Goal: Task Accomplishment & Management: Complete application form

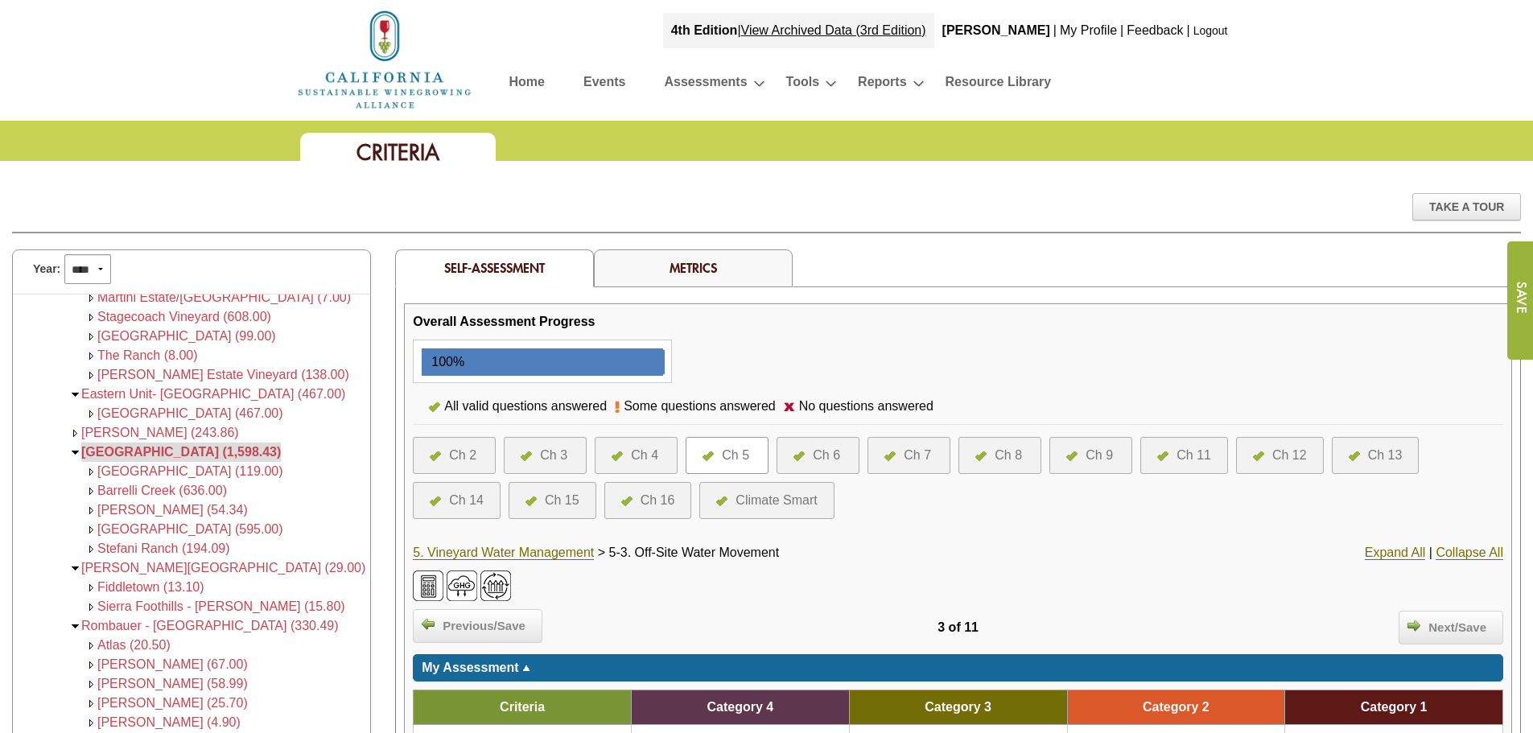
click at [1214, 25] on link "Logout" at bounding box center [1210, 30] width 35 height 13
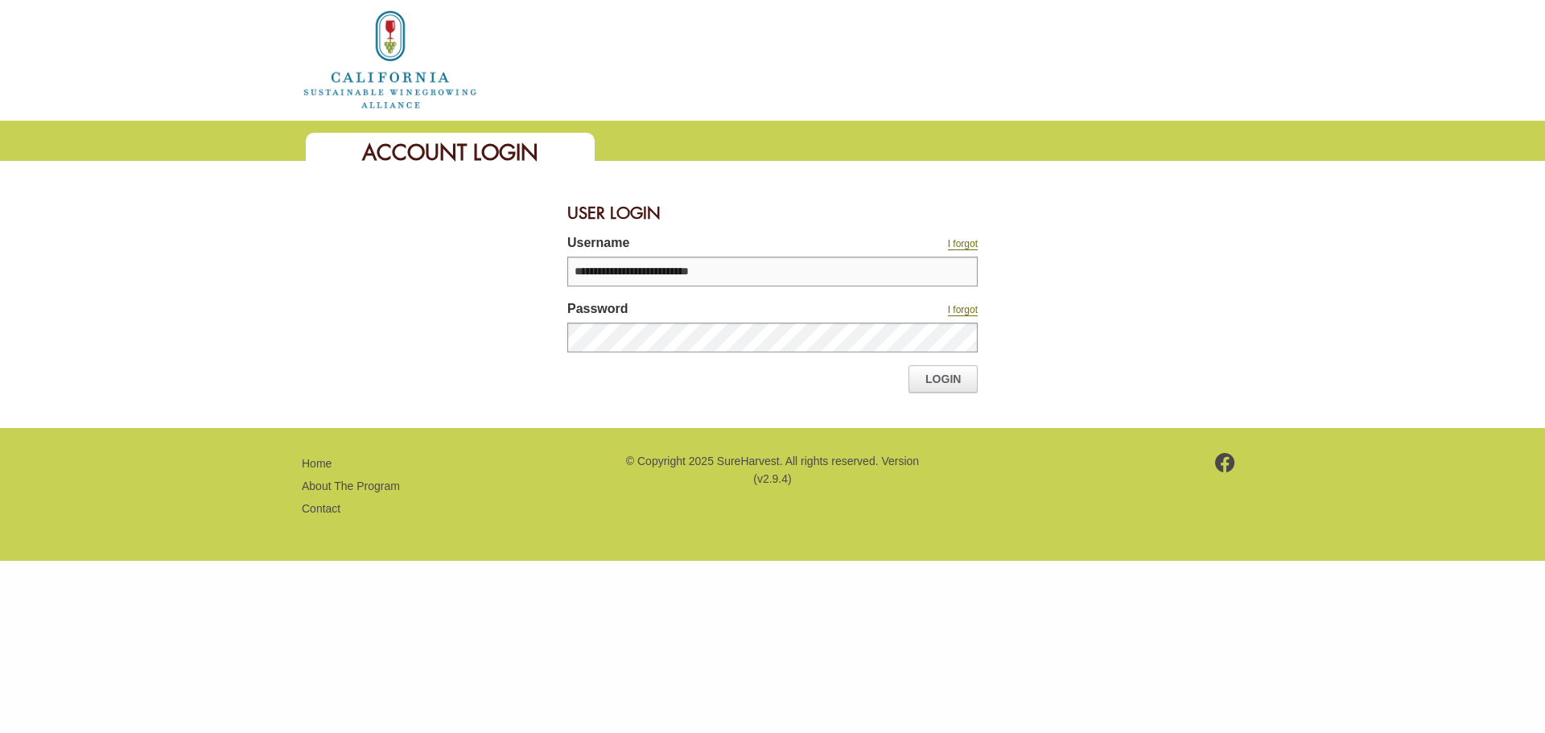
type input "**********"
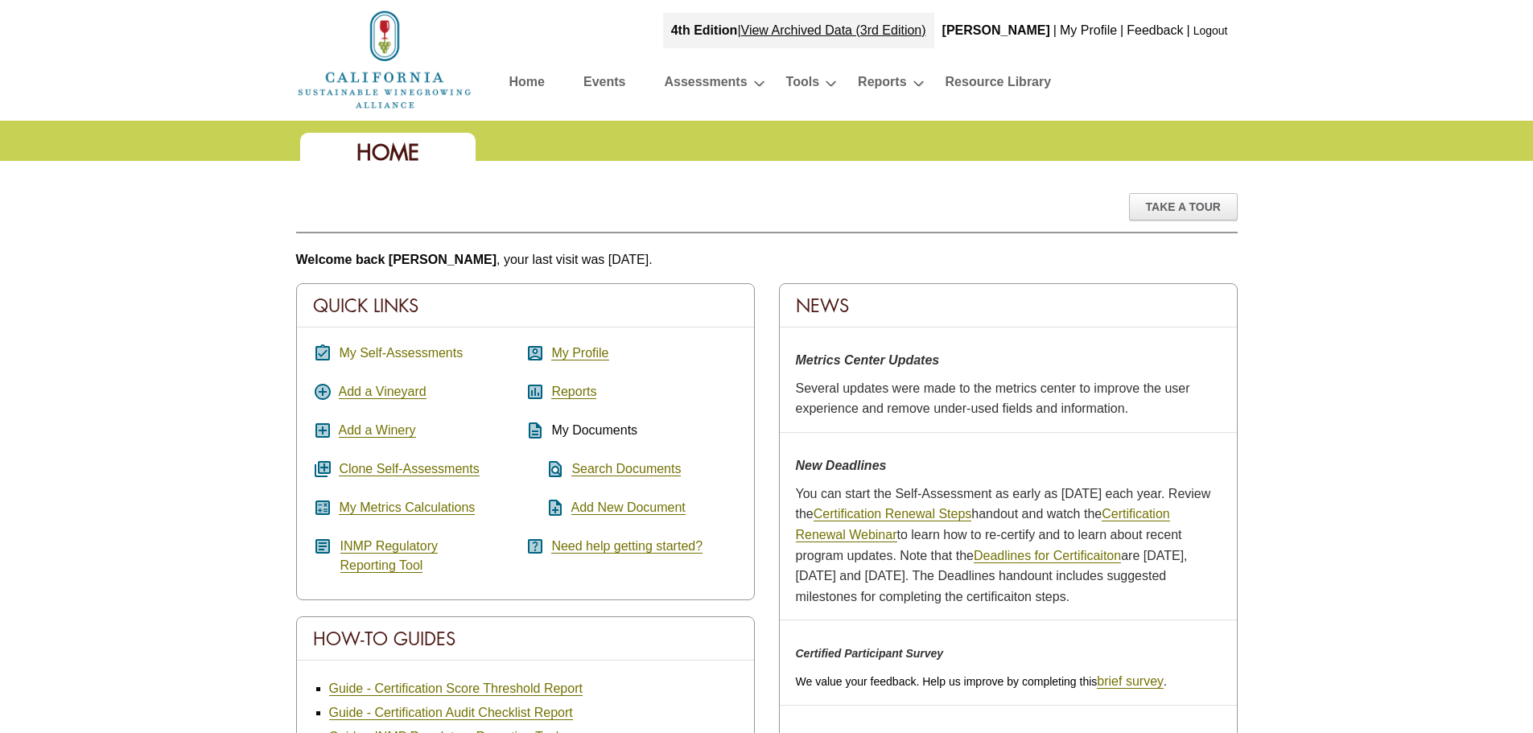
click at [373, 352] on link "My Self-Assessments" at bounding box center [401, 353] width 124 height 14
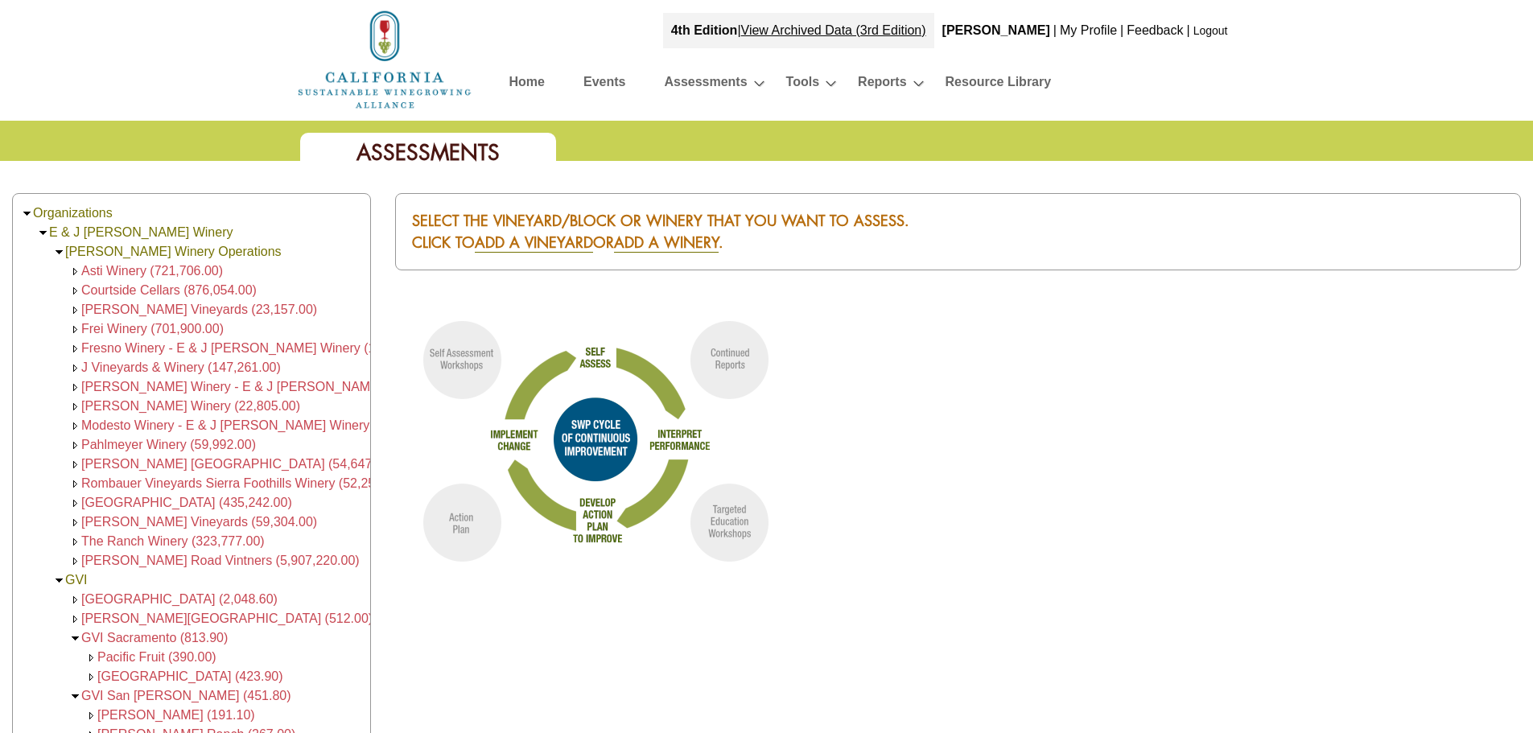
click at [188, 273] on span "Asti Winery (721,706.00)" at bounding box center [152, 271] width 142 height 14
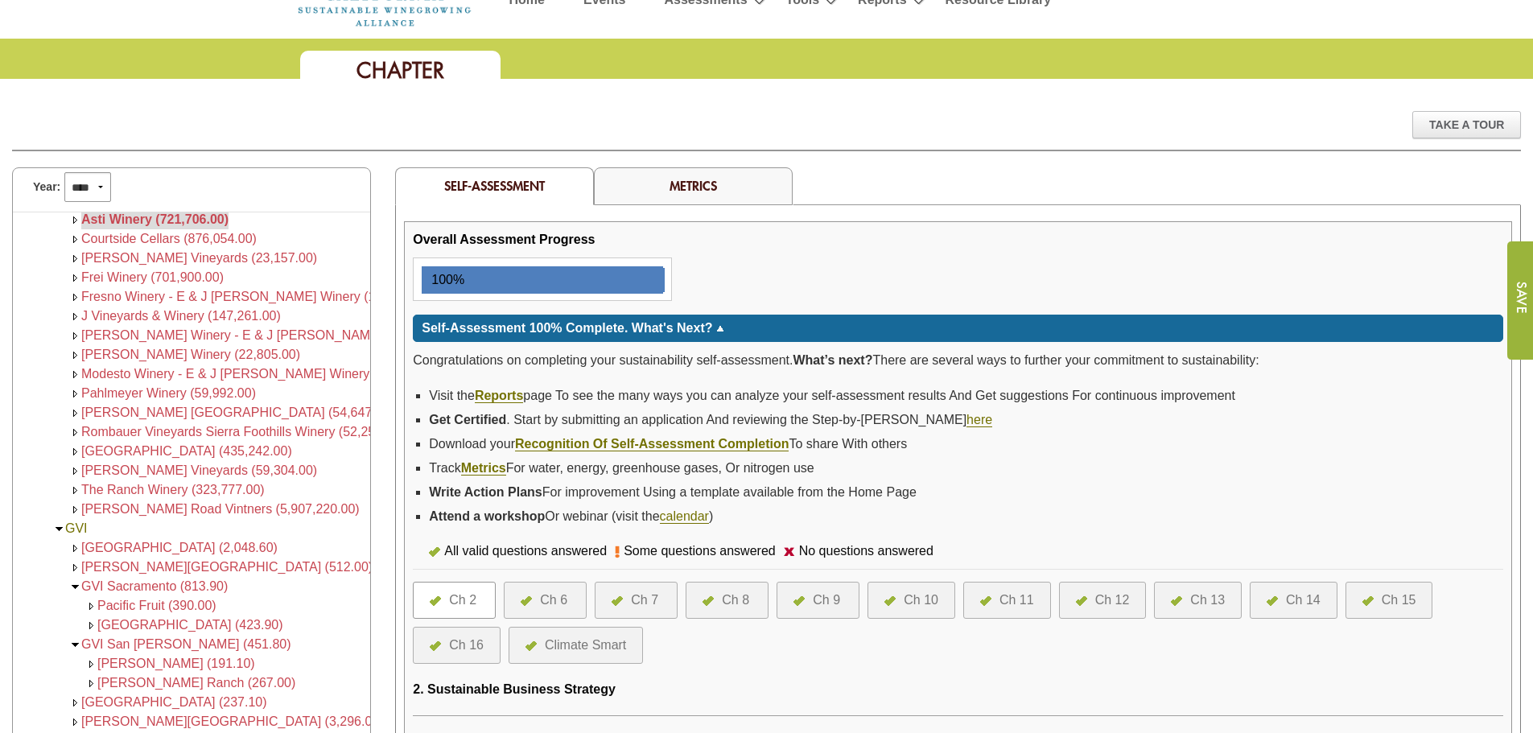
scroll to position [402, 0]
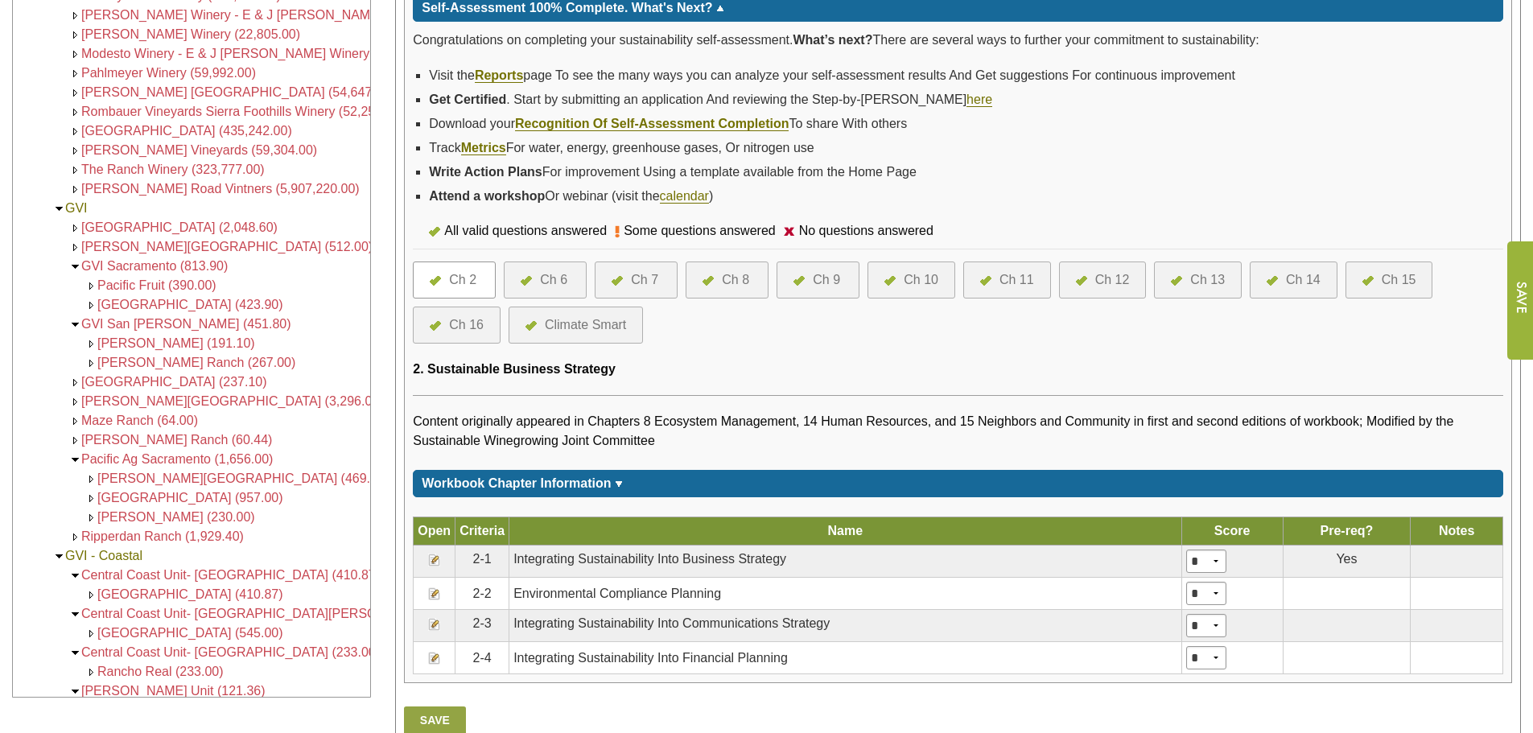
click at [480, 322] on div "Ch 16" at bounding box center [466, 324] width 35 height 19
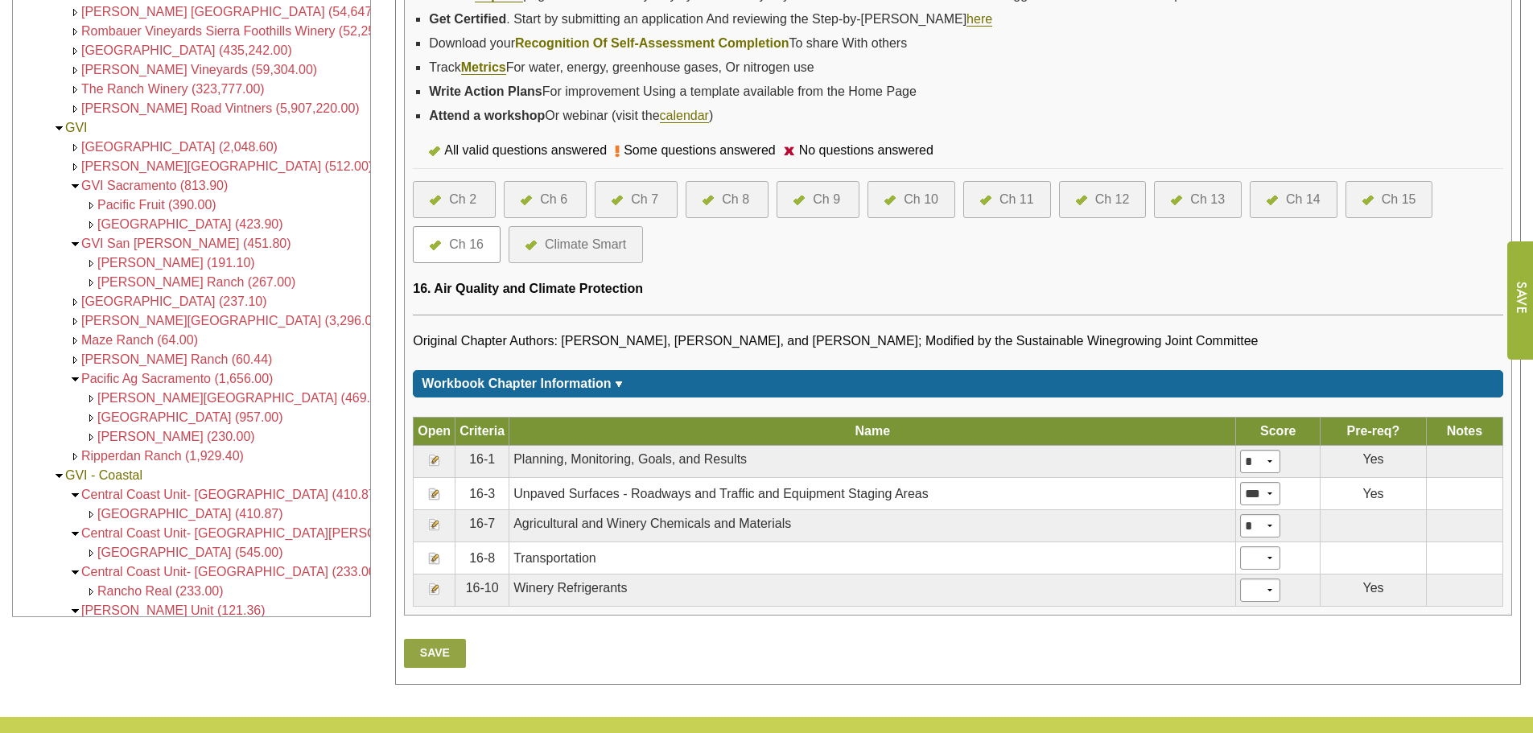
scroll to position [563, 0]
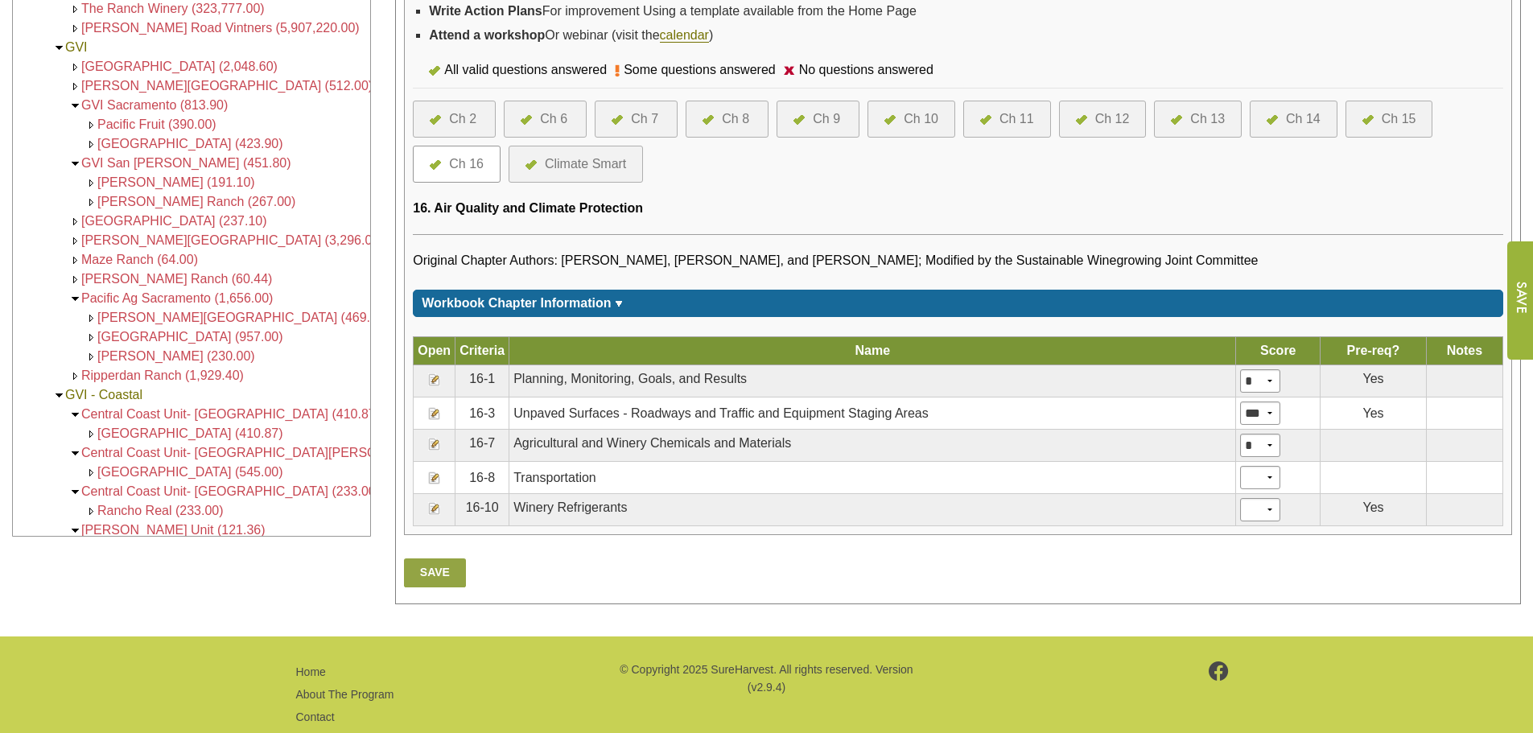
click at [96, 70] on span "[GEOGRAPHIC_DATA] (2,048.60)" at bounding box center [179, 67] width 196 height 14
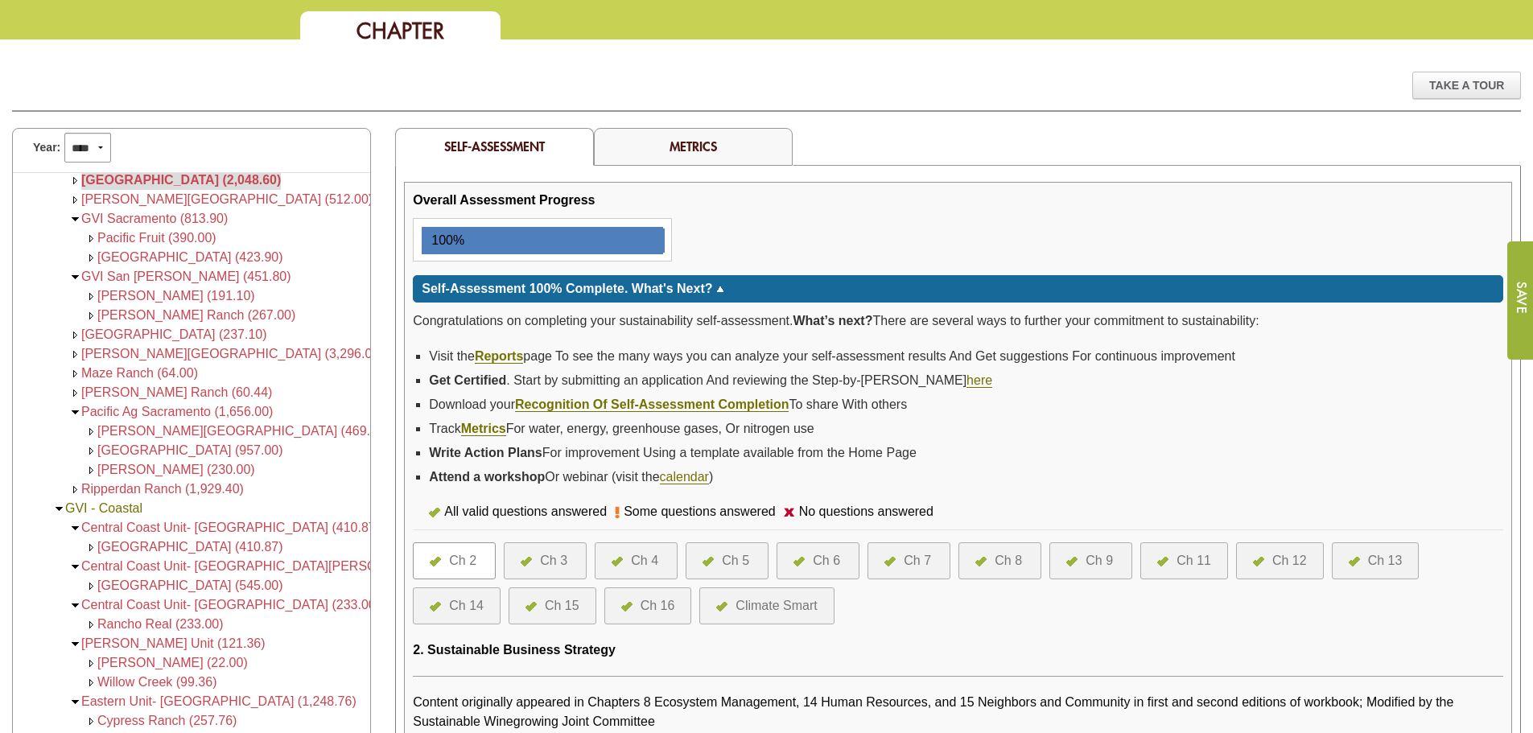
scroll to position [402, 0]
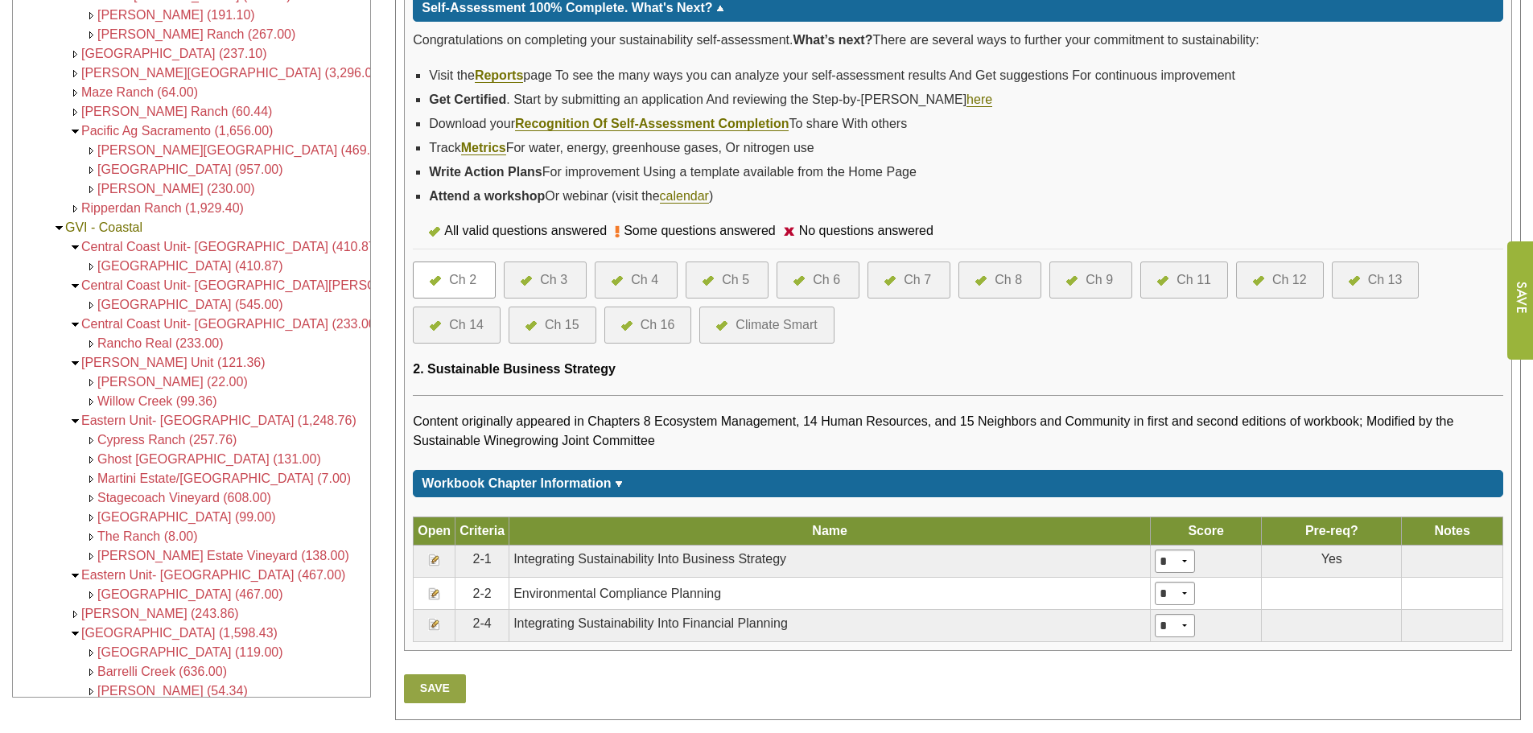
click at [658, 323] on div "Ch 16" at bounding box center [657, 324] width 35 height 19
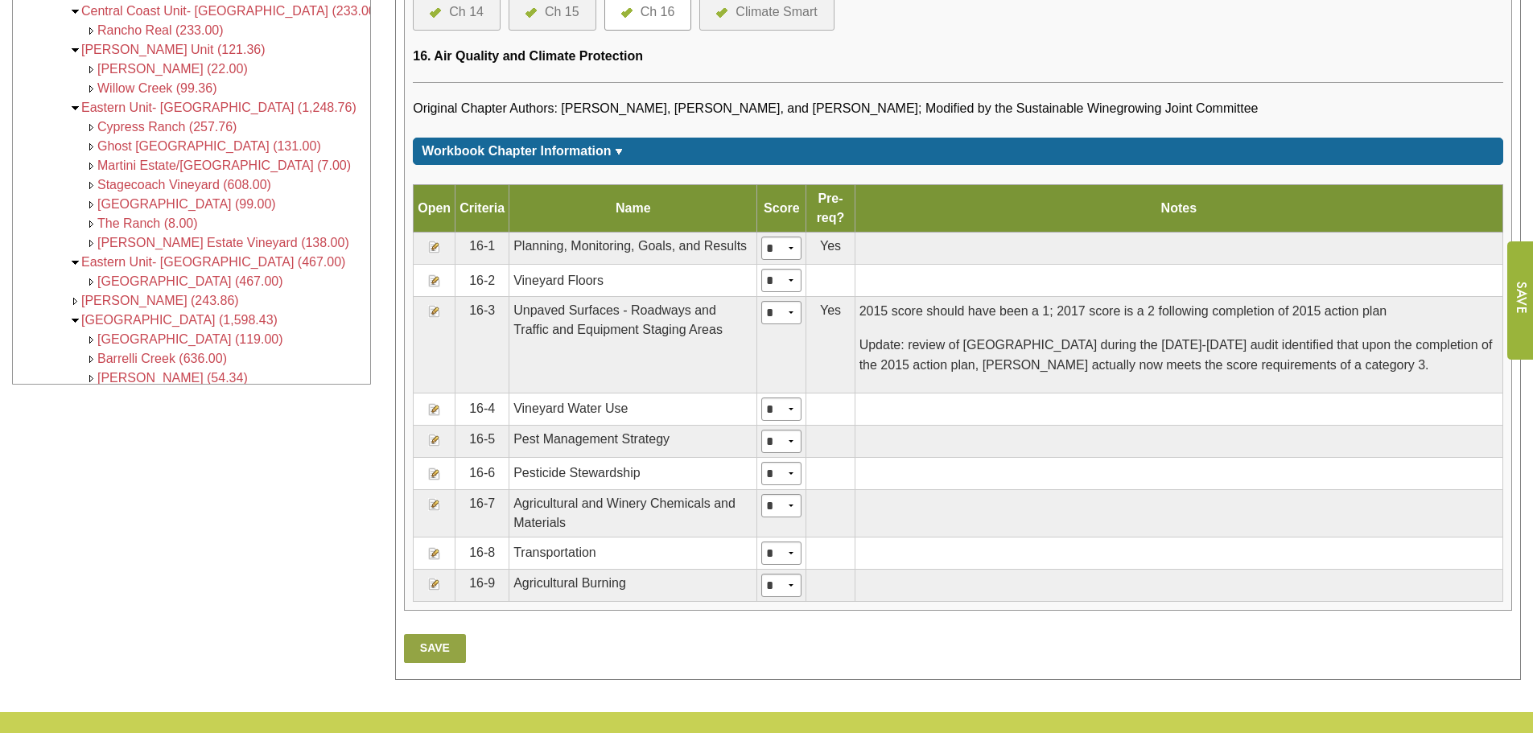
scroll to position [724, 0]
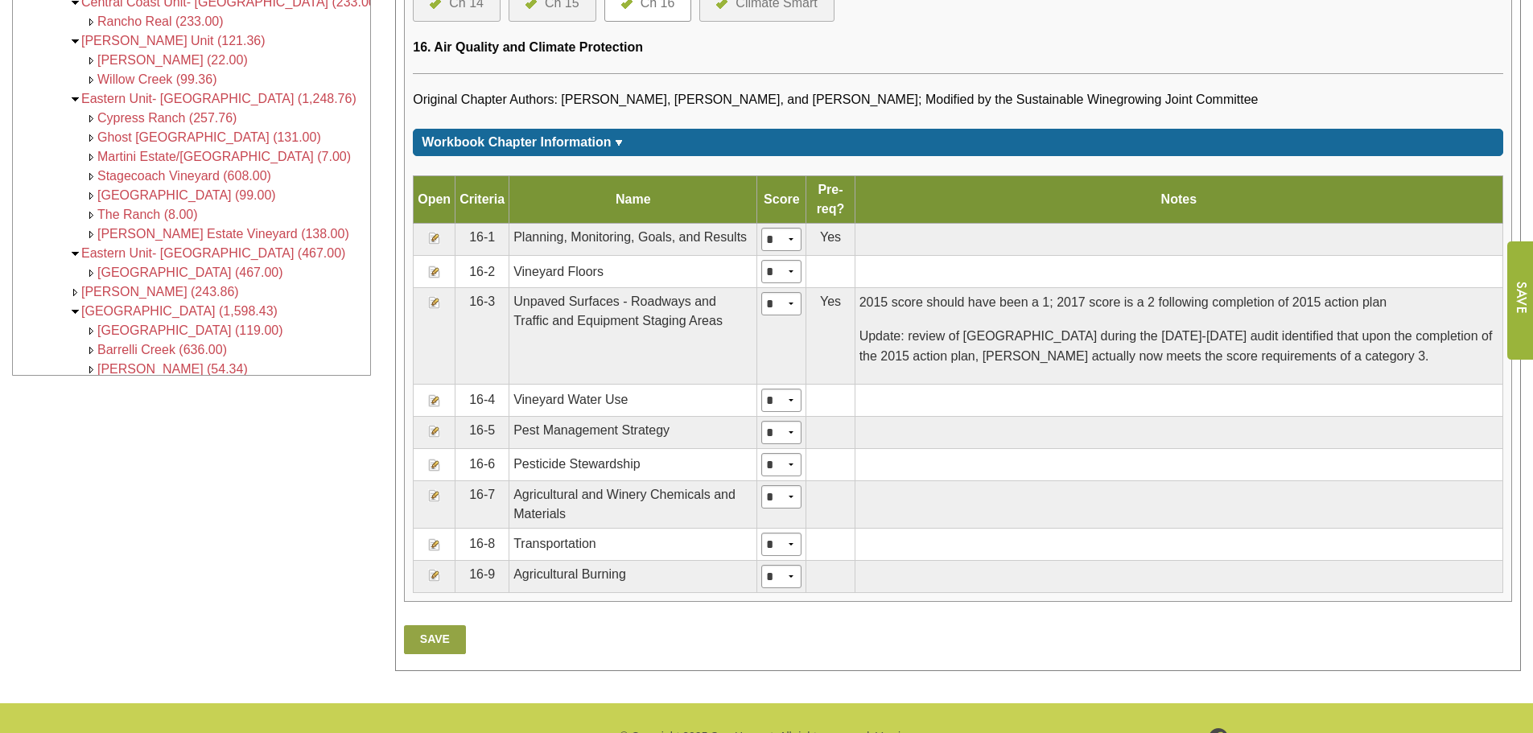
click at [437, 237] on img at bounding box center [434, 238] width 13 height 13
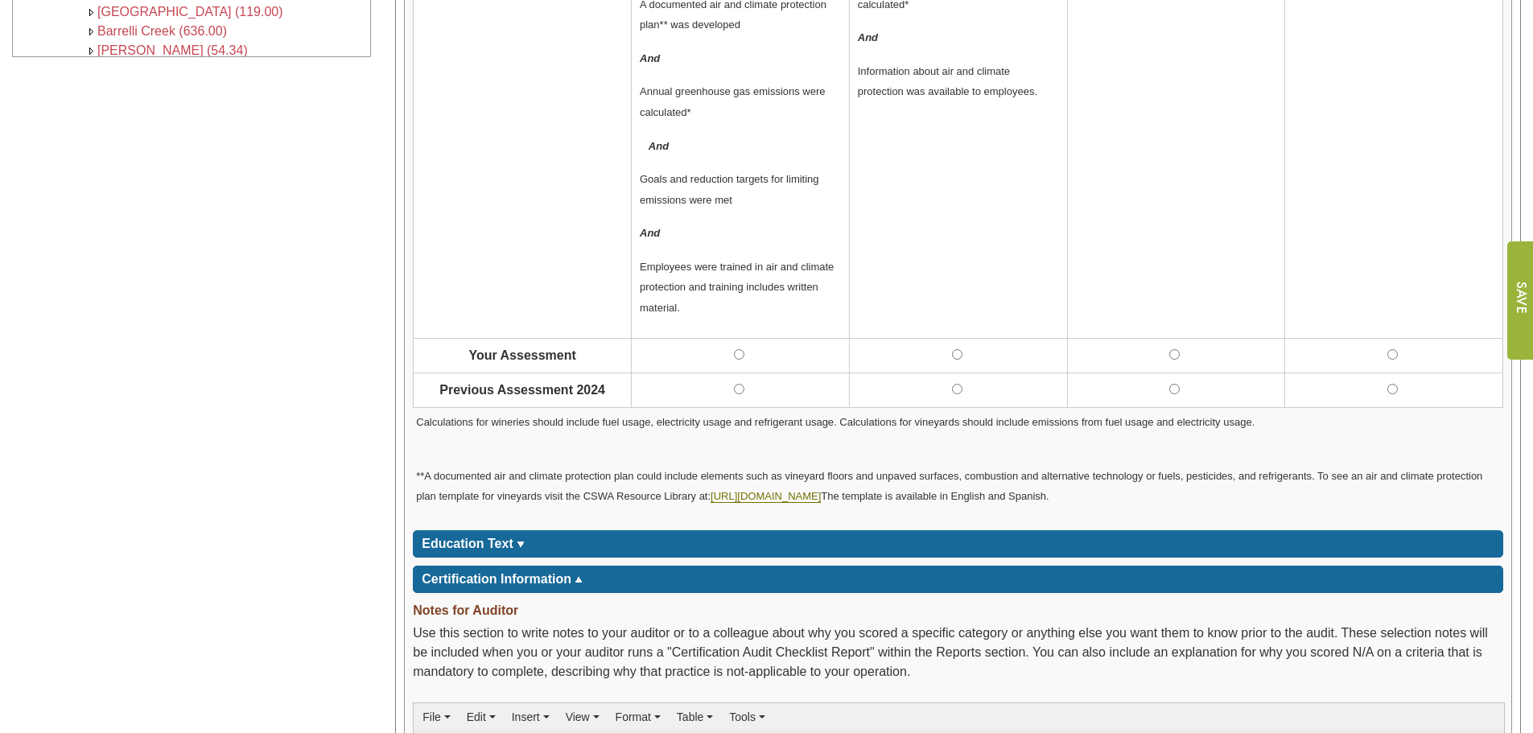
scroll to position [1046, 0]
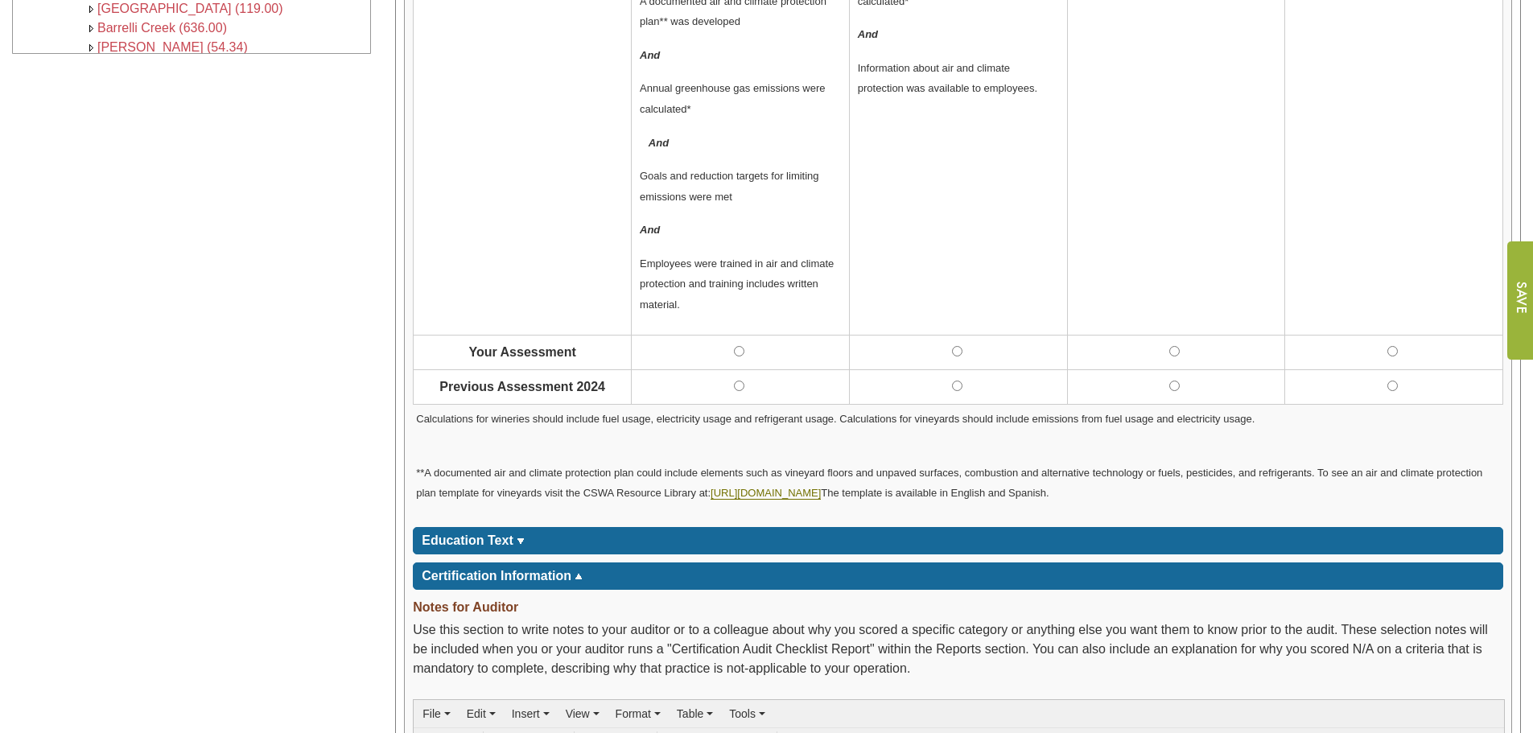
click at [466, 537] on span "Education Text" at bounding box center [468, 540] width 92 height 14
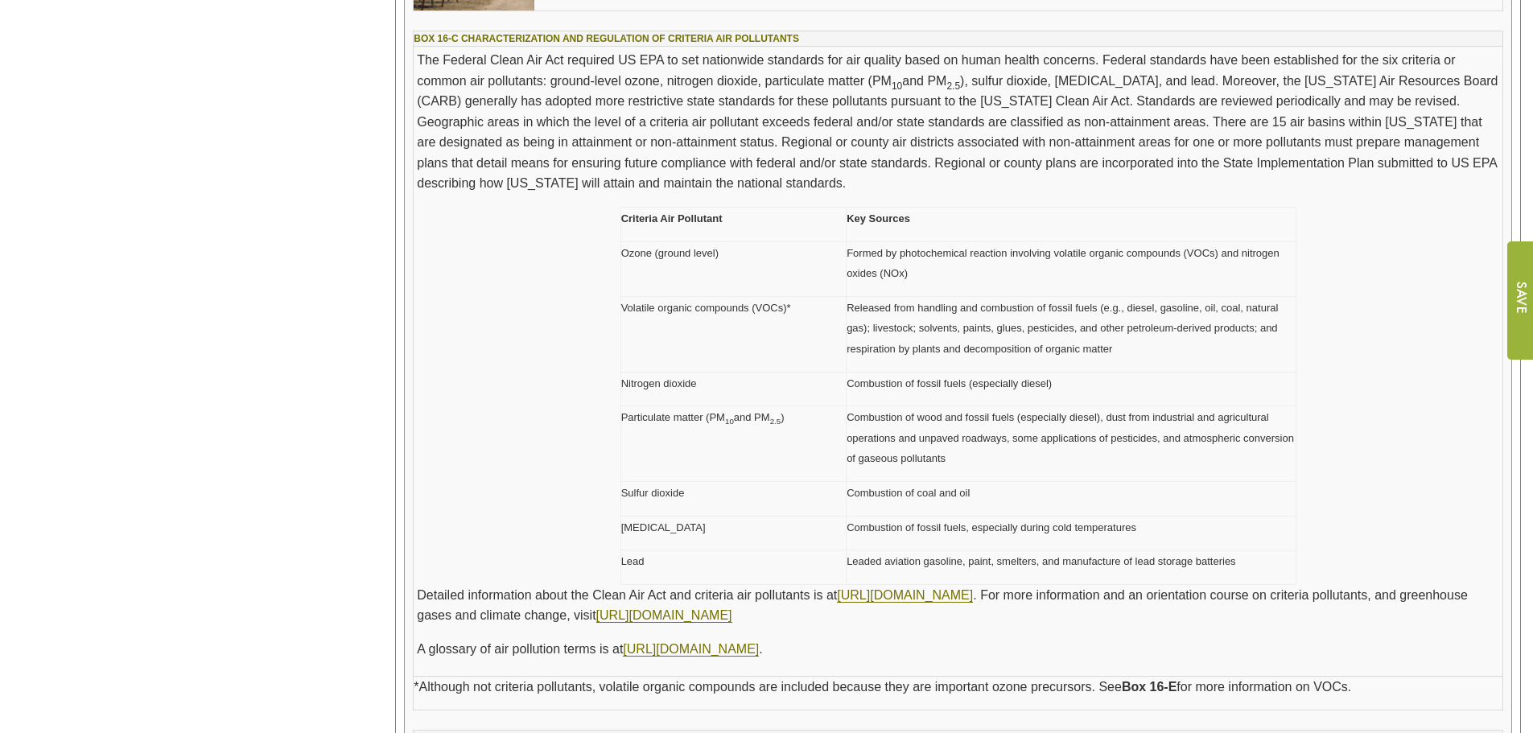
scroll to position [2816, 0]
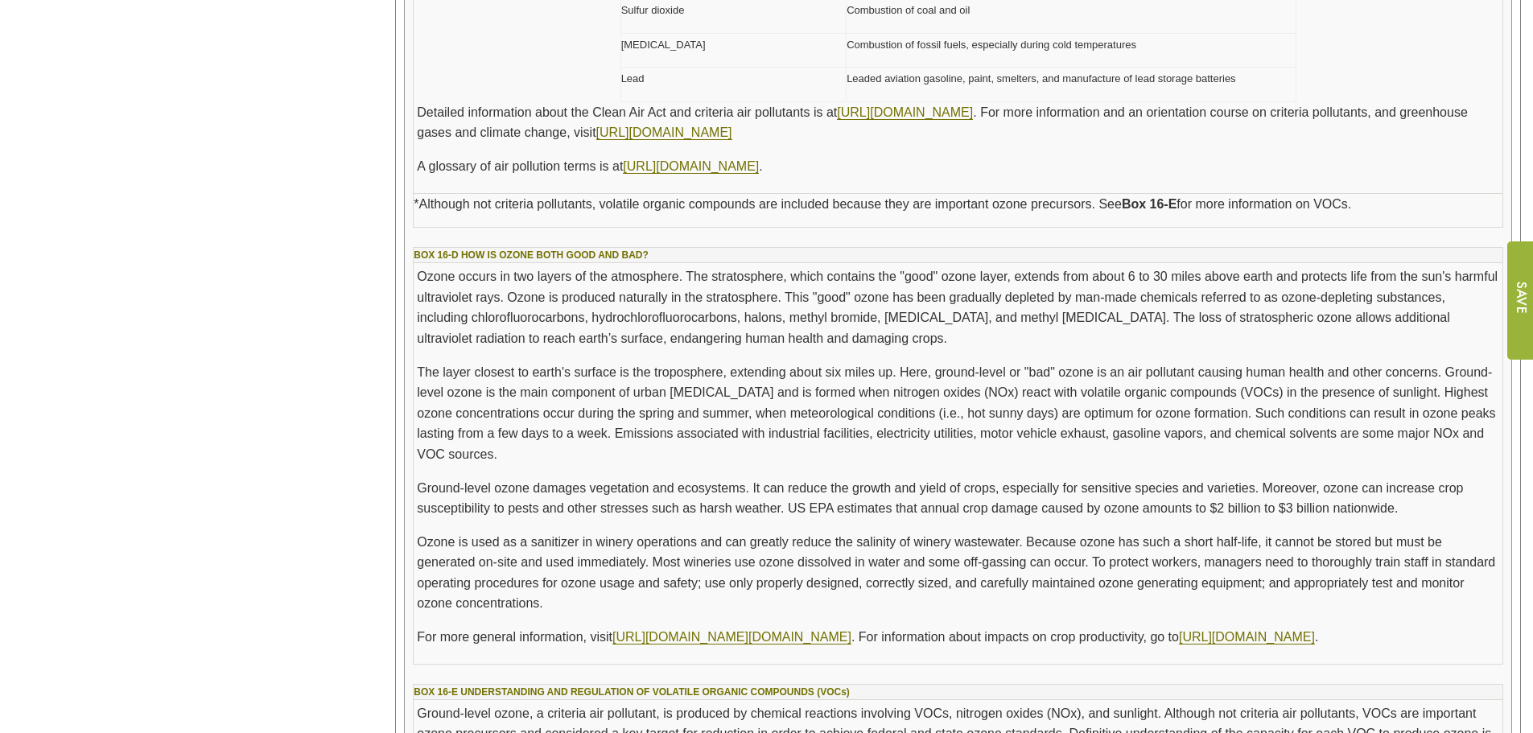
click at [484, 546] on p "Ozone is used as a sanitizer in winery operations and can greatly reduce the sa…" at bounding box center [958, 573] width 1082 height 82
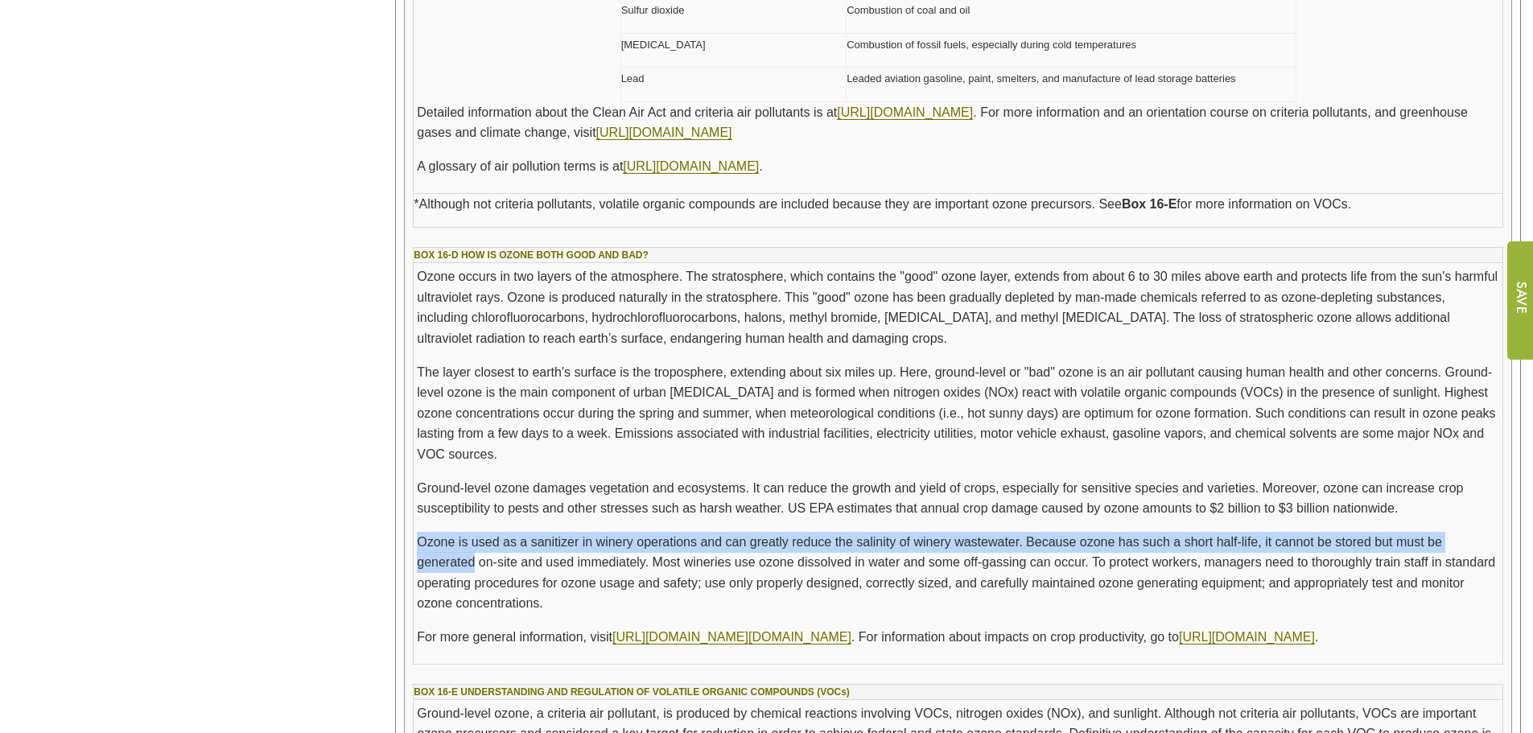
drag, startPoint x: 418, startPoint y: 540, endPoint x: 473, endPoint y: 572, distance: 64.2
click at [473, 572] on p "Ozone is used as a sanitizer in winery operations and can greatly reduce the sa…" at bounding box center [958, 573] width 1082 height 82
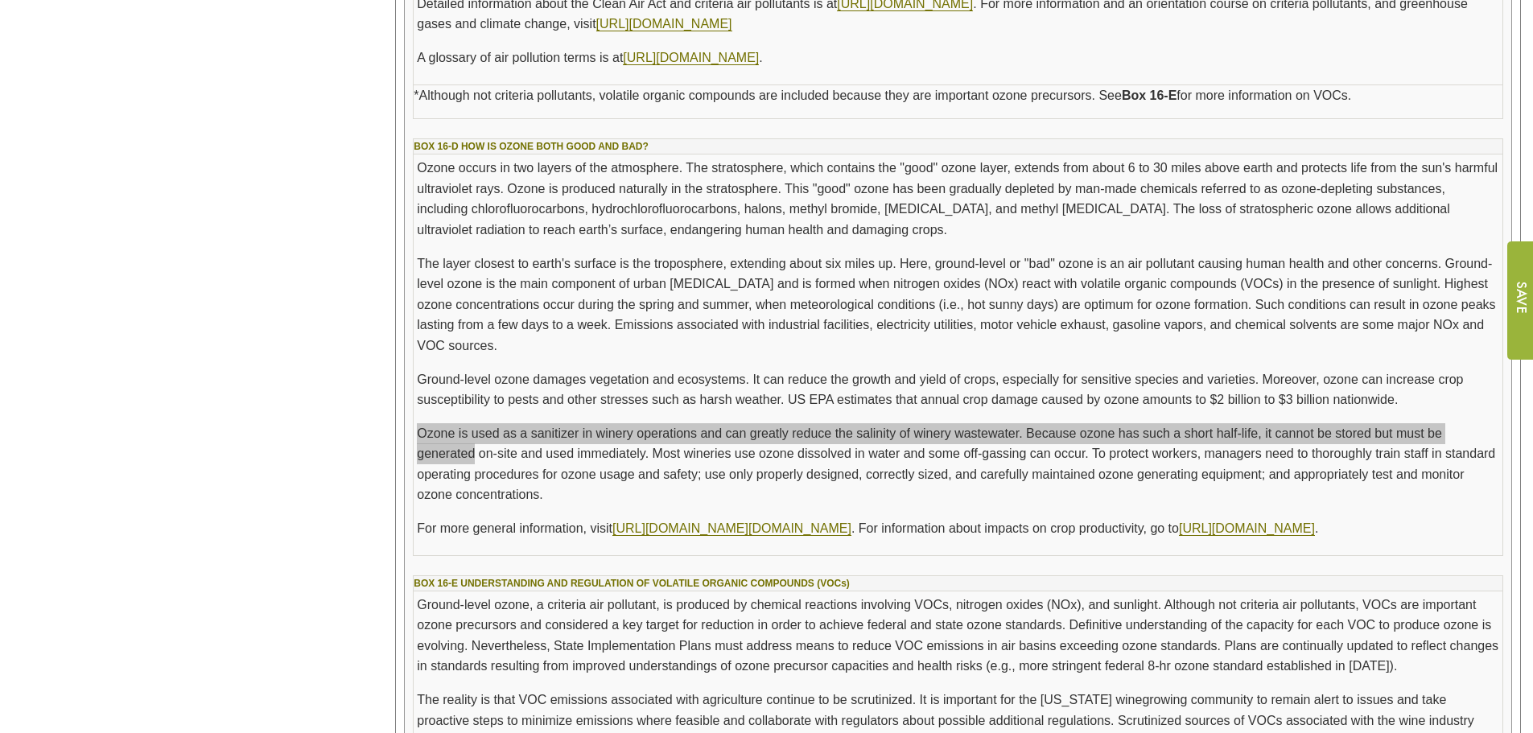
scroll to position [3138, 0]
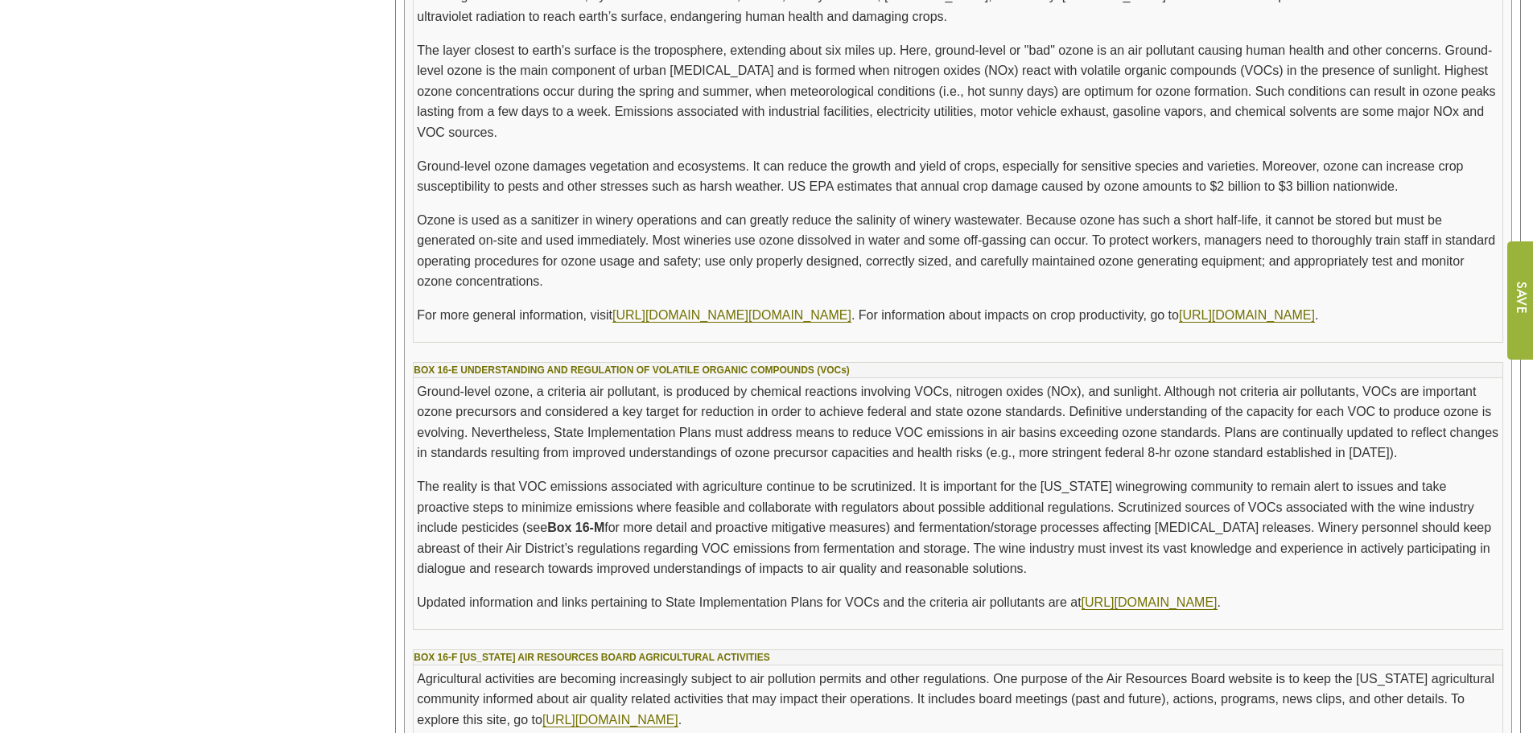
click at [527, 273] on p "Ozone is used as a sanitizer in winery operations and can greatly reduce the sa…" at bounding box center [958, 251] width 1082 height 82
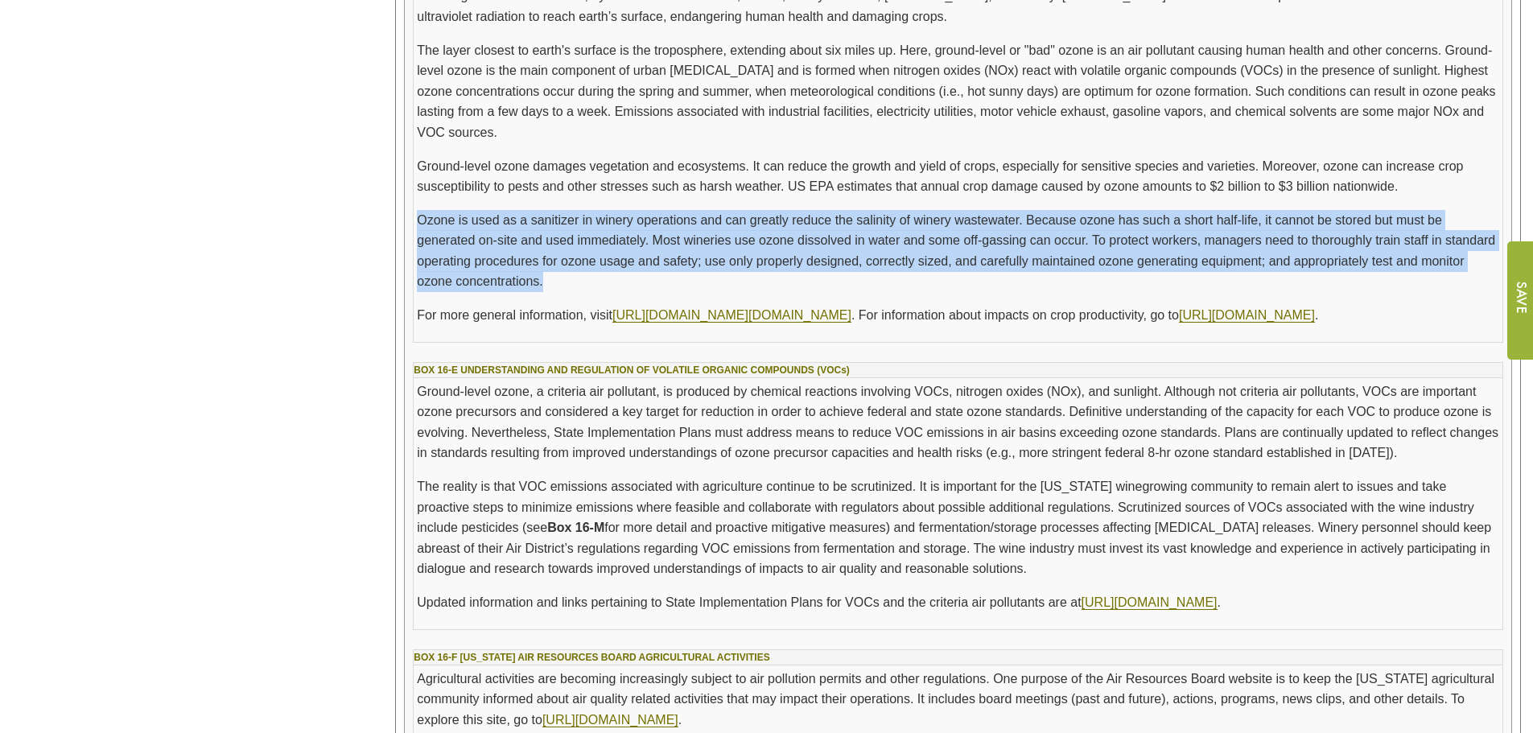
drag, startPoint x: 418, startPoint y: 216, endPoint x: 544, endPoint y: 279, distance: 140.3
click at [544, 279] on p "Ozone is used as a sanitizer in winery operations and can greatly reduce the sa…" at bounding box center [958, 251] width 1082 height 82
copy p "Ozone is used as a sanitizer in winery operations and can greatly reduce the sa…"
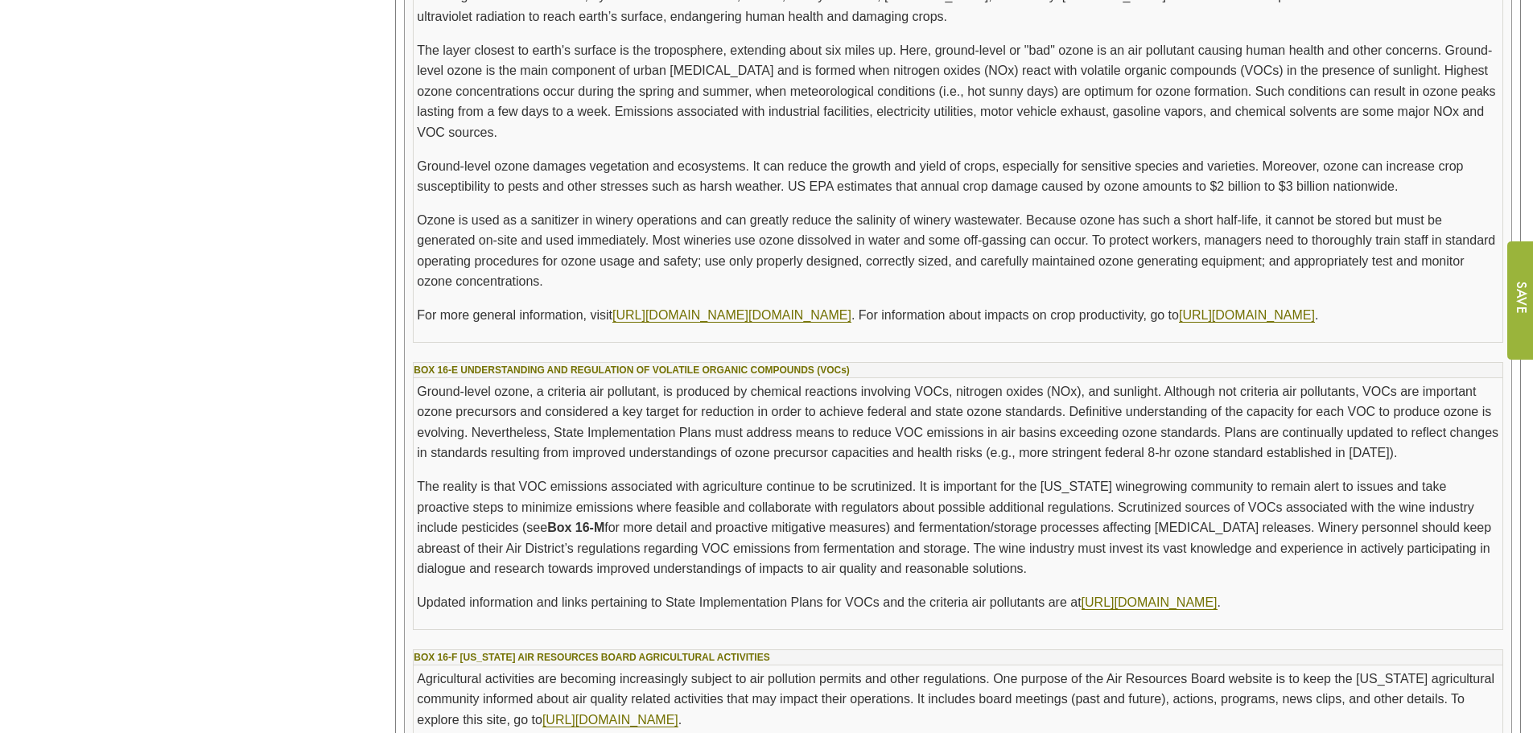
click at [1205, 533] on p "The reality is that VOC emissions associated with agriculture continue to be sc…" at bounding box center [958, 527] width 1082 height 103
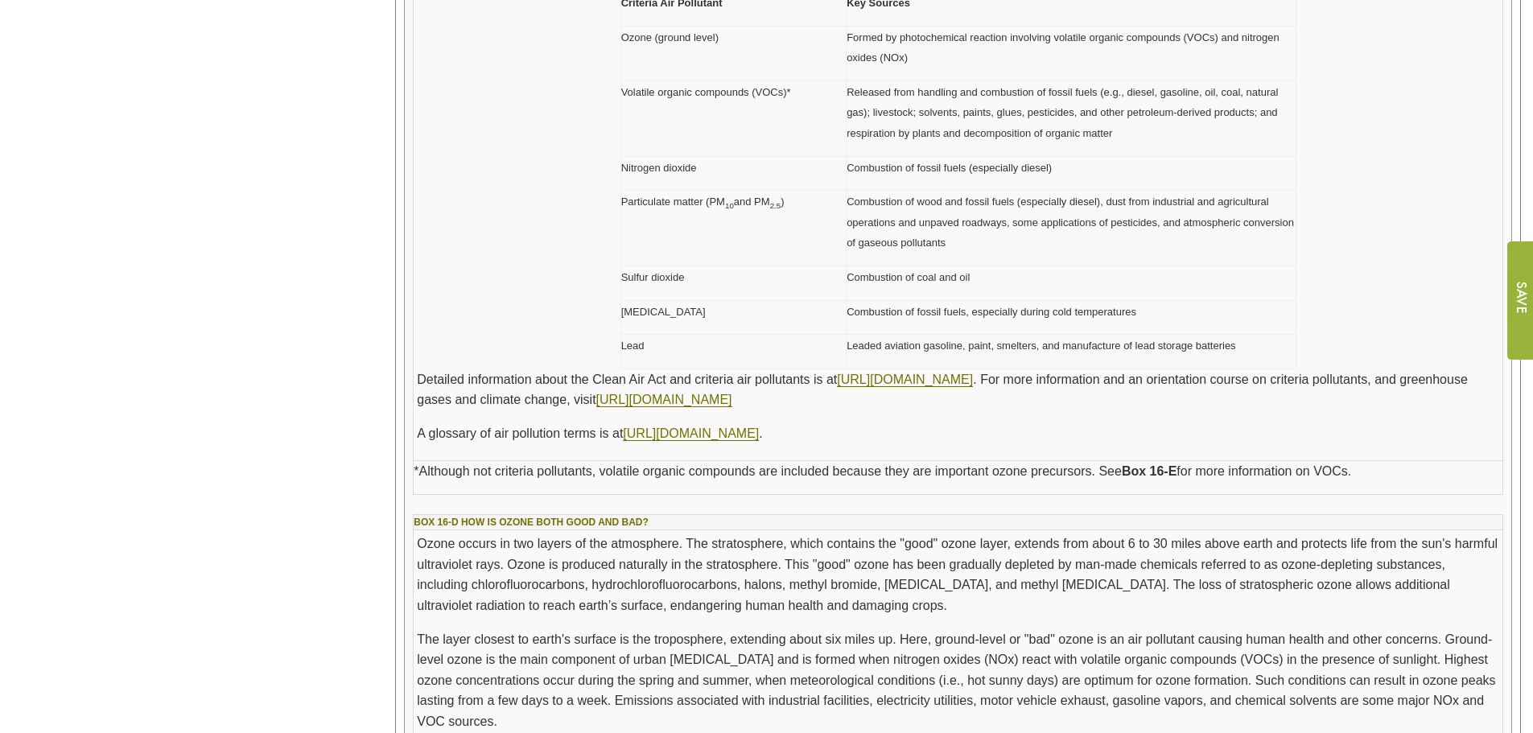
scroll to position [2414, 0]
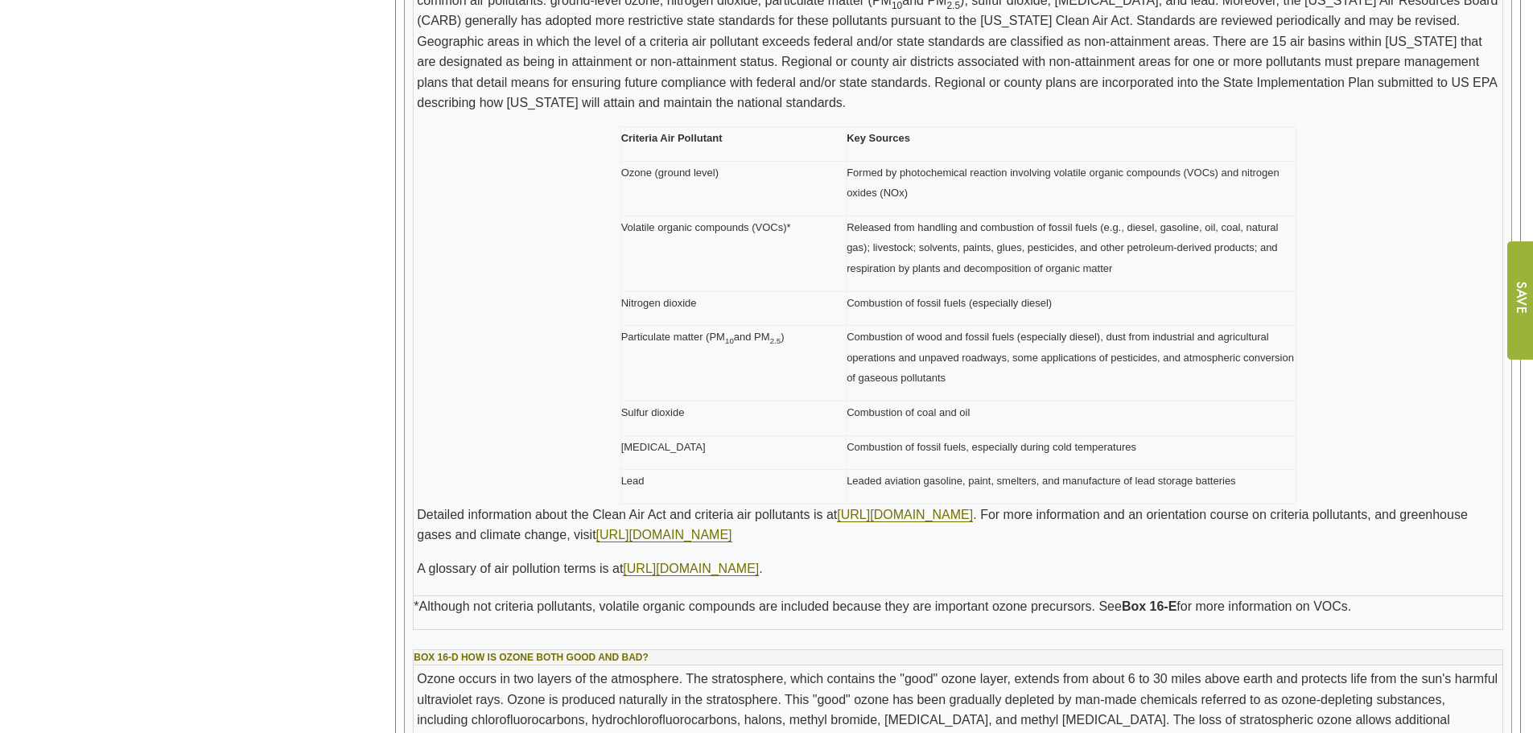
click at [956, 458] on td "Combustion of fossil fuels, especially during cold temperatures" at bounding box center [1070, 452] width 449 height 35
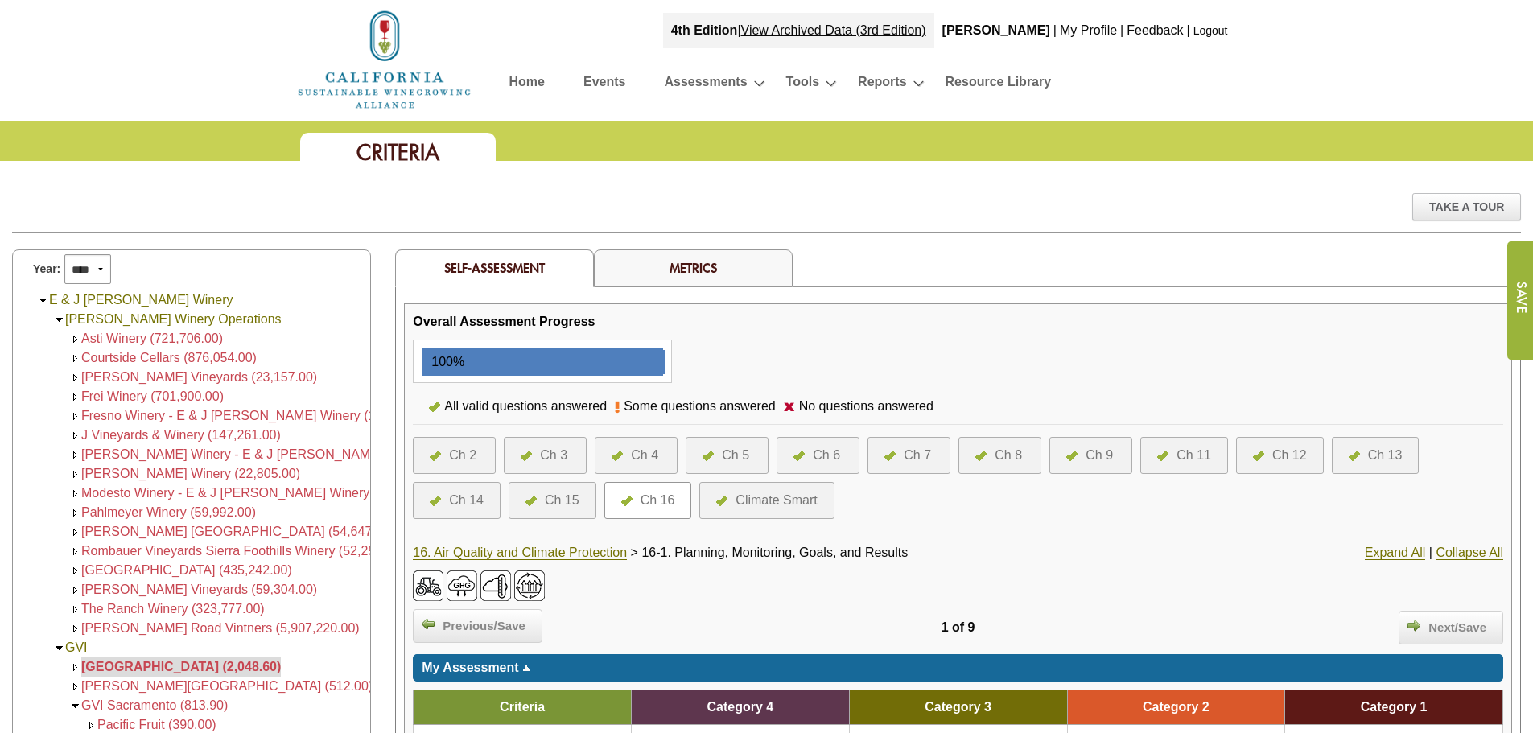
scroll to position [0, 0]
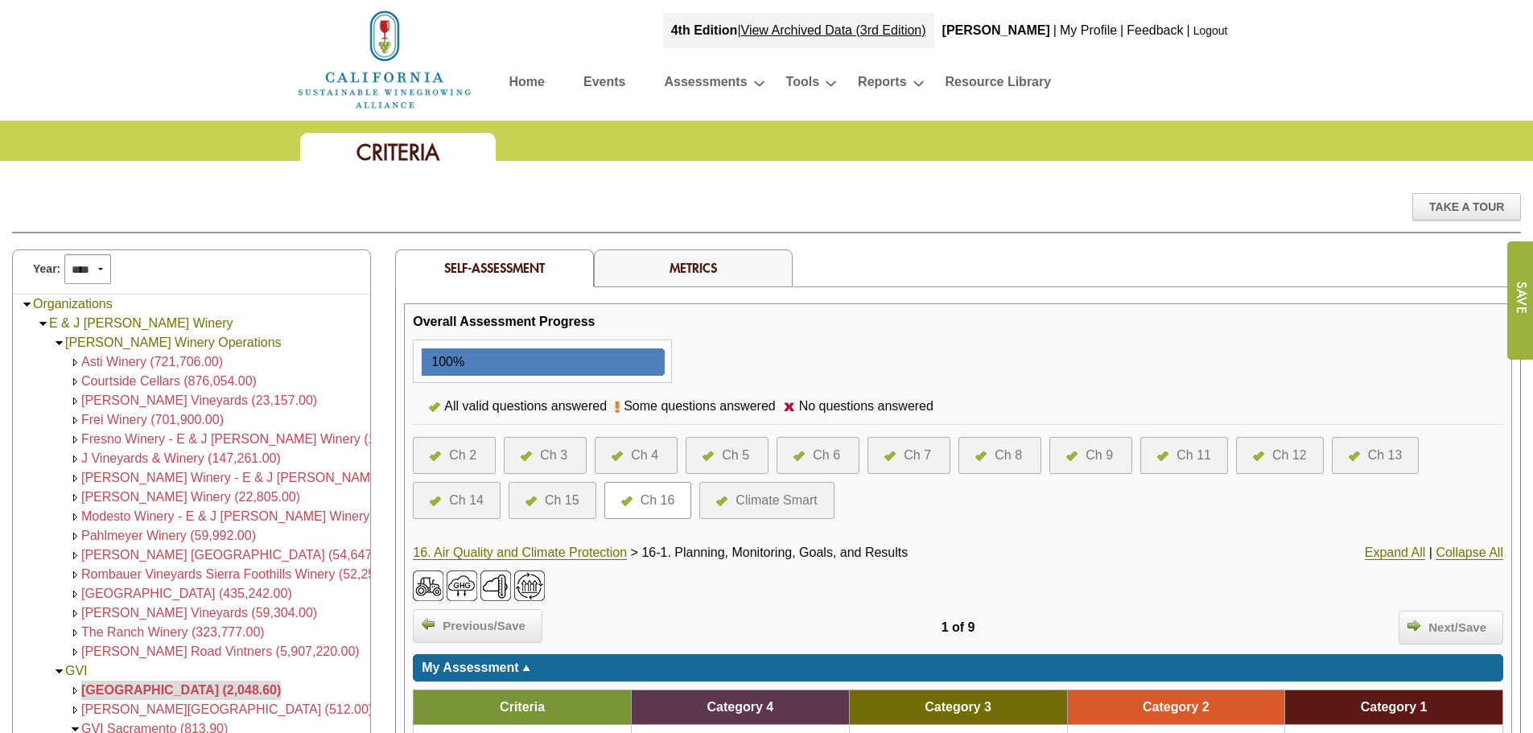
click at [148, 359] on span "Asti Winery (721,706.00)" at bounding box center [152, 362] width 142 height 14
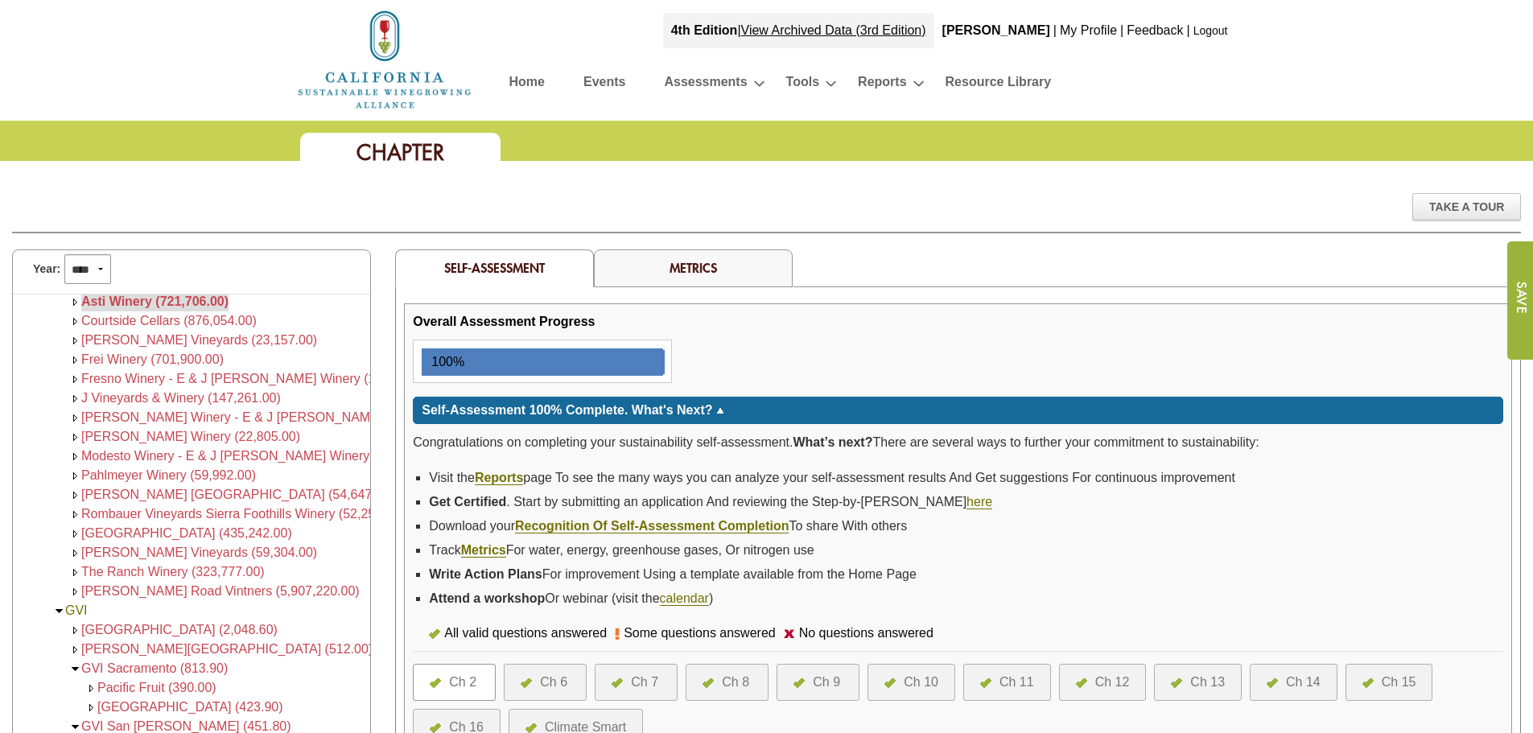
scroll to position [161, 0]
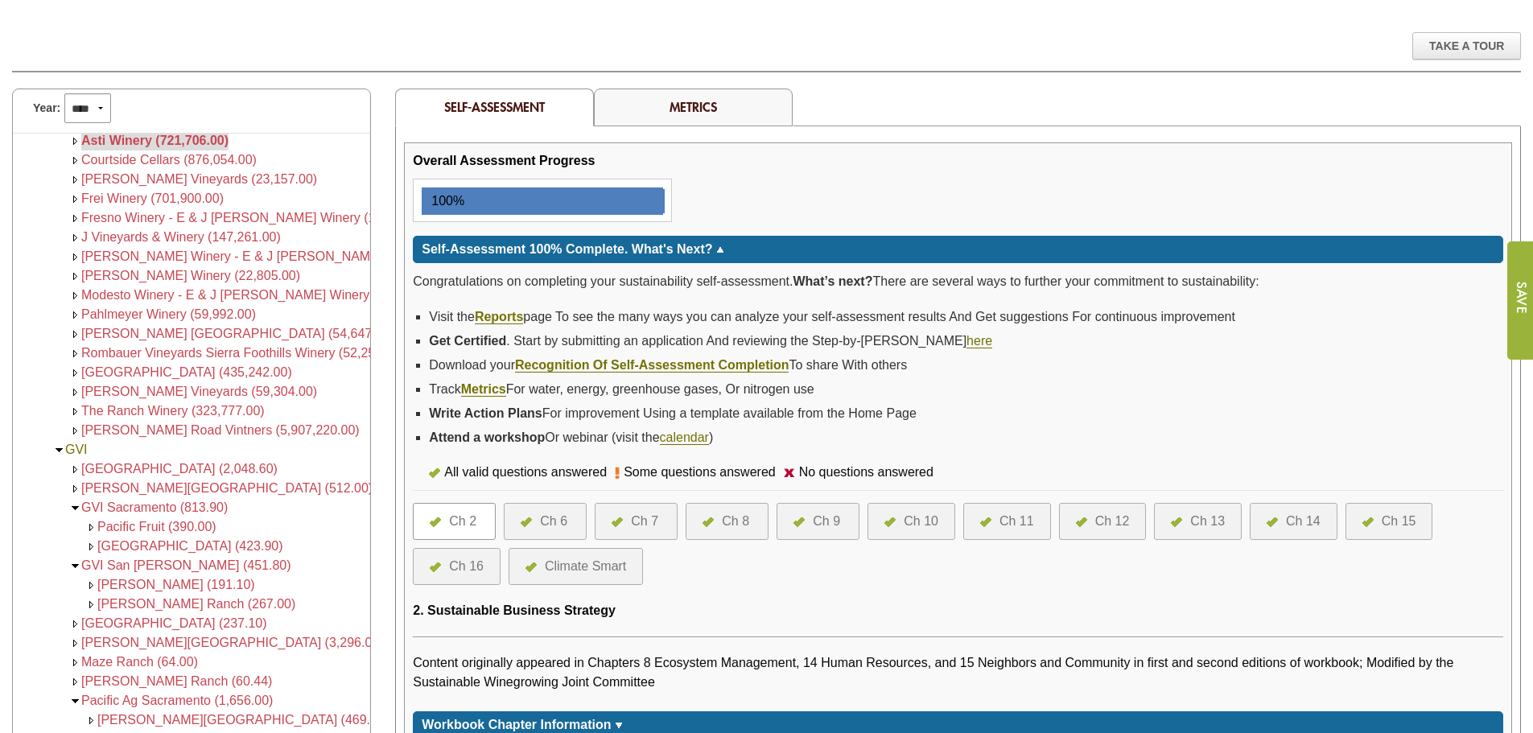
click at [466, 568] on div "Ch 16" at bounding box center [466, 566] width 35 height 19
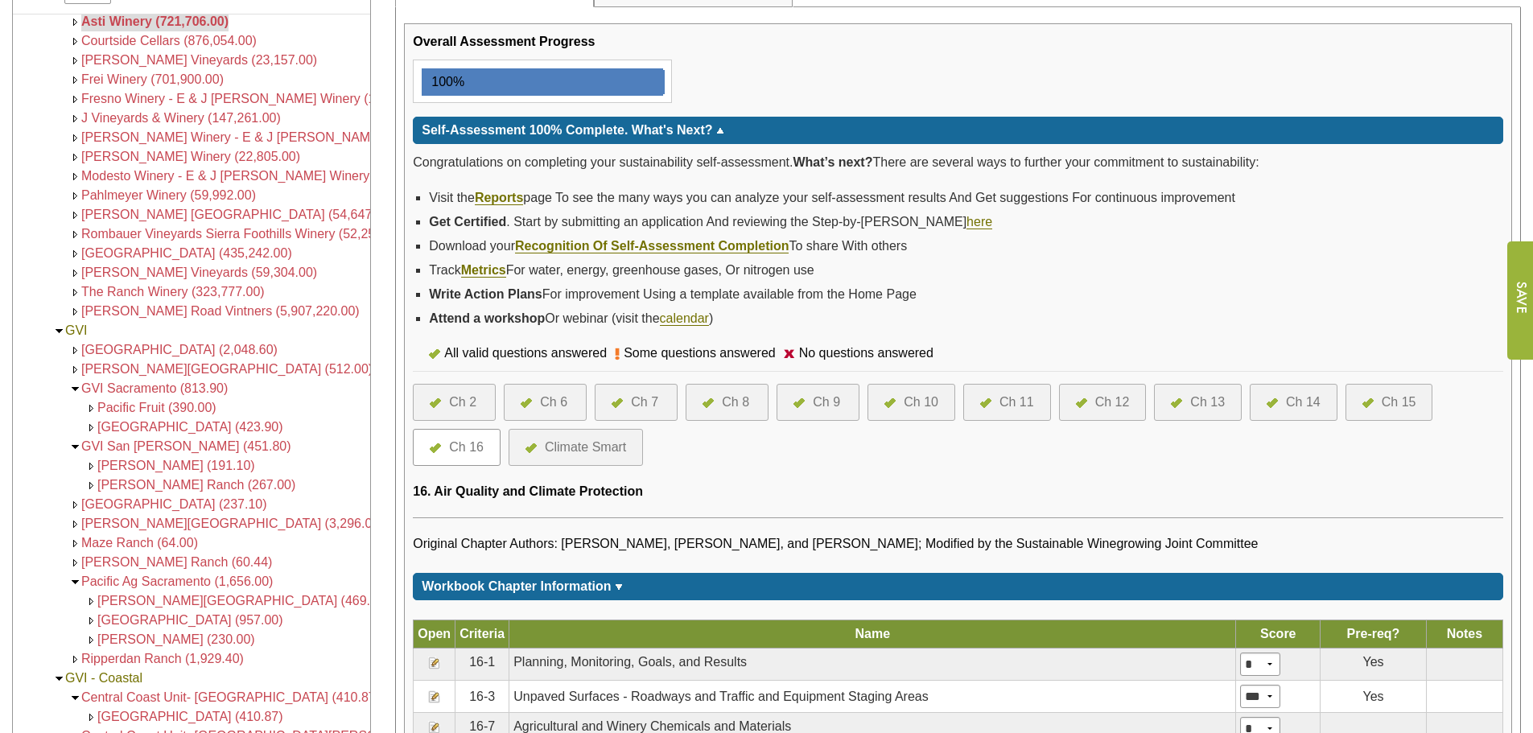
scroll to position [161, 0]
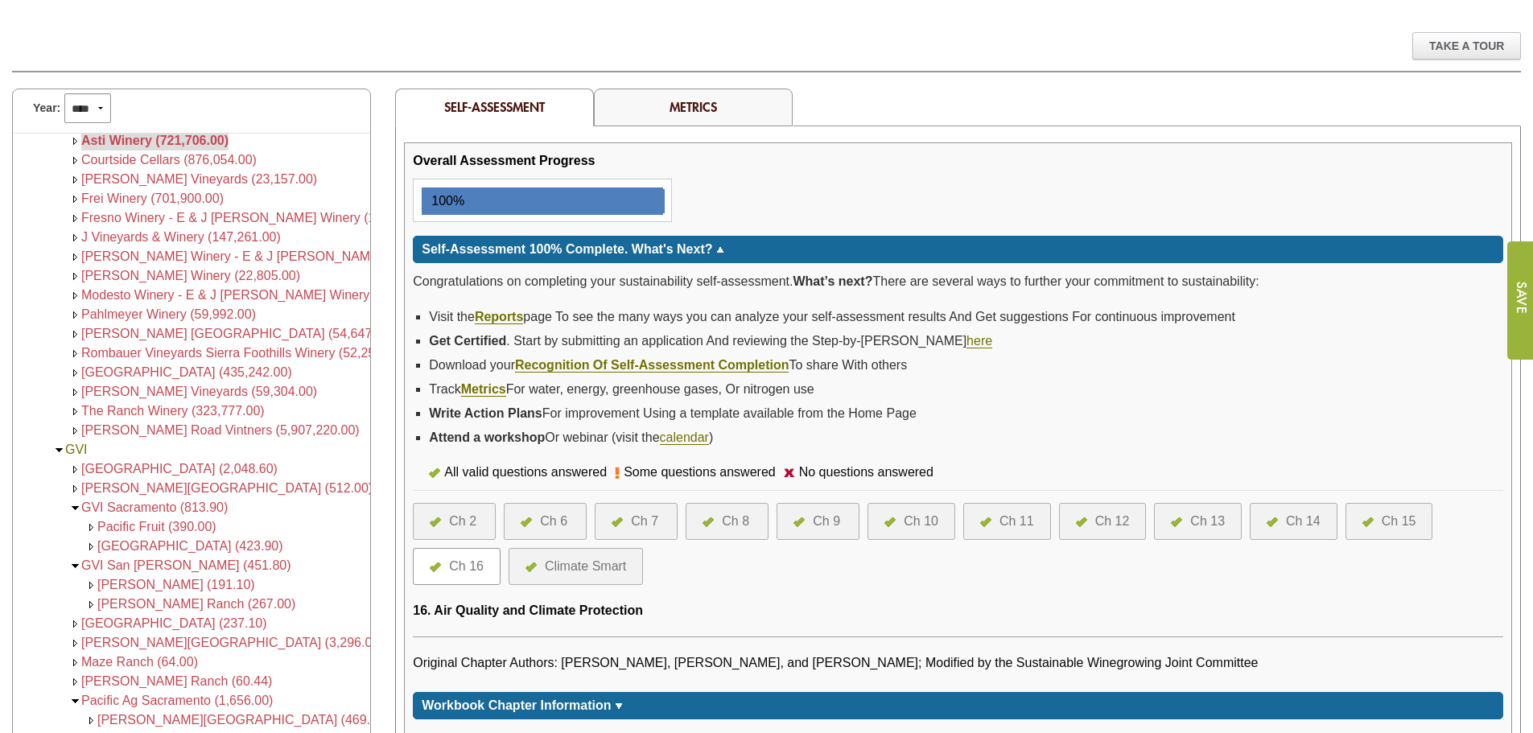
click at [169, 463] on span "[GEOGRAPHIC_DATA] (2,048.60)" at bounding box center [179, 469] width 196 height 14
click at [103, 471] on span "[GEOGRAPHIC_DATA] (2,048.60)" at bounding box center [179, 469] width 196 height 14
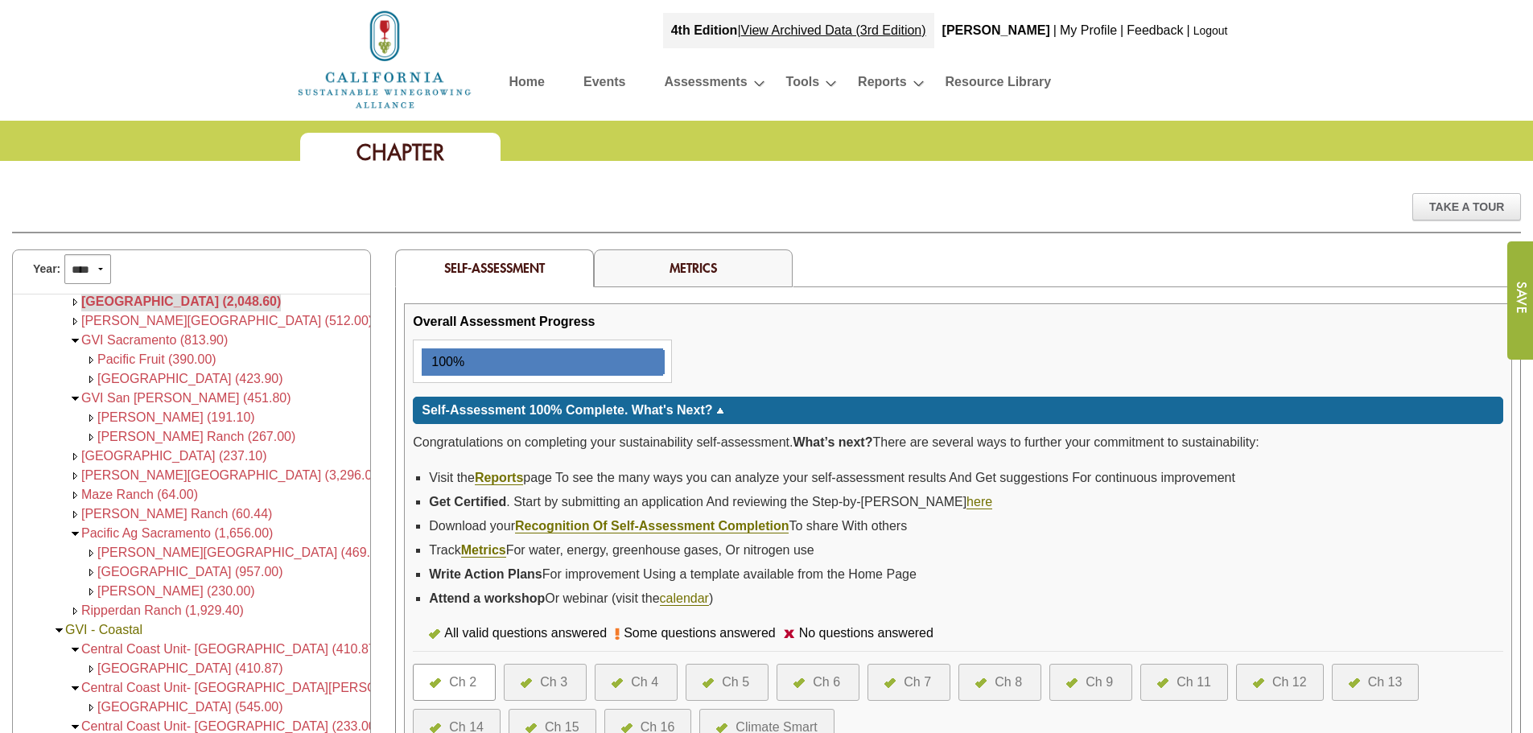
scroll to position [402, 0]
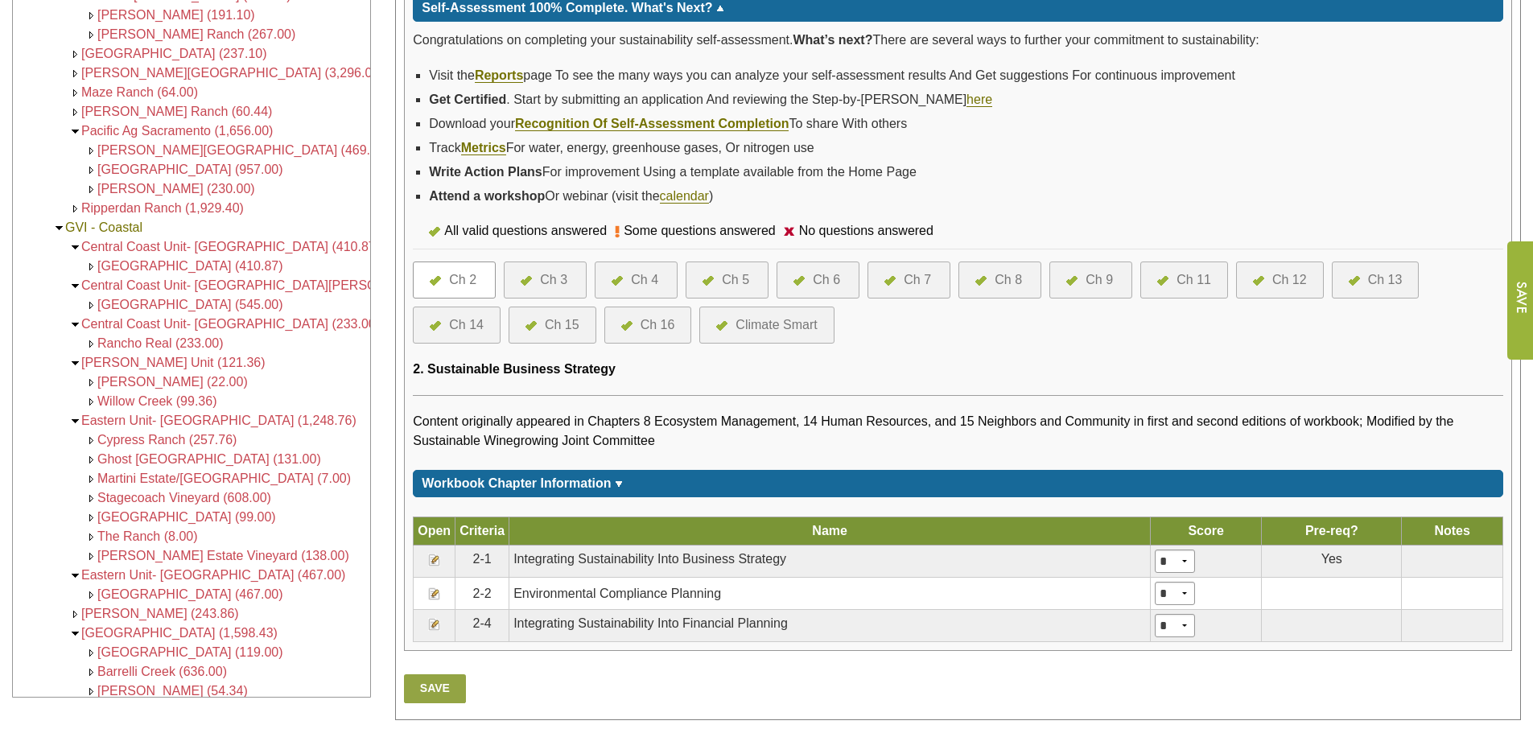
click at [665, 333] on div "Ch 16" at bounding box center [657, 324] width 35 height 19
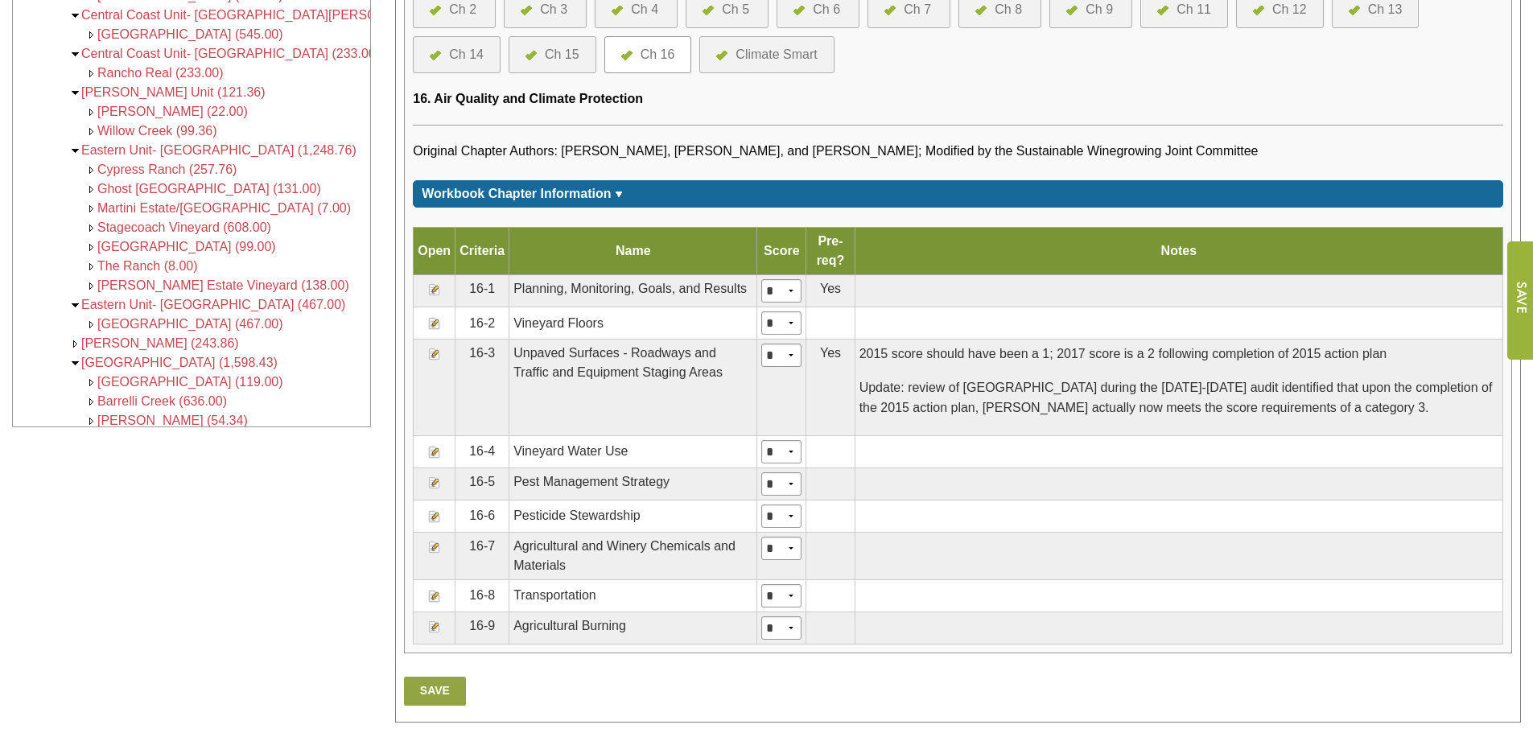
scroll to position [724, 0]
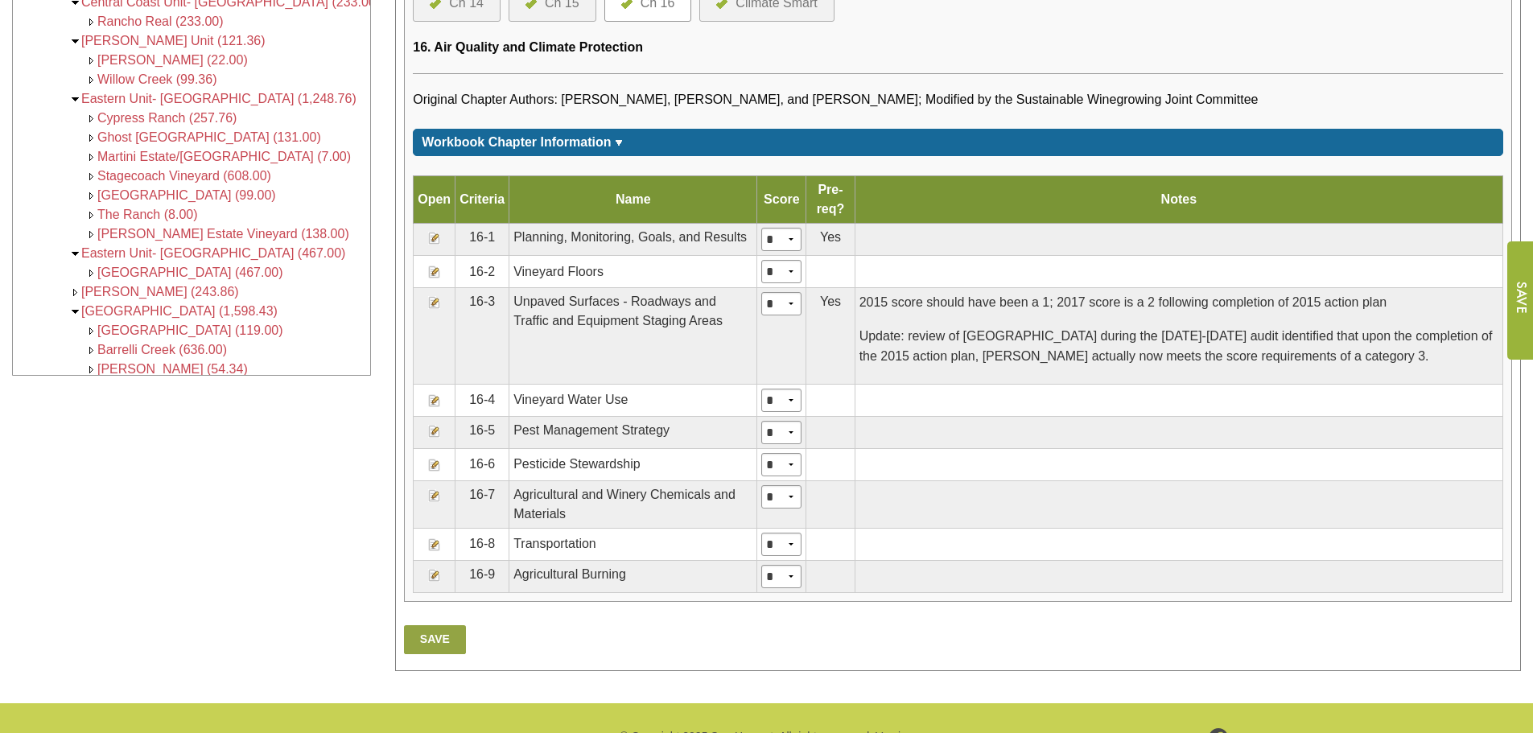
click at [434, 271] on img at bounding box center [434, 272] width 13 height 13
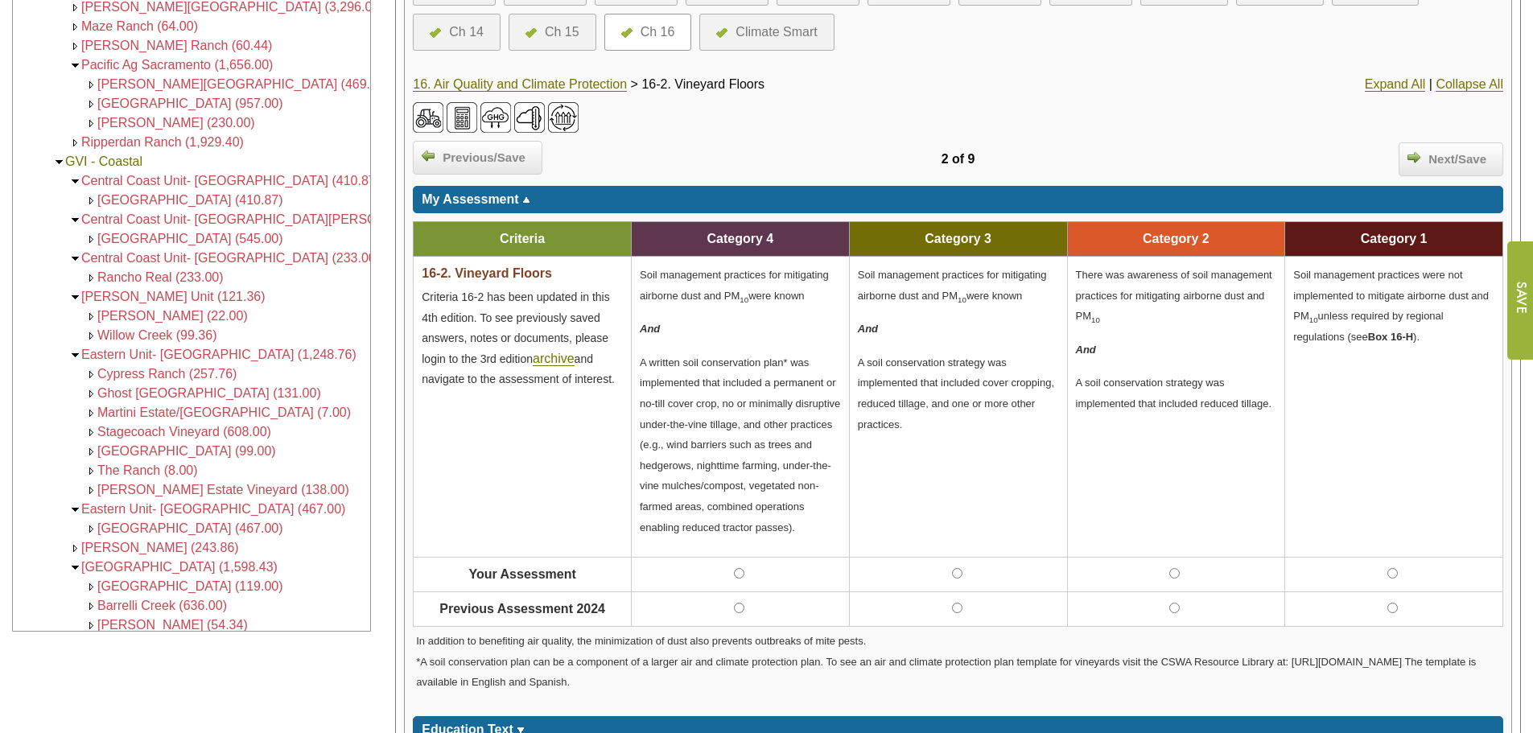
scroll to position [483, 0]
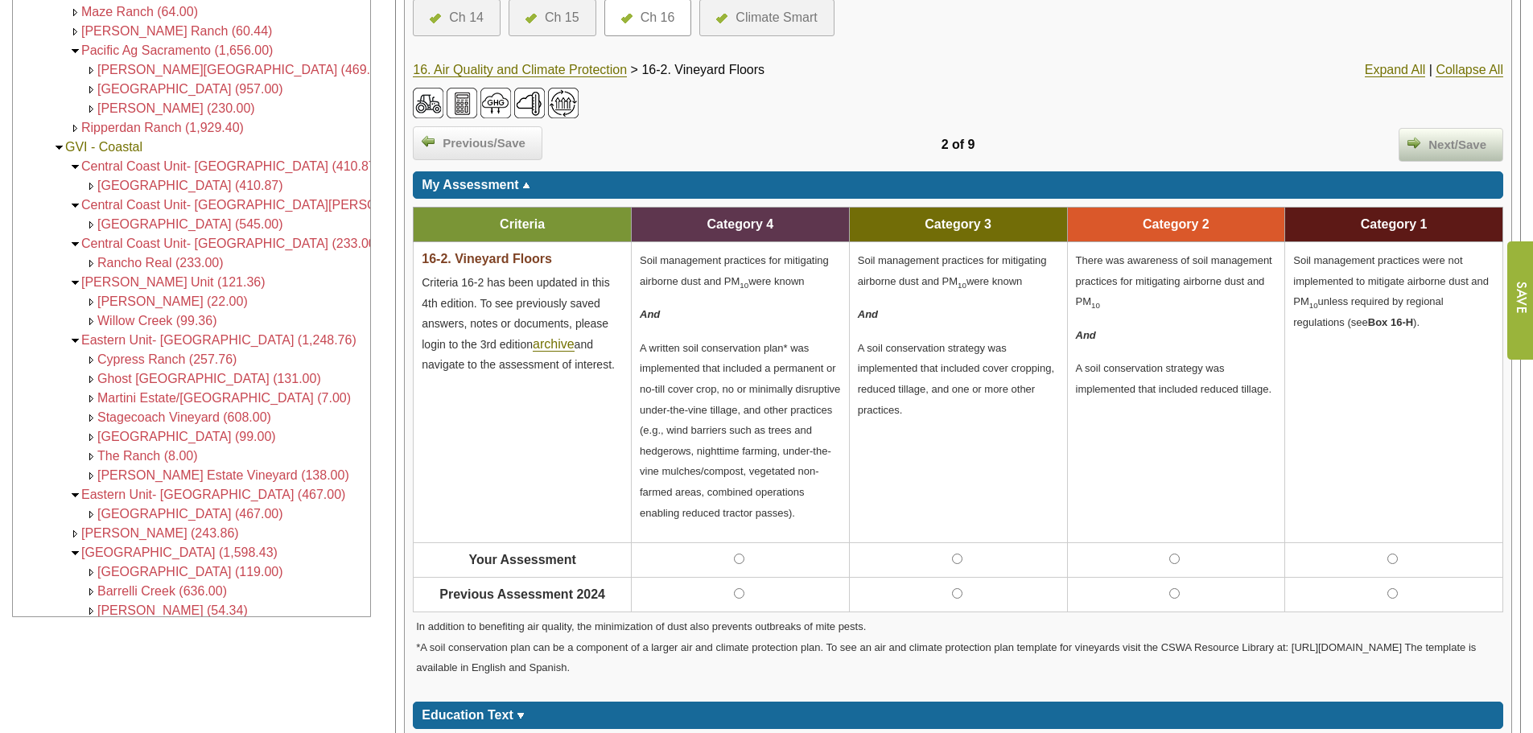
click at [1427, 147] on span "Next/Save" at bounding box center [1457, 145] width 74 height 19
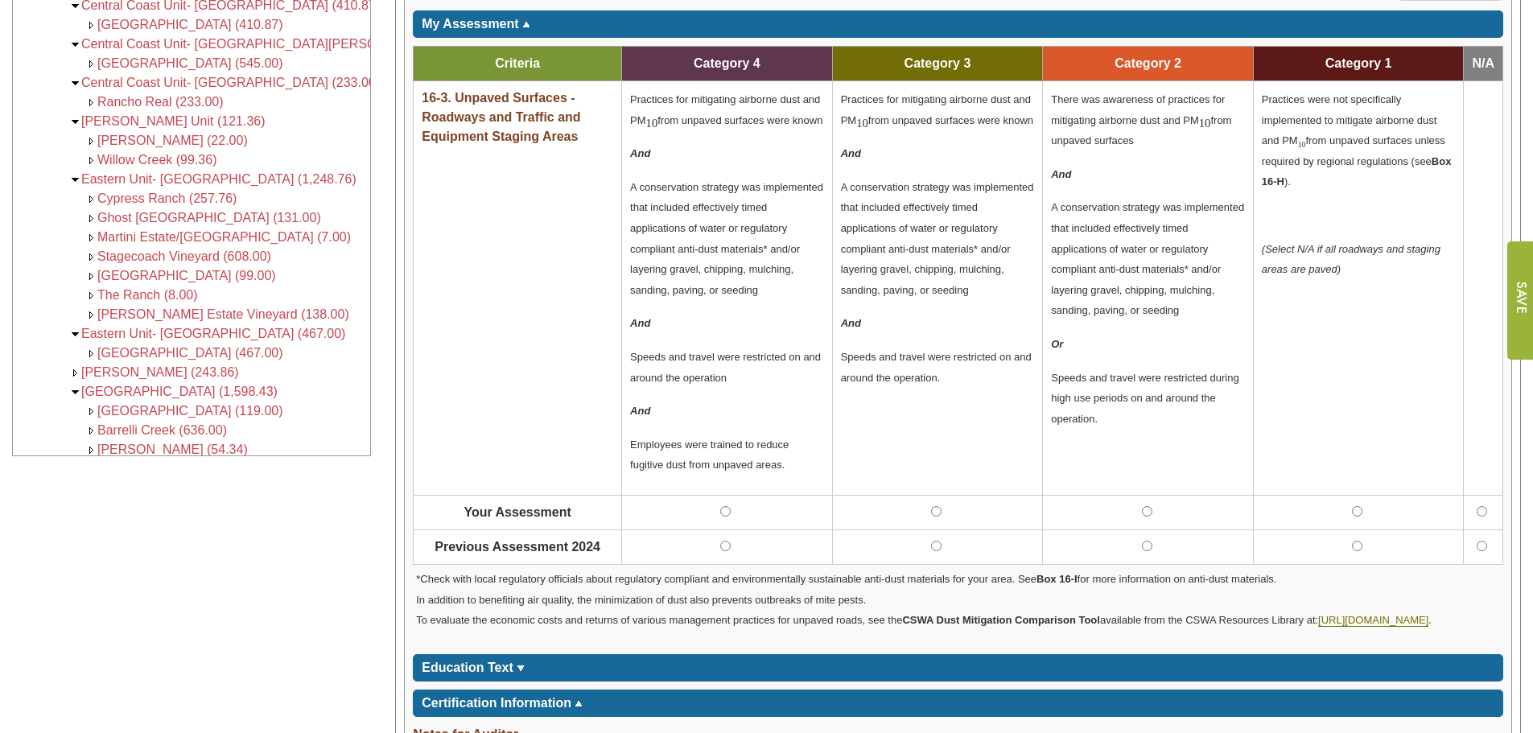
scroll to position [1046, 0]
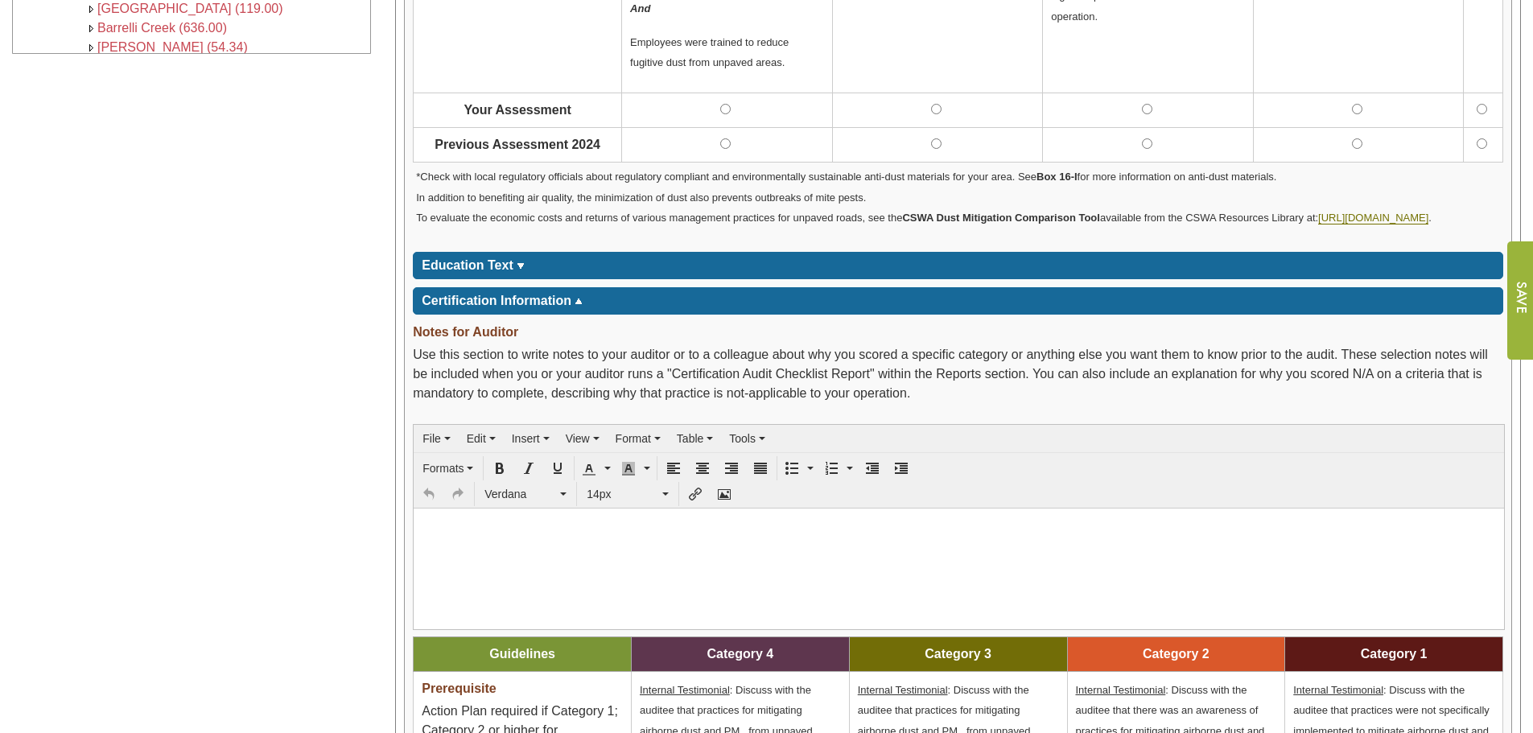
click at [472, 272] on span "Education Text" at bounding box center [468, 265] width 92 height 14
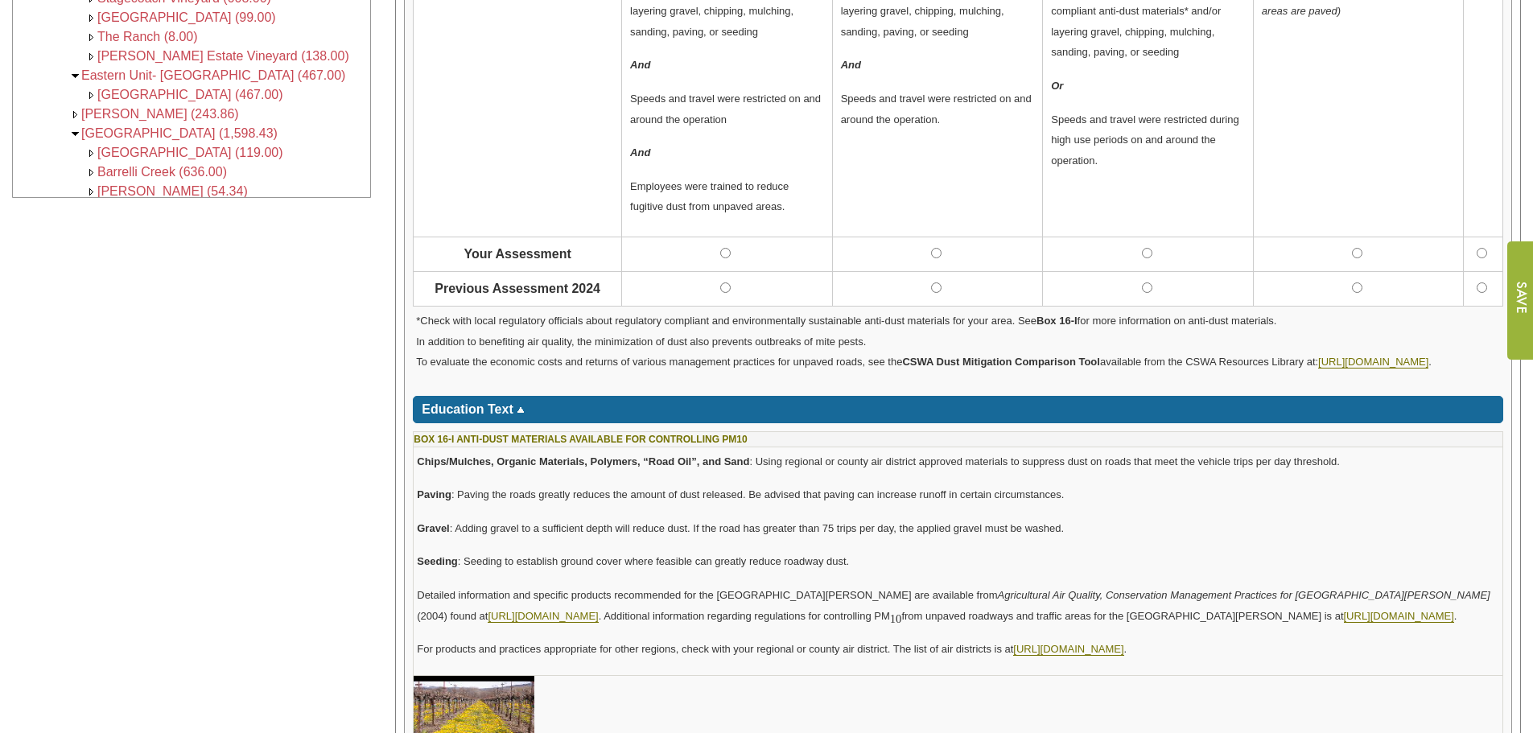
scroll to position [644, 0]
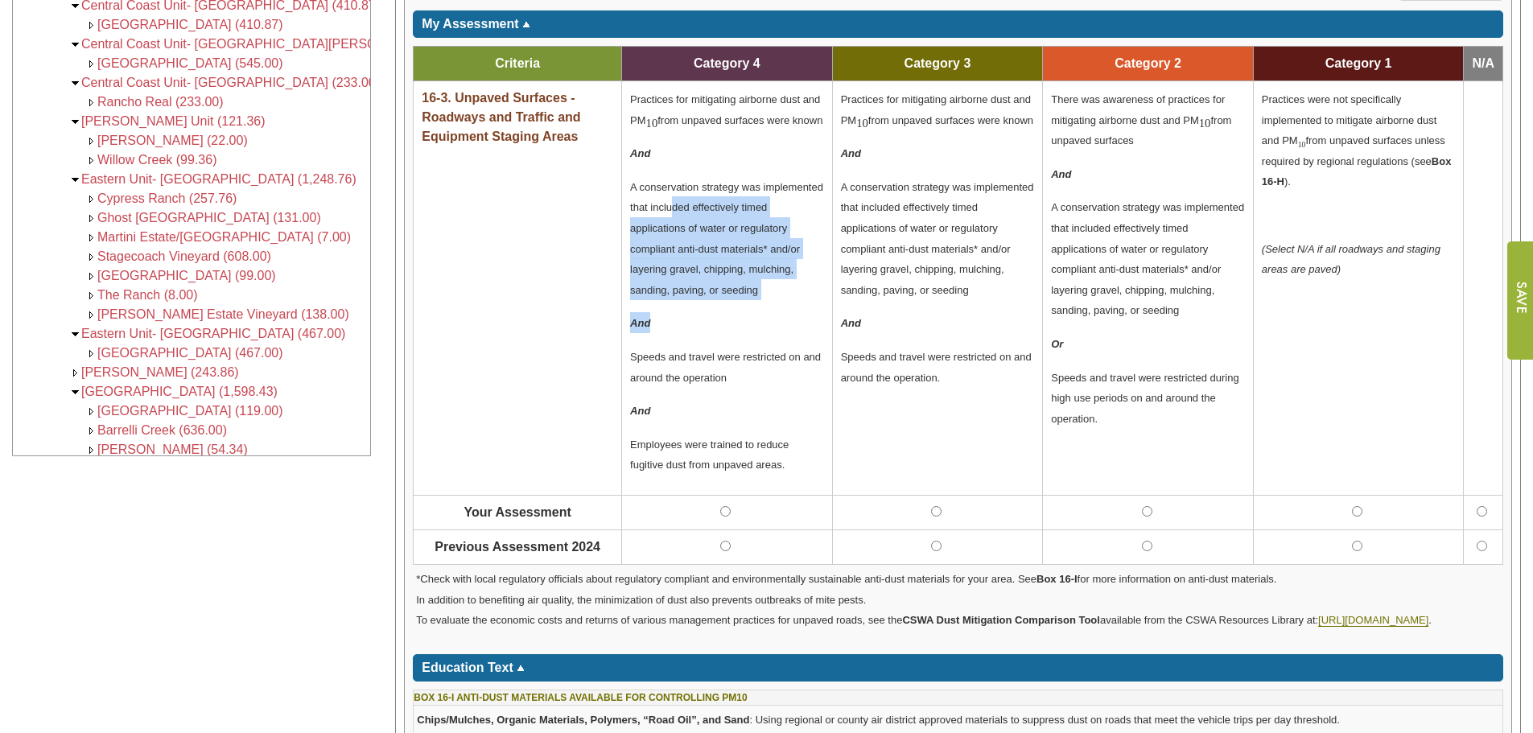
drag, startPoint x: 673, startPoint y: 230, endPoint x: 729, endPoint y: 340, distance: 123.1
click at [729, 340] on td "Practices for mitigating airborne dust and PM 10 from unpaved surfaces were kno…" at bounding box center [727, 288] width 211 height 414
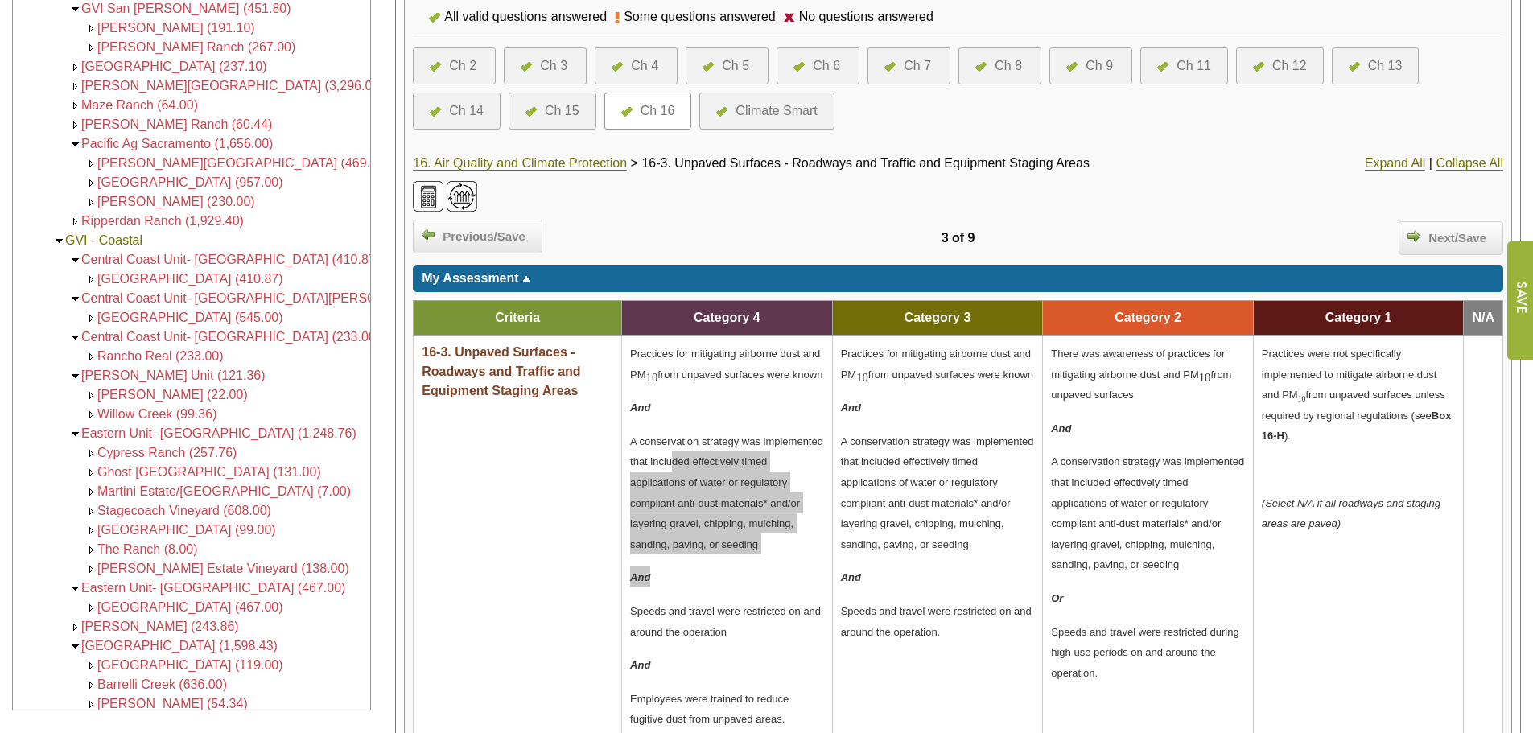
scroll to position [402, 0]
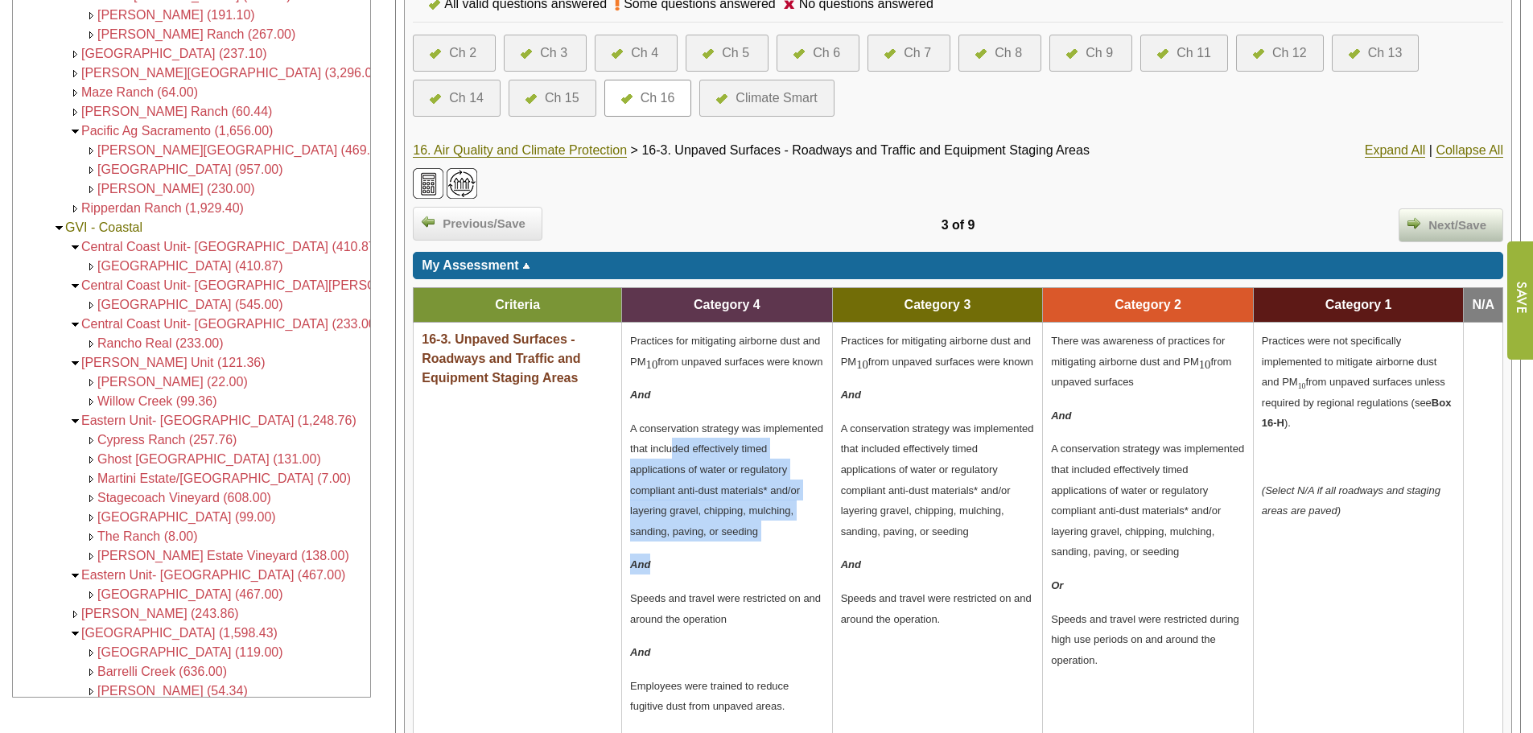
click at [1425, 226] on span "Next/Save" at bounding box center [1457, 225] width 74 height 19
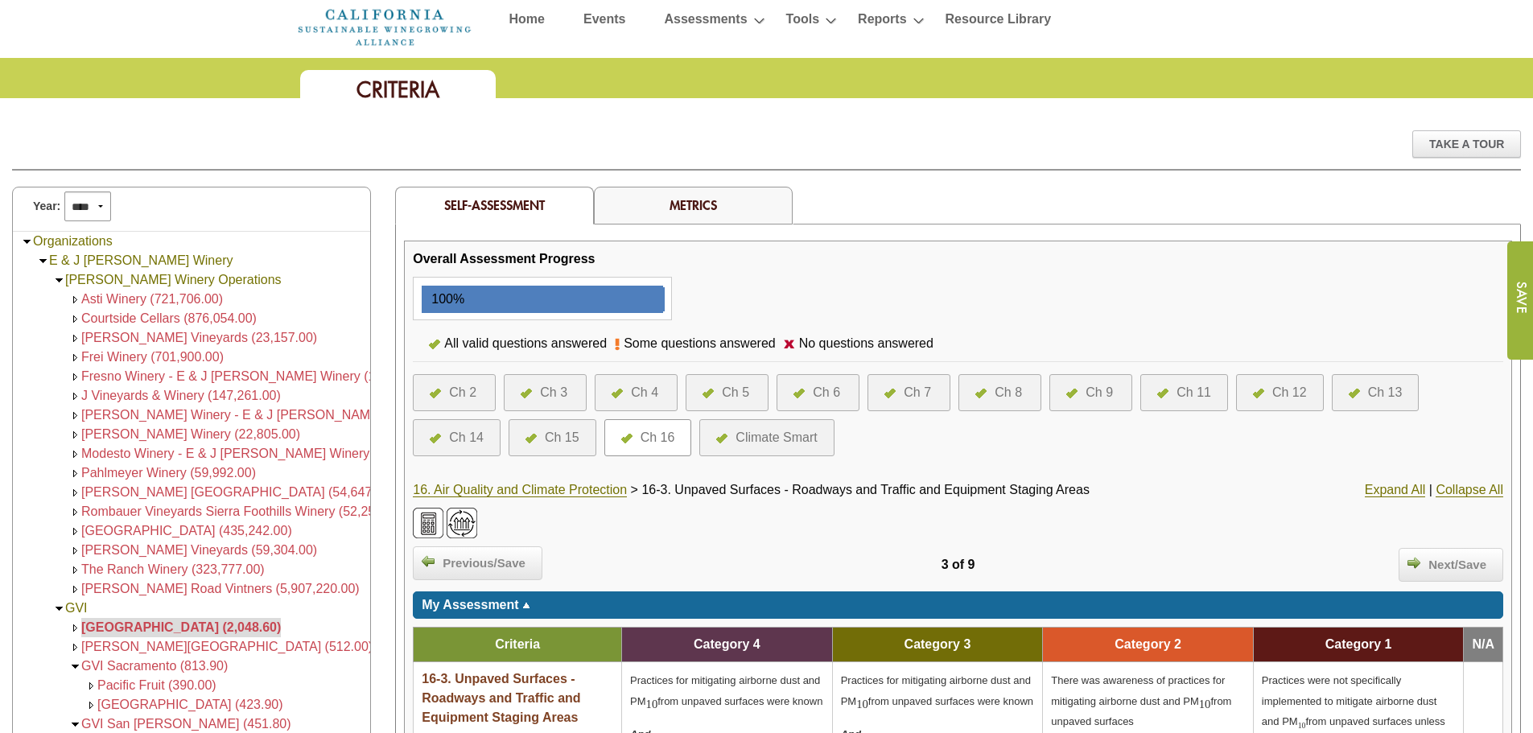
scroll to position [0, 0]
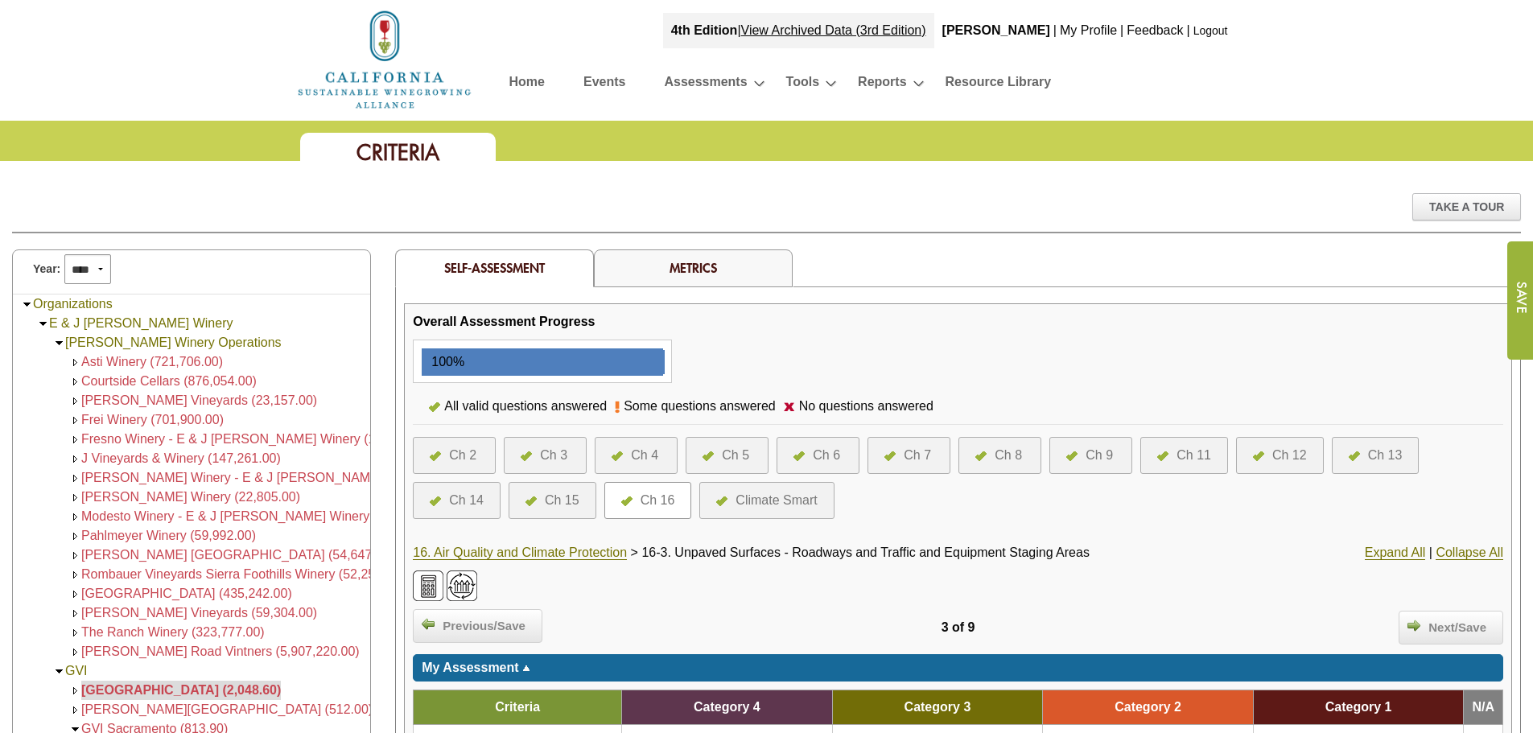
click at [89, 362] on span "Asti Winery (721,706.00)" at bounding box center [152, 362] width 142 height 14
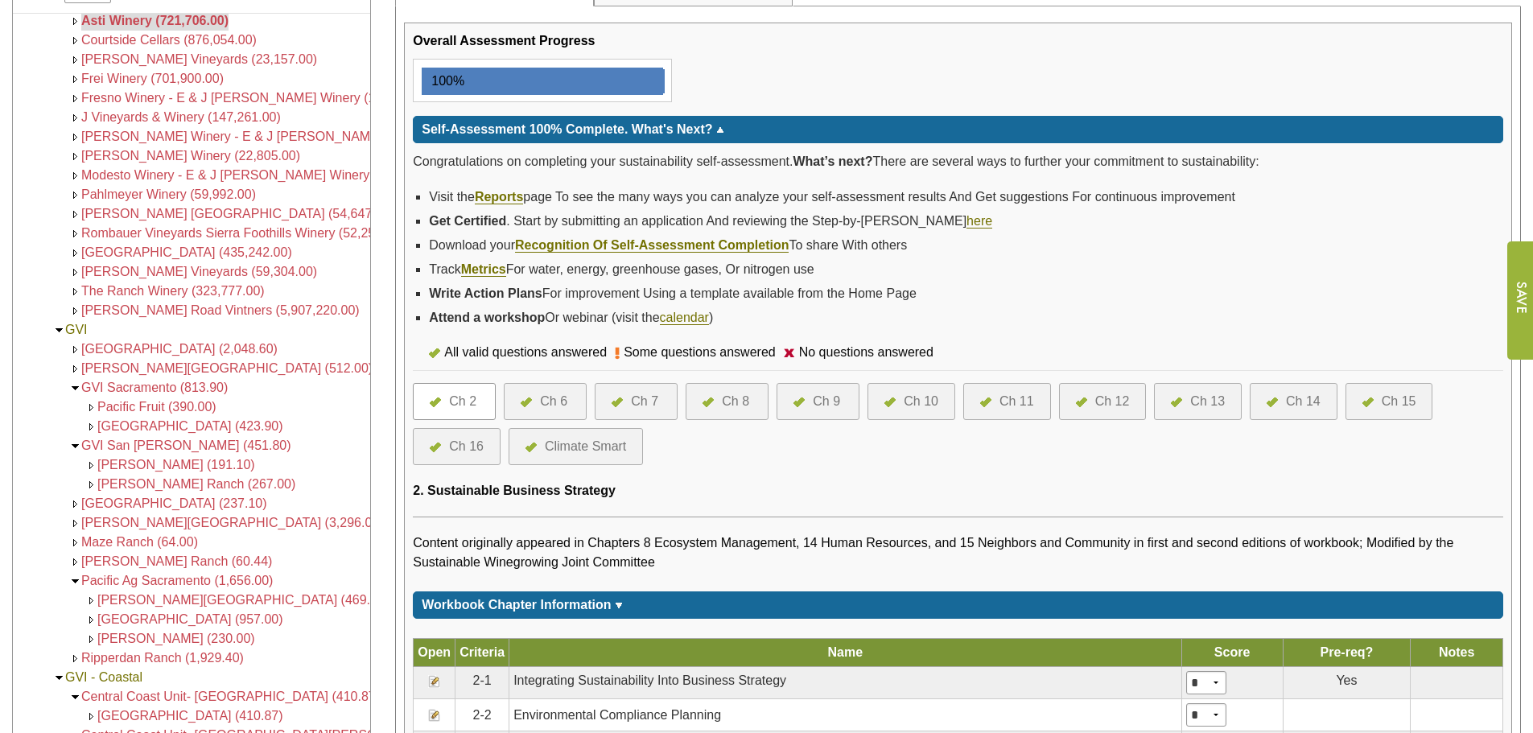
scroll to position [483, 0]
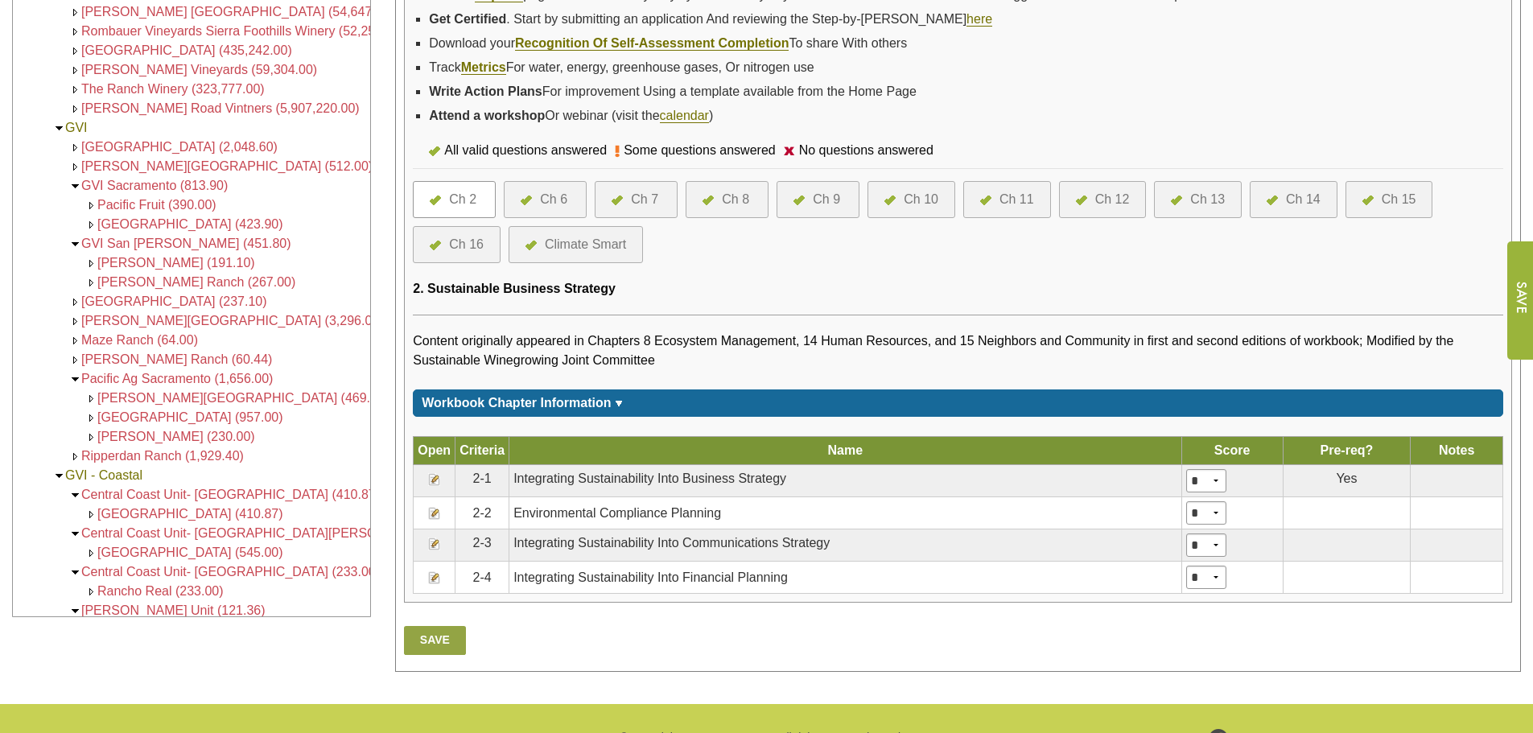
click at [424, 250] on div "Ch 16" at bounding box center [457, 244] width 88 height 37
click at [482, 252] on div "Ch 16" at bounding box center [466, 244] width 35 height 19
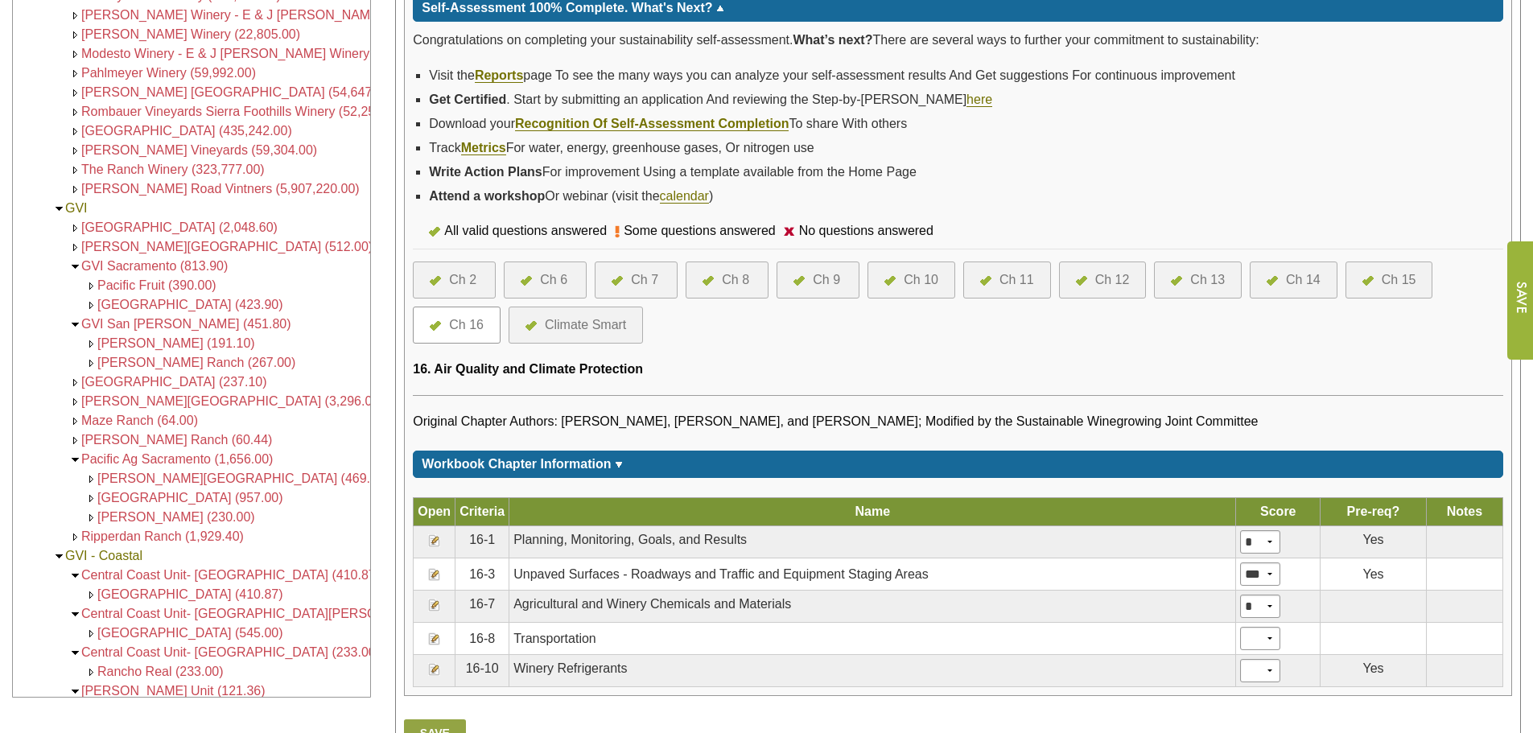
scroll to position [599, 0]
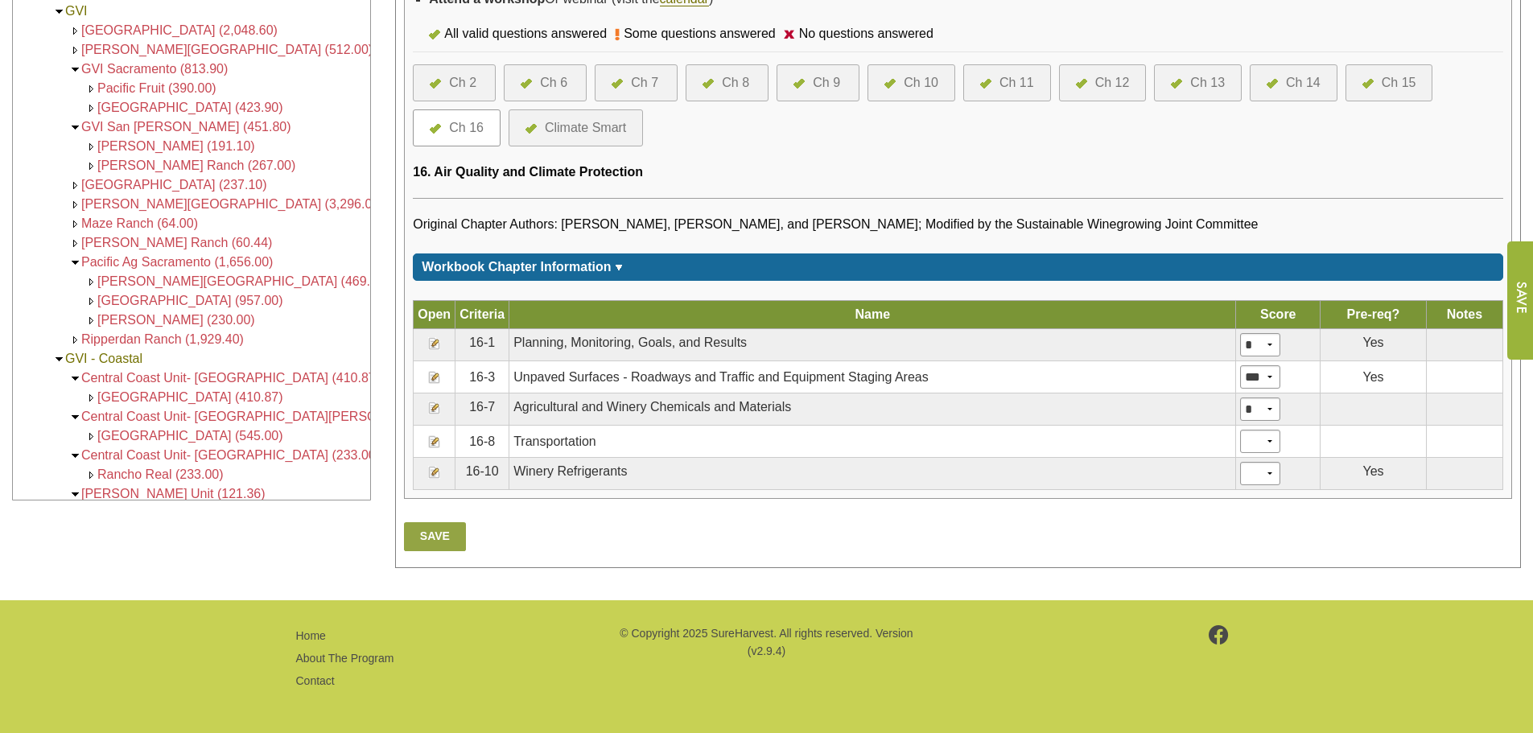
click at [430, 379] on img at bounding box center [434, 377] width 13 height 13
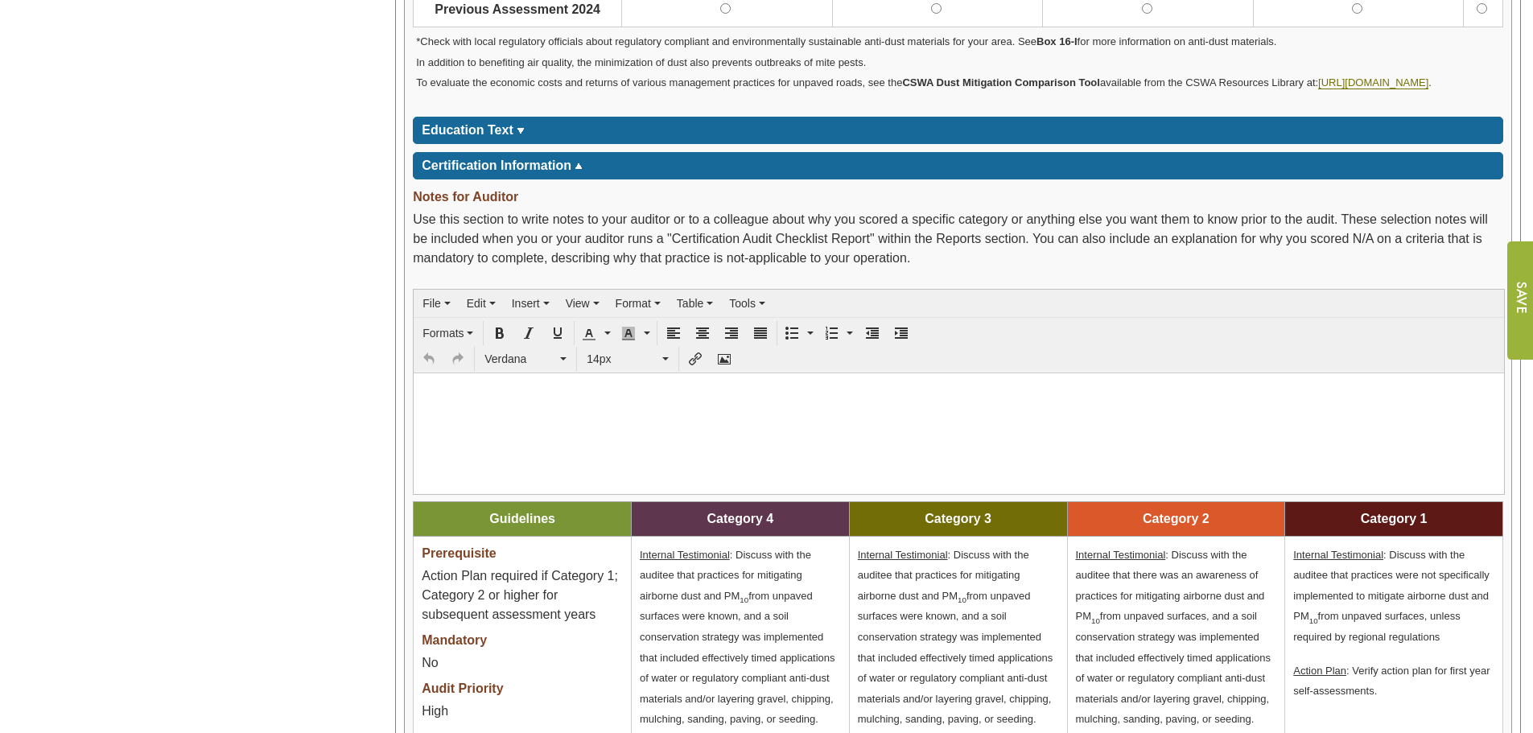
scroll to position [1207, 0]
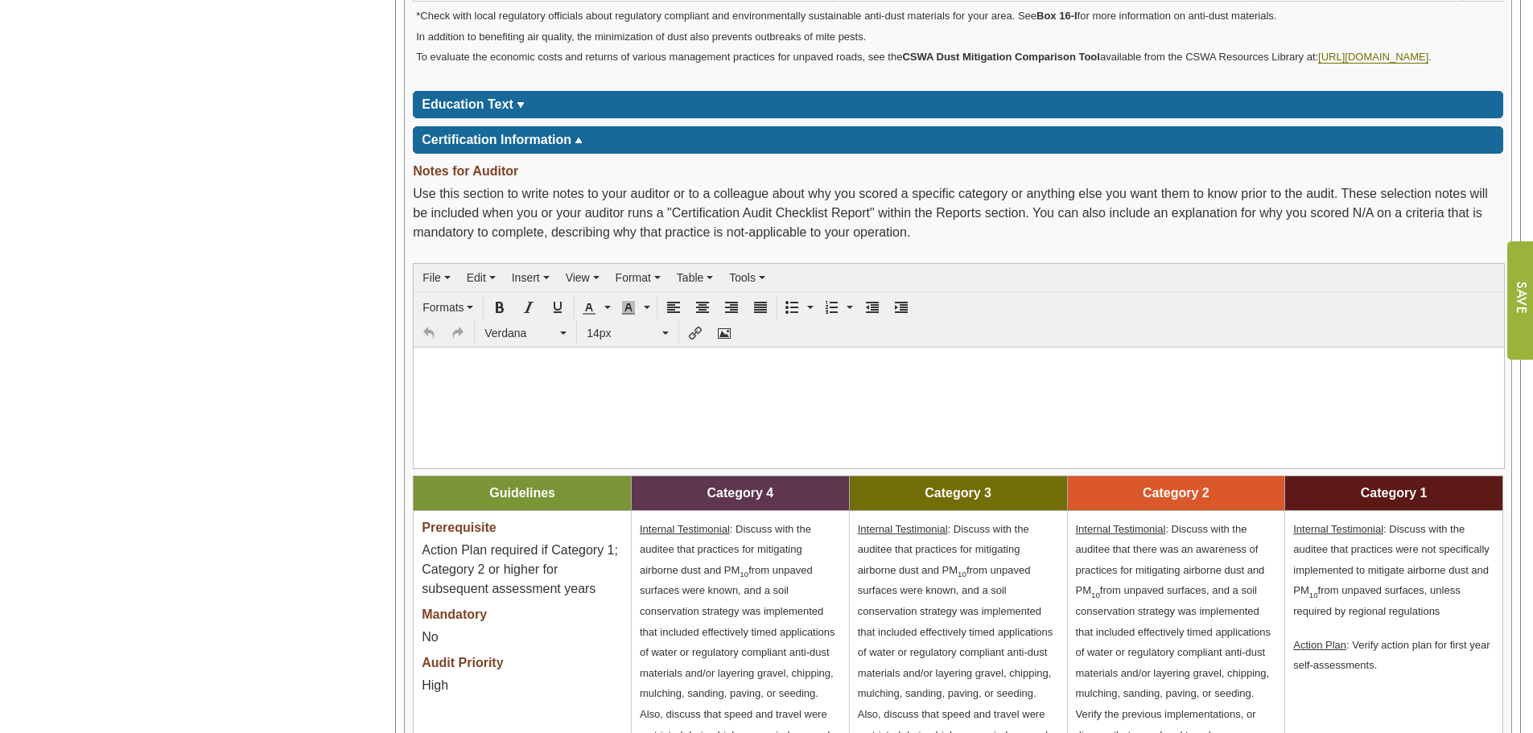
click at [463, 111] on span "Education Text" at bounding box center [468, 104] width 92 height 14
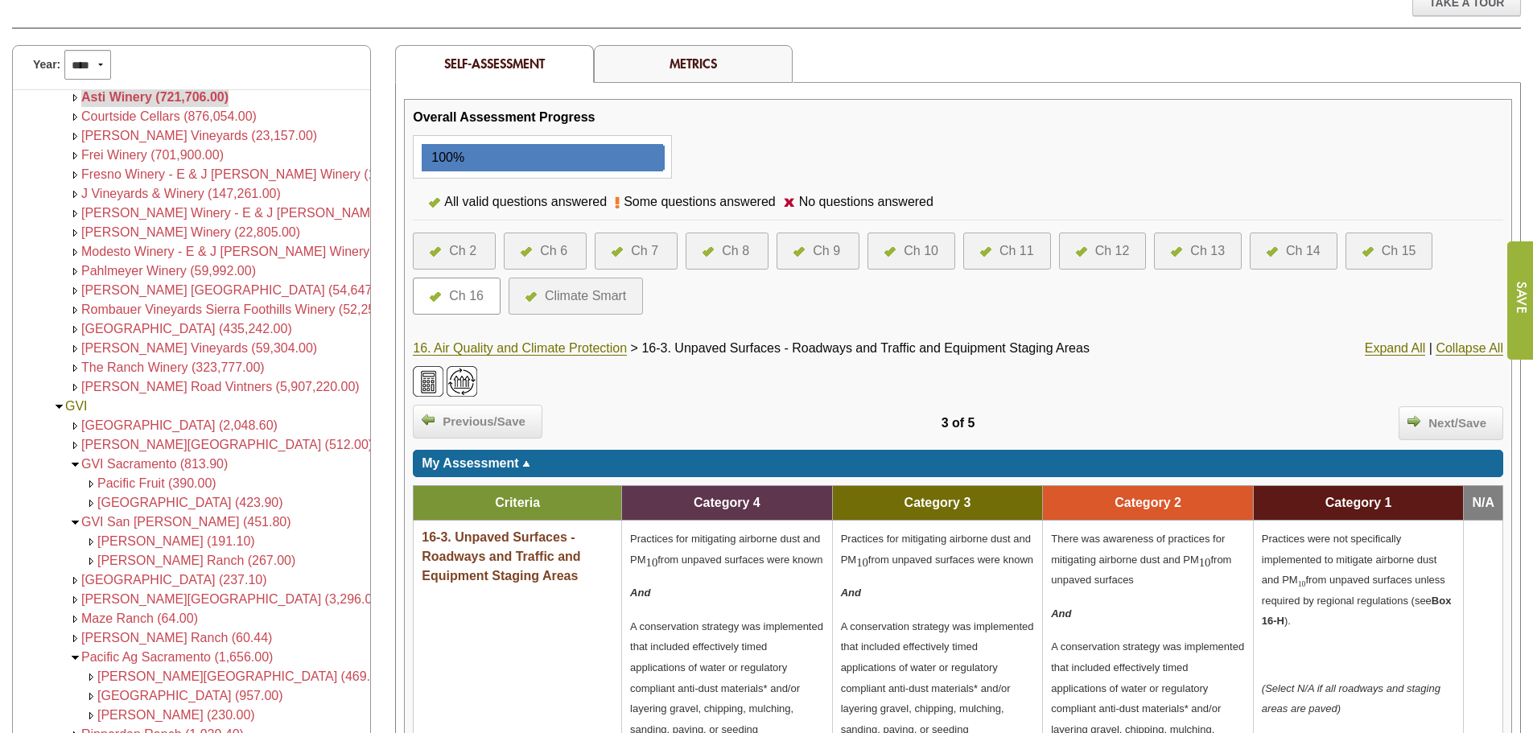
scroll to position [80, 0]
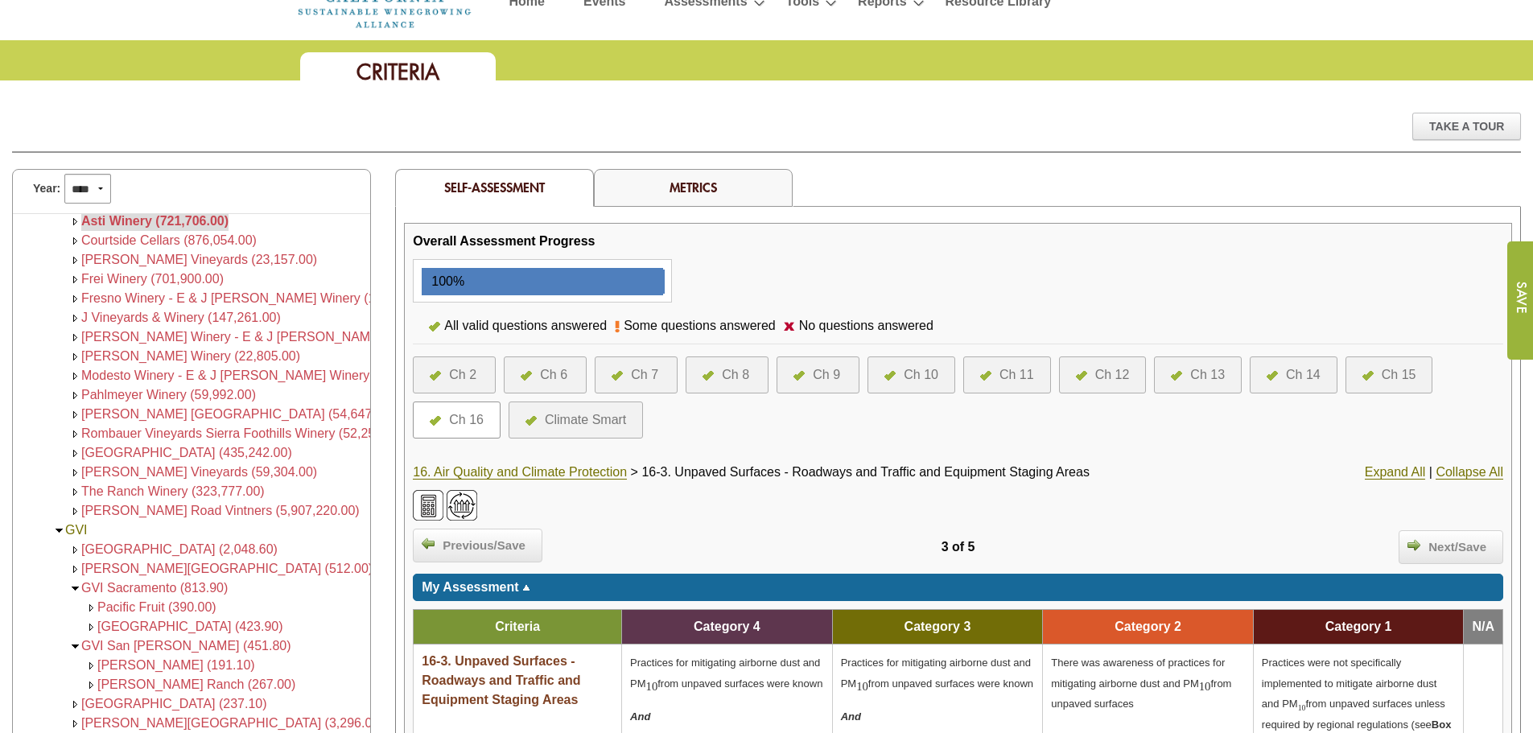
click at [98, 543] on span "[GEOGRAPHIC_DATA] (2,048.60)" at bounding box center [179, 549] width 196 height 14
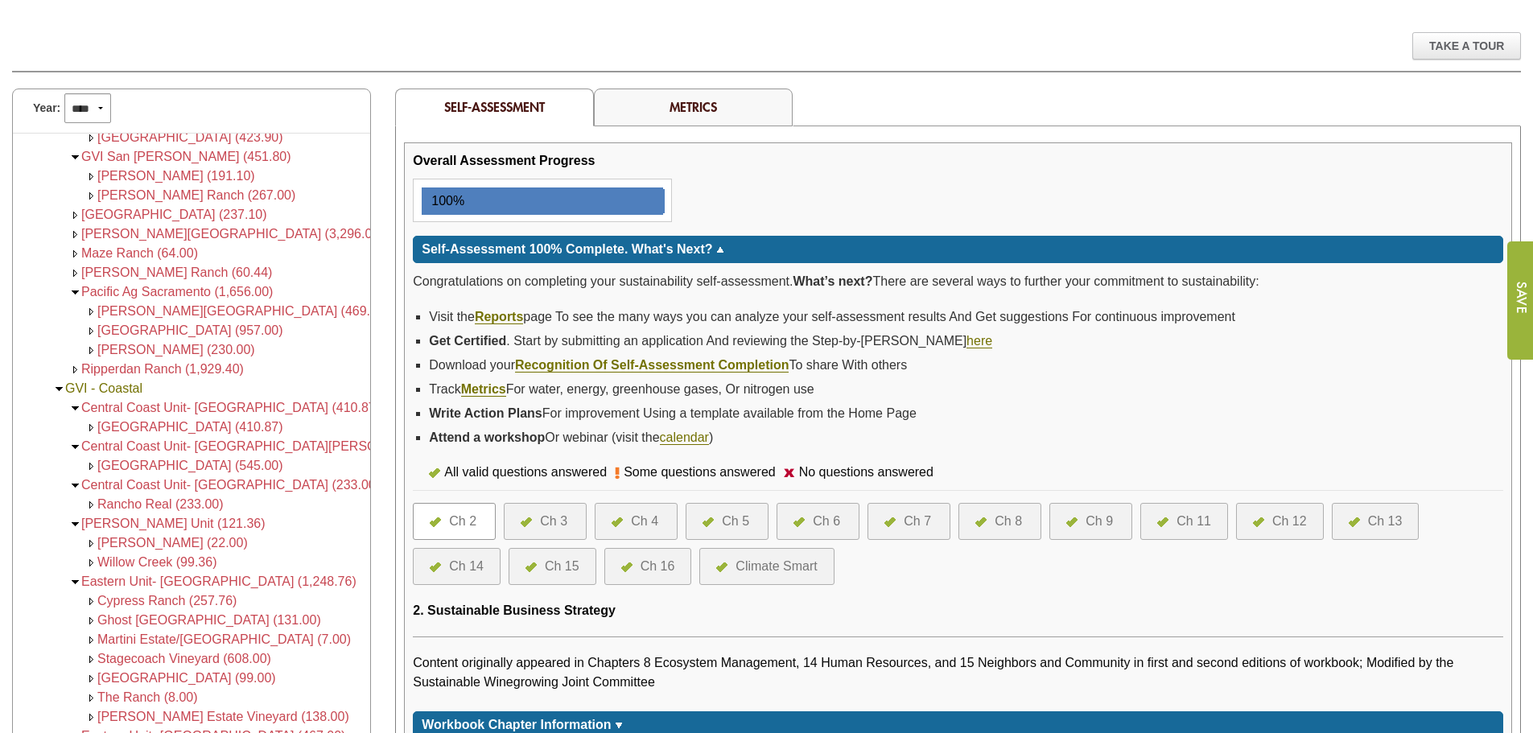
scroll to position [322, 0]
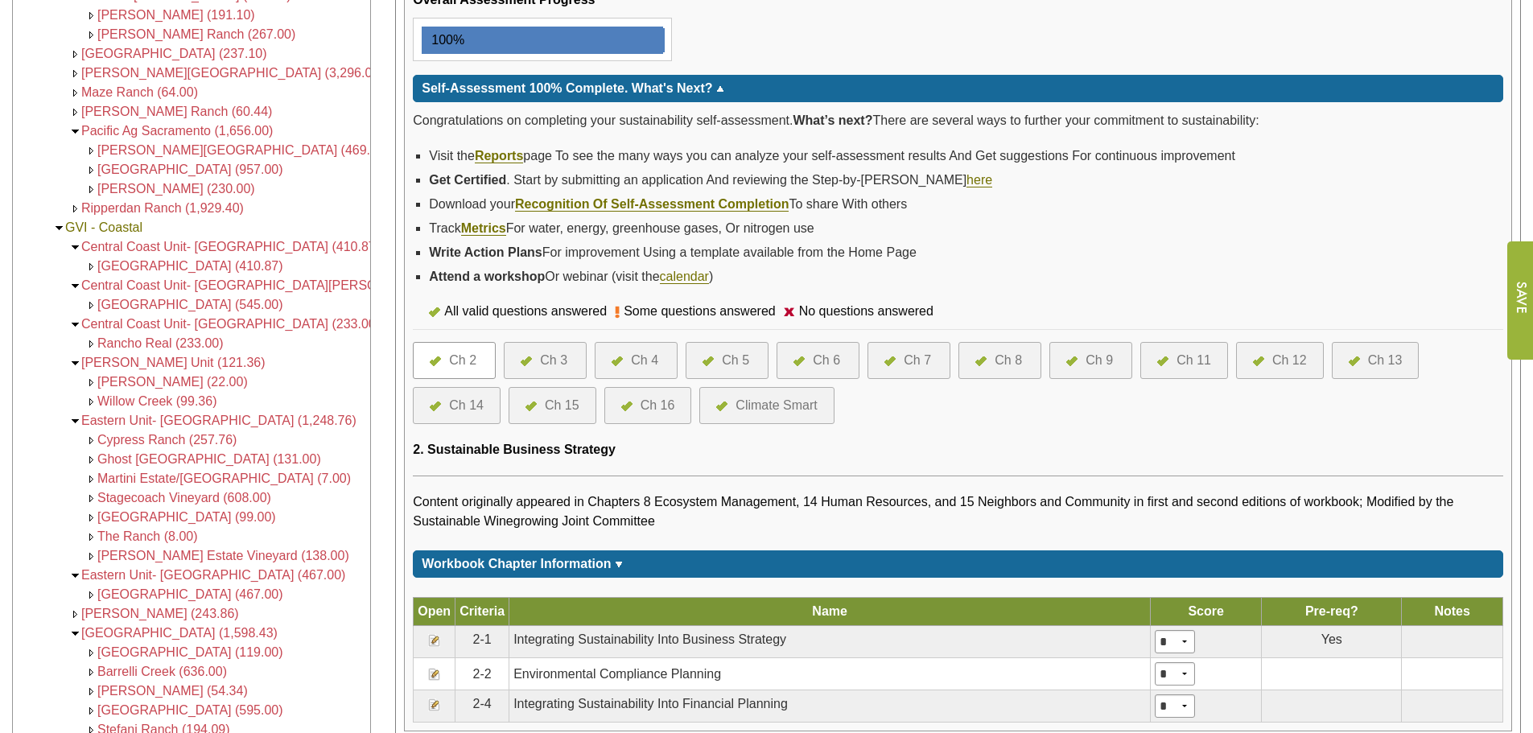
click at [631, 400] on div at bounding box center [630, 405] width 19 height 19
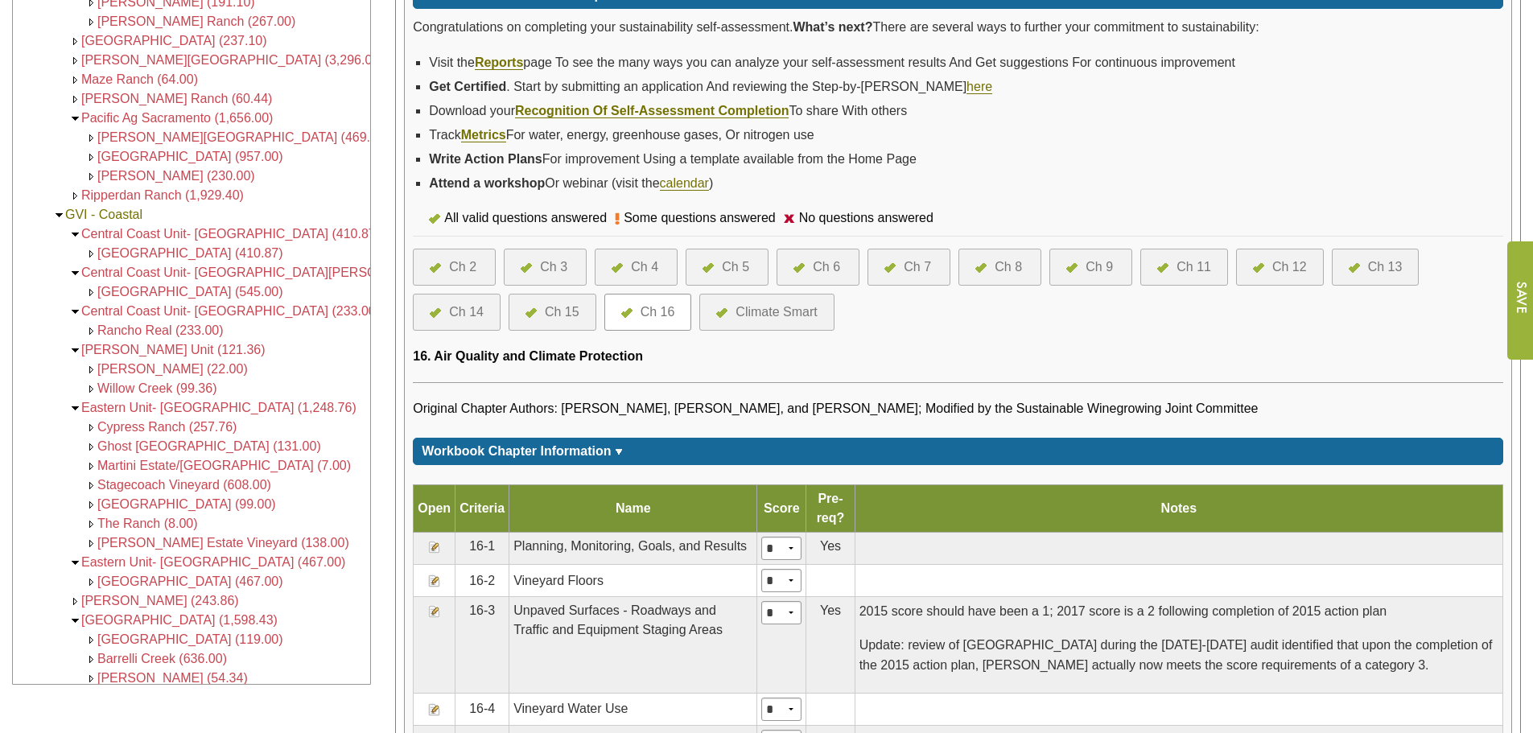
scroll to position [483, 0]
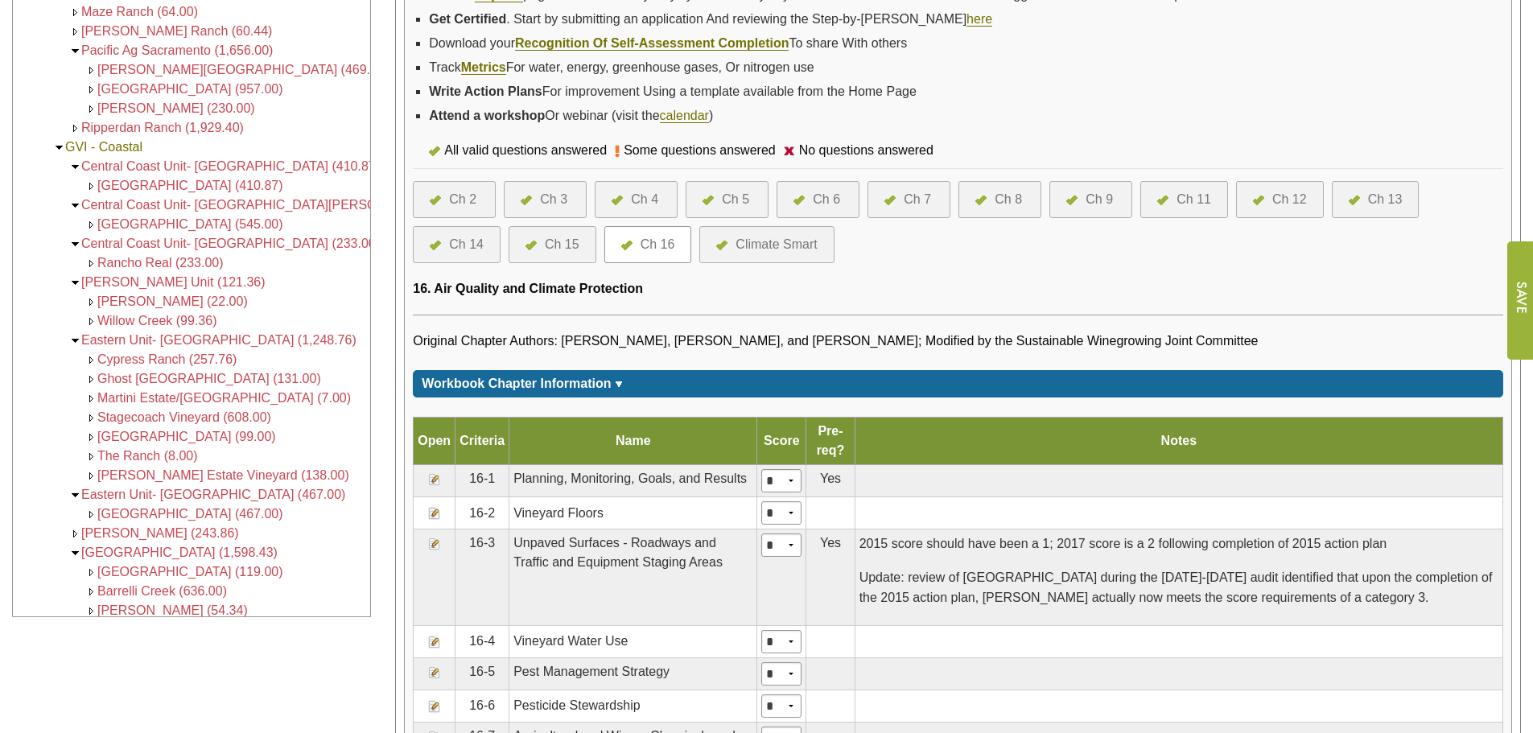
click at [434, 513] on img at bounding box center [434, 513] width 13 height 13
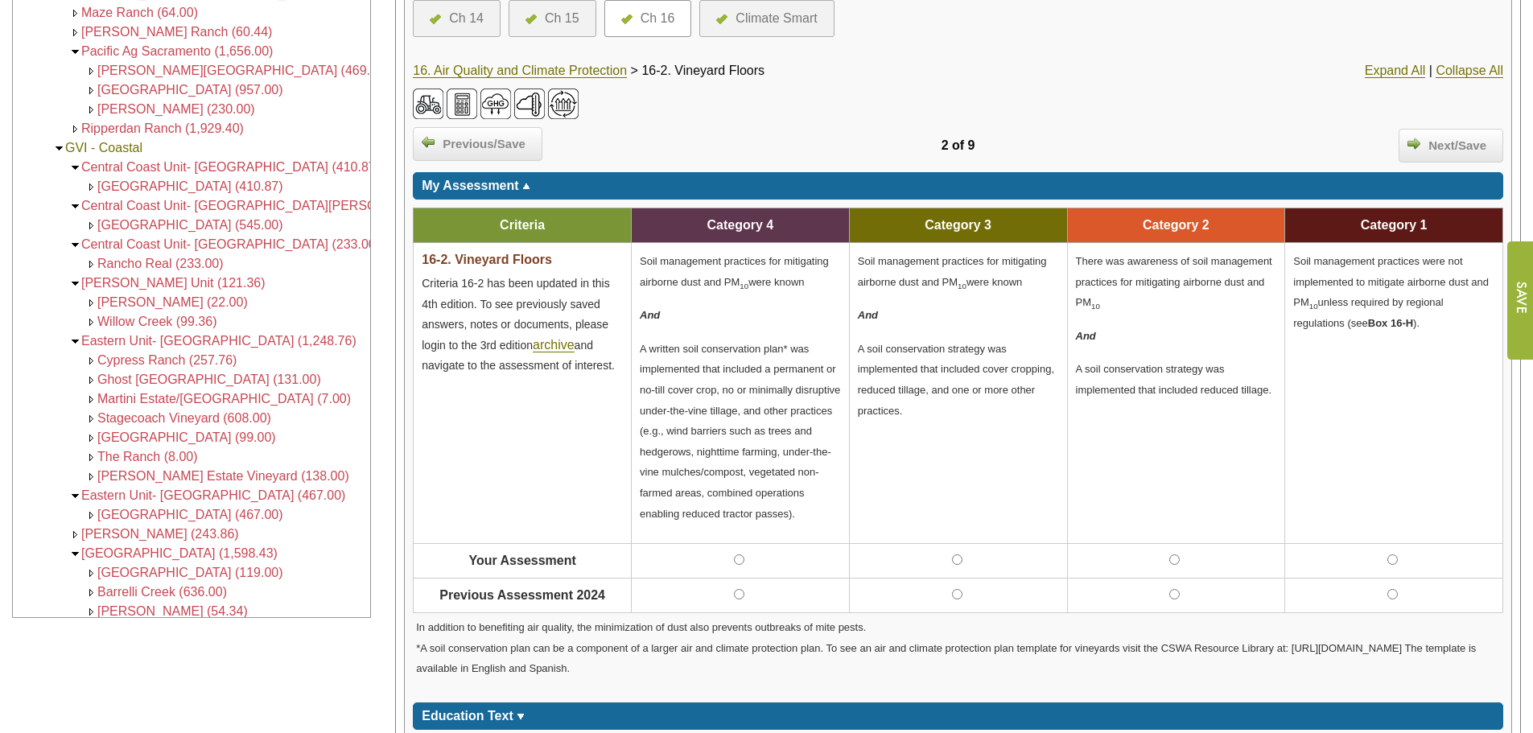
scroll to position [483, 0]
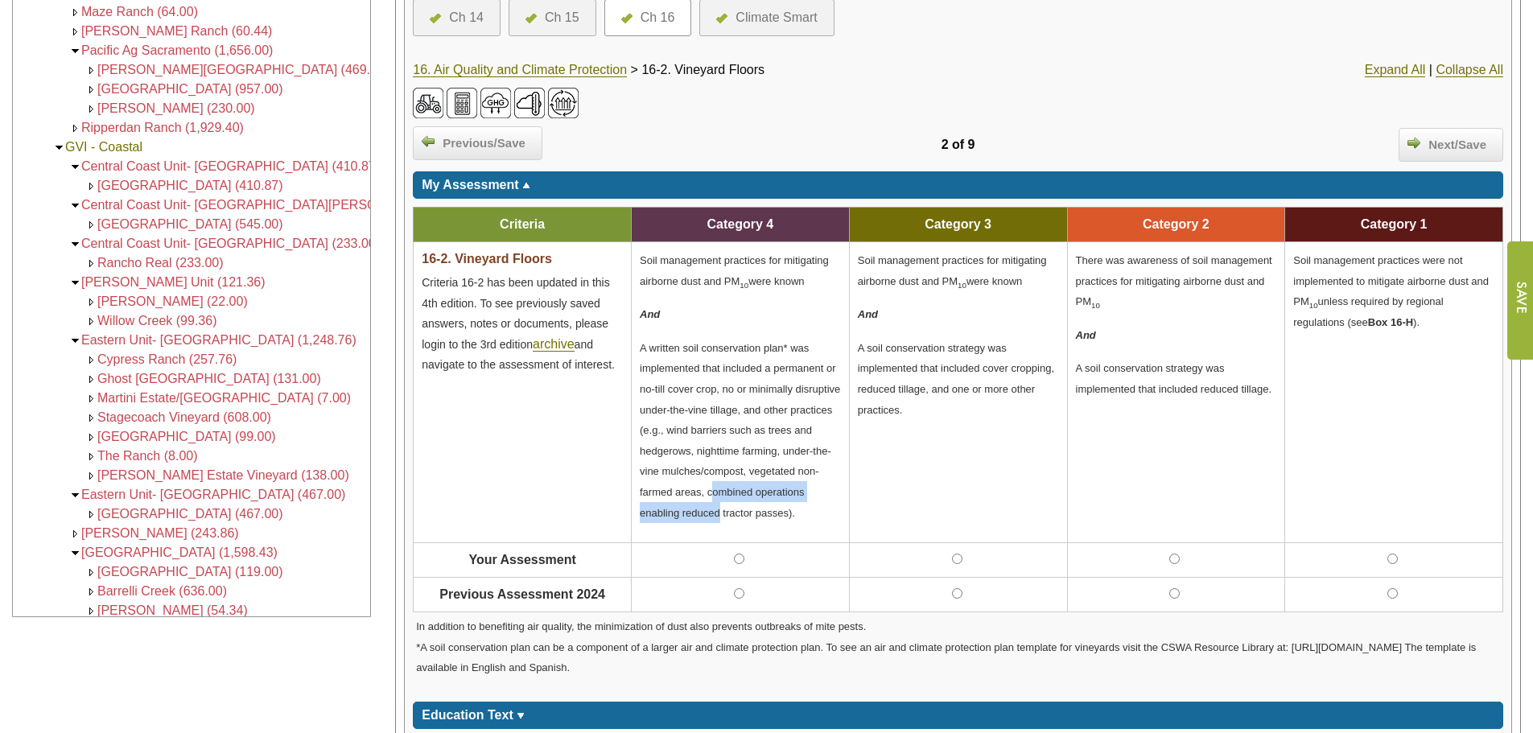
drag, startPoint x: 712, startPoint y: 493, endPoint x: 718, endPoint y: 517, distance: 24.0
click at [718, 517] on span "A written soil conservation plan* was implemented that included a permanent or …" at bounding box center [740, 430] width 200 height 177
click at [838, 118] on div "Previous/Save 2 of 9 Next/Save" at bounding box center [958, 144] width 1090 height 53
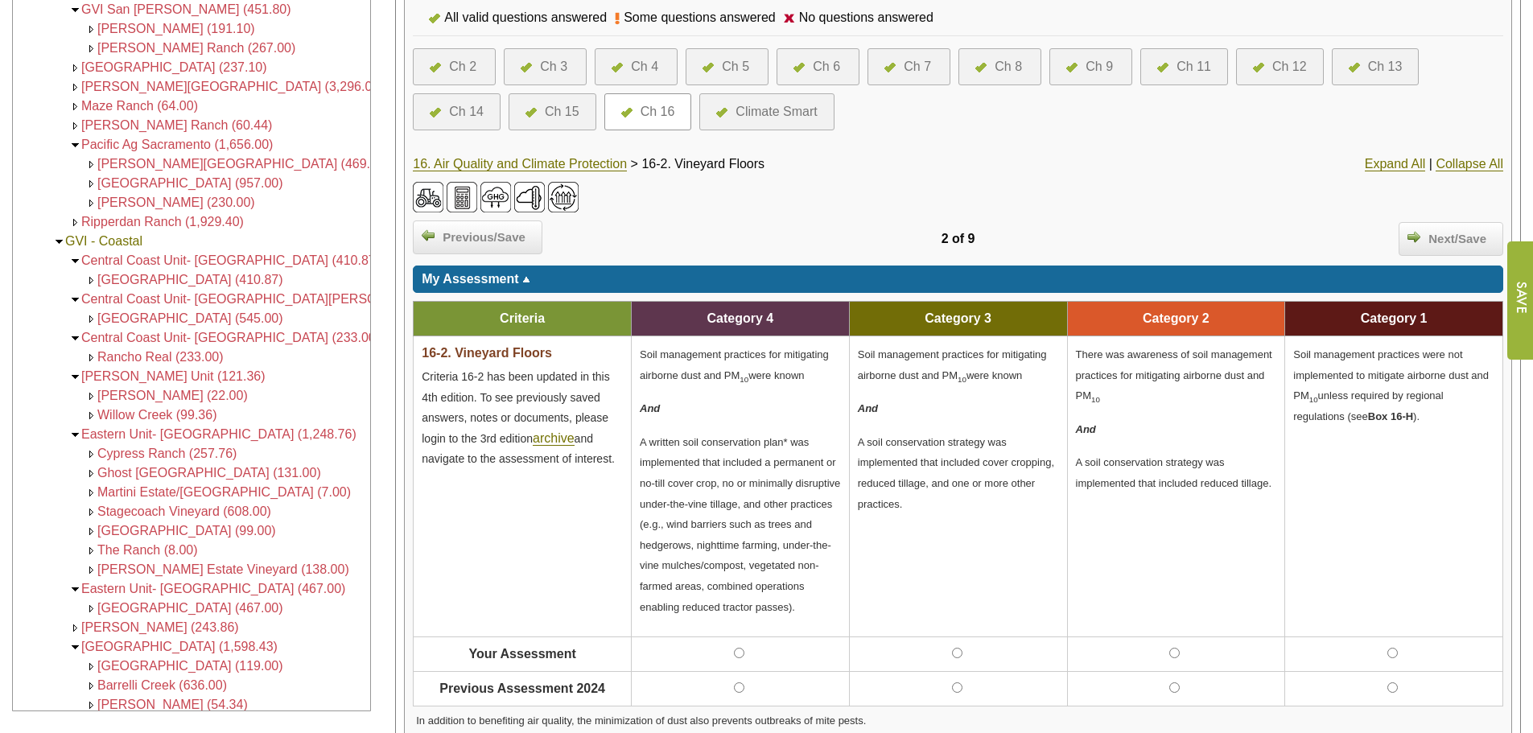
scroll to position [241, 0]
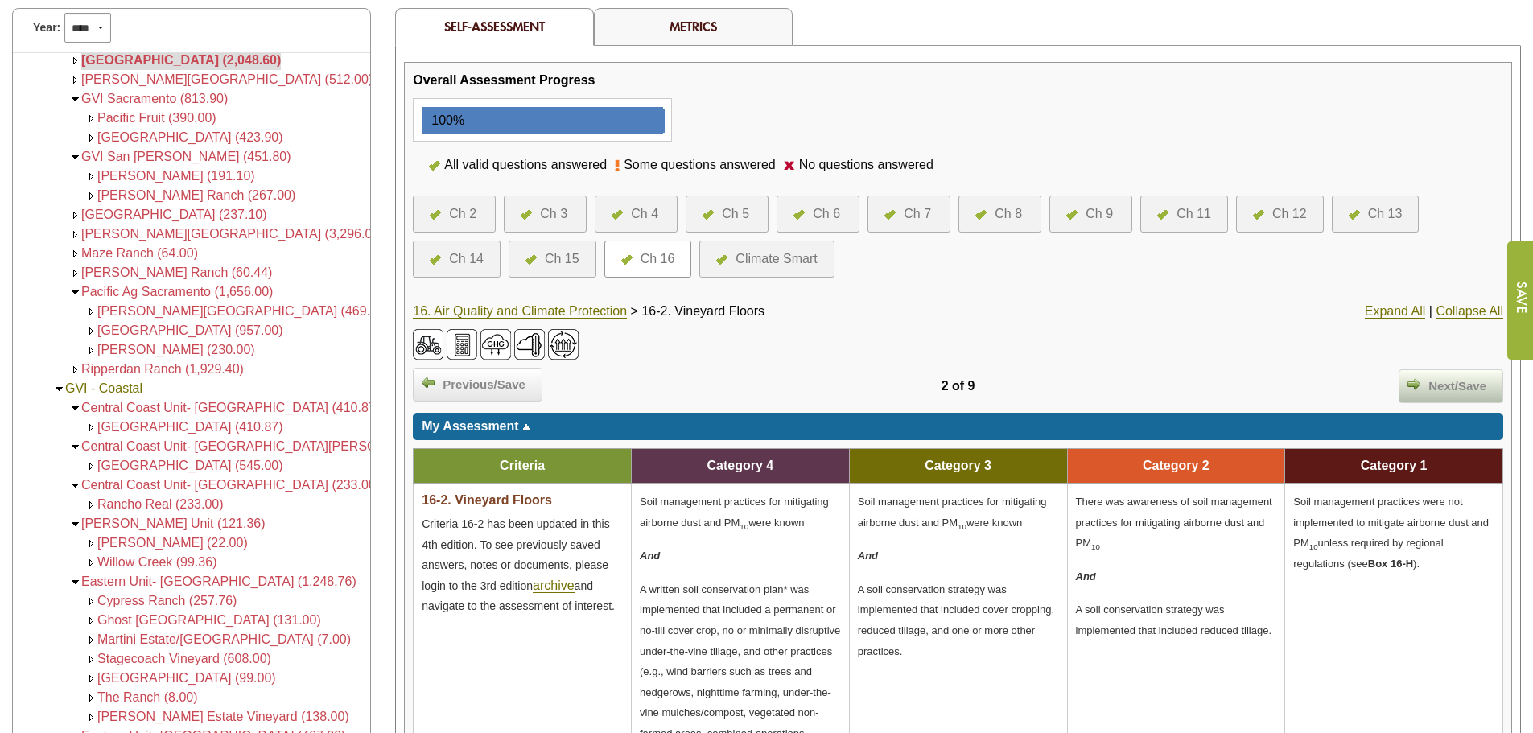
click at [1448, 386] on span "Next/Save" at bounding box center [1457, 386] width 74 height 19
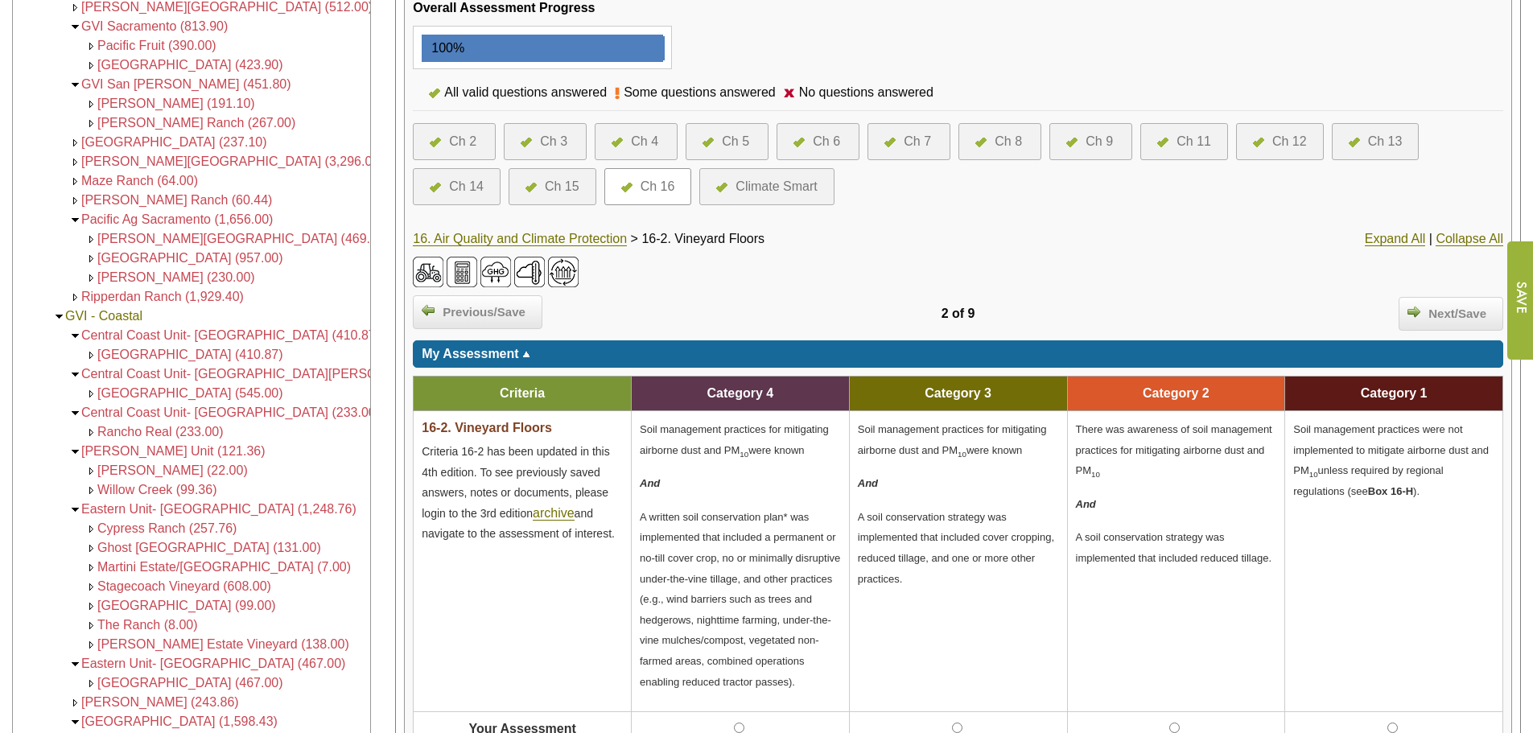
scroll to position [402, 0]
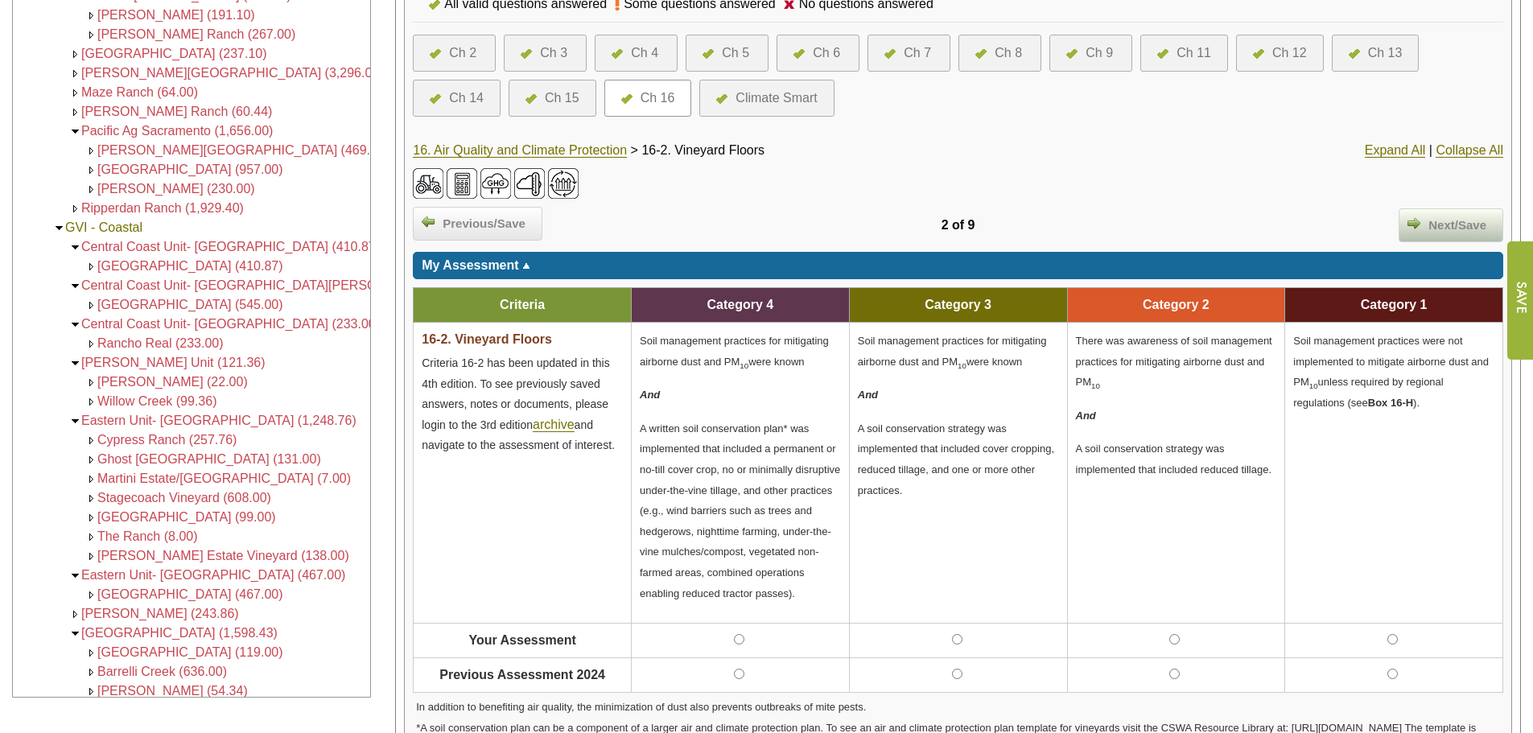
click at [1463, 223] on span "Next/Save" at bounding box center [1457, 225] width 74 height 19
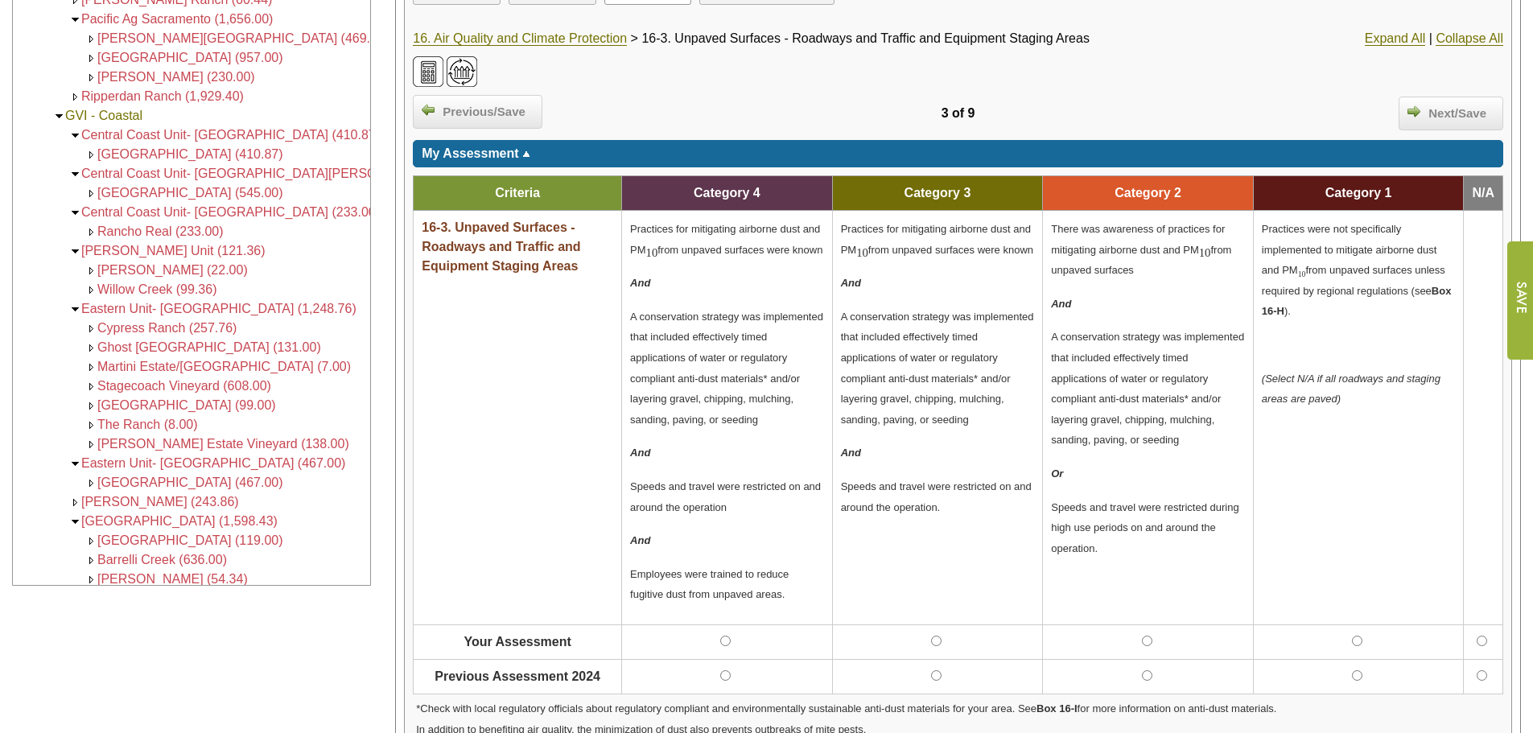
scroll to position [563, 0]
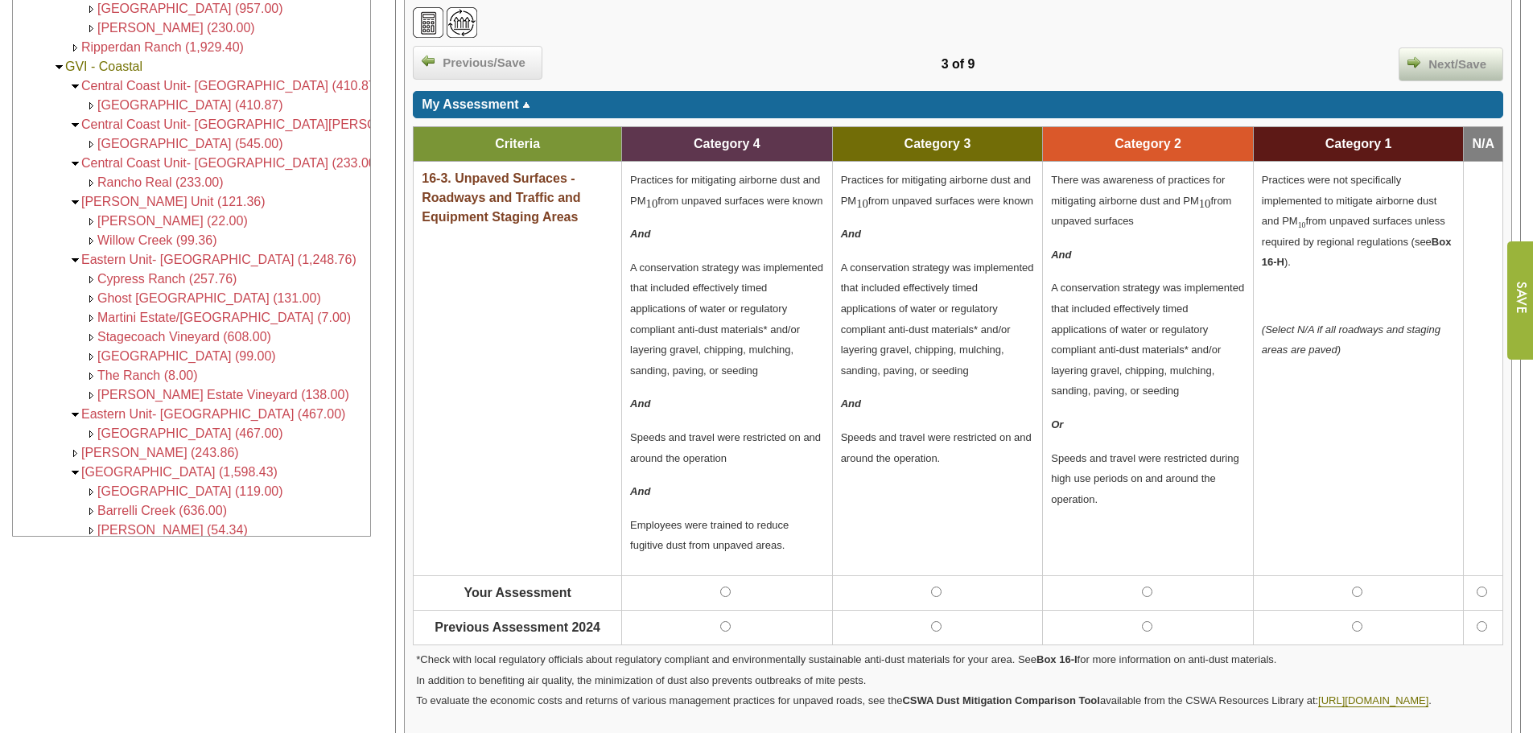
click at [1426, 55] on div "Next/Save" at bounding box center [1450, 64] width 105 height 34
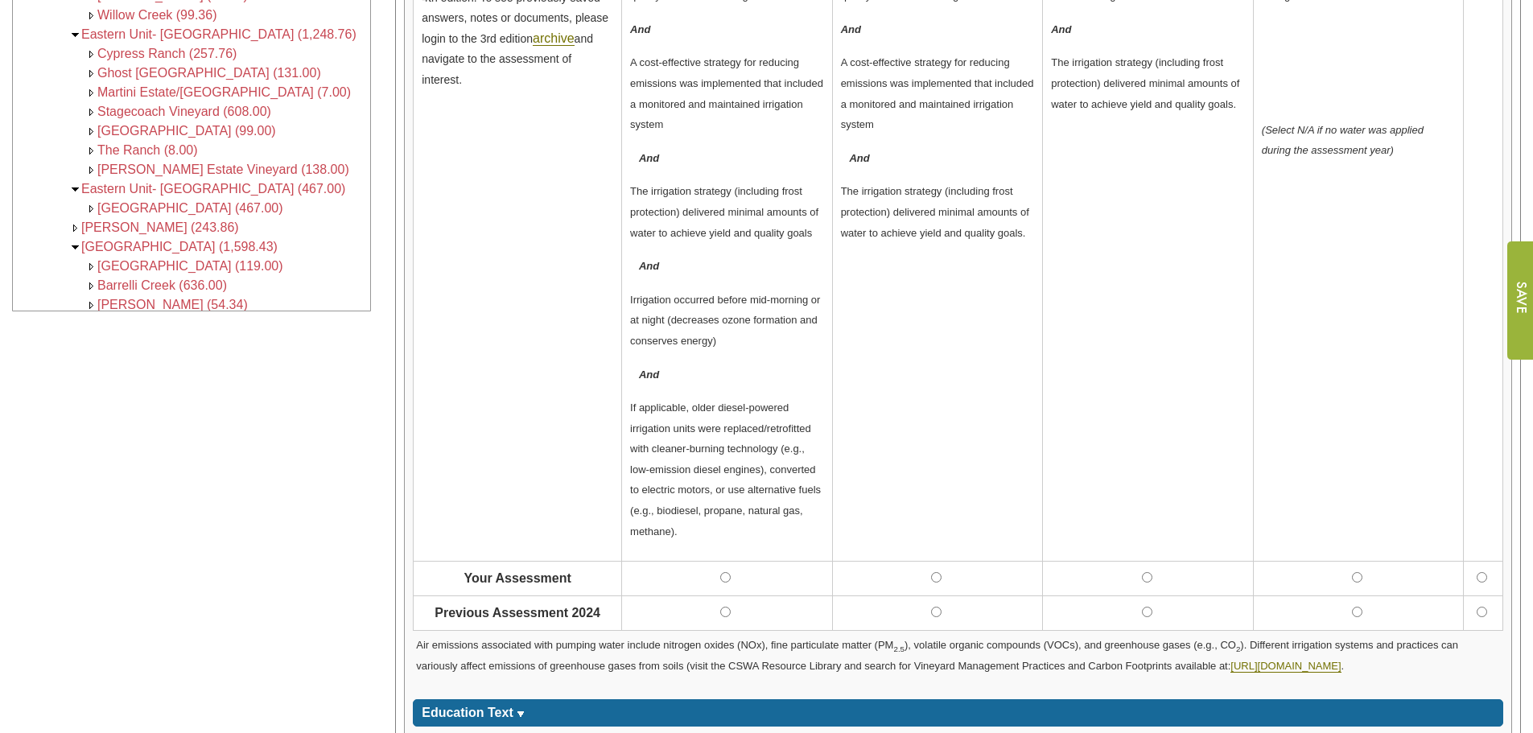
scroll to position [805, 0]
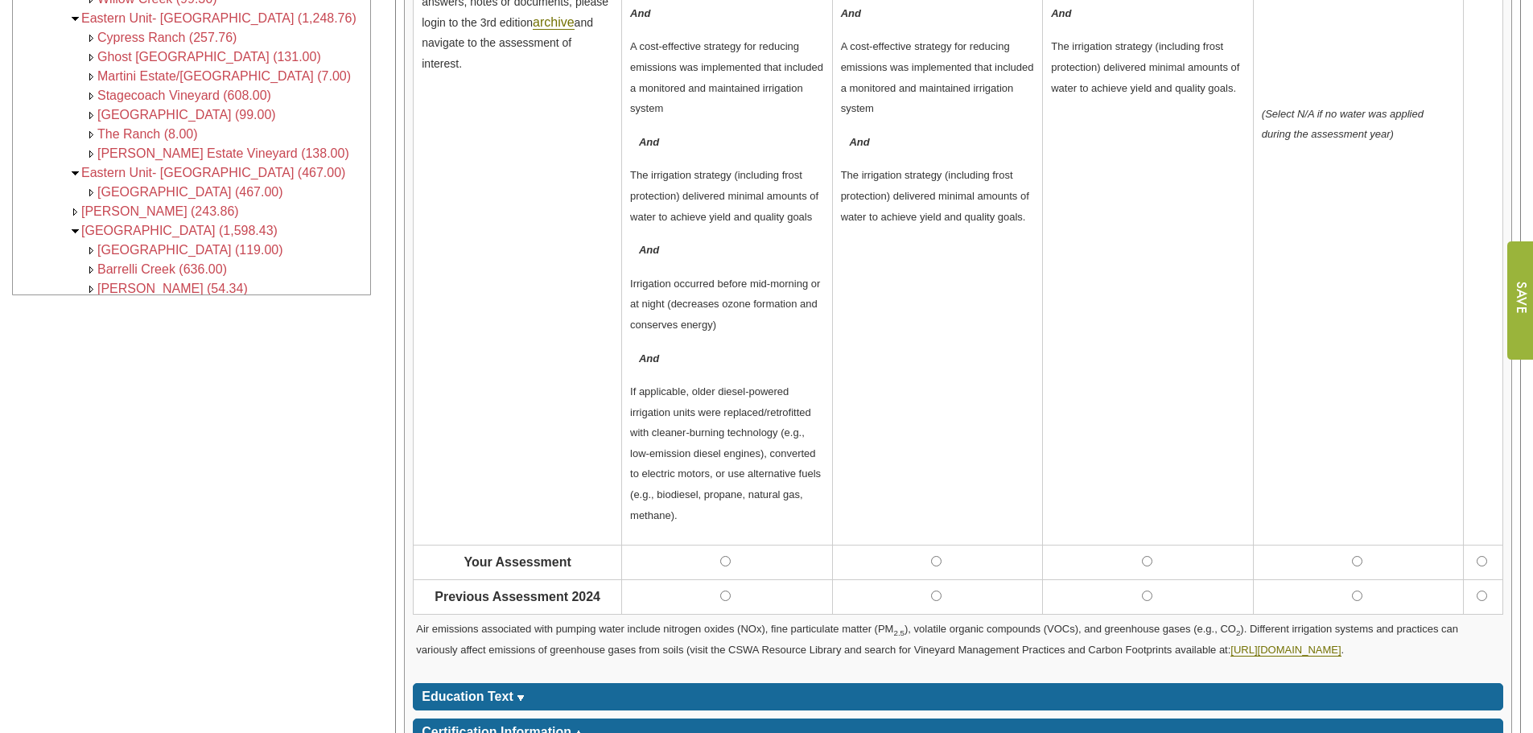
click at [981, 374] on td "There was knowledge about how irrigation design and practices affect air qualit…" at bounding box center [937, 232] width 211 height 625
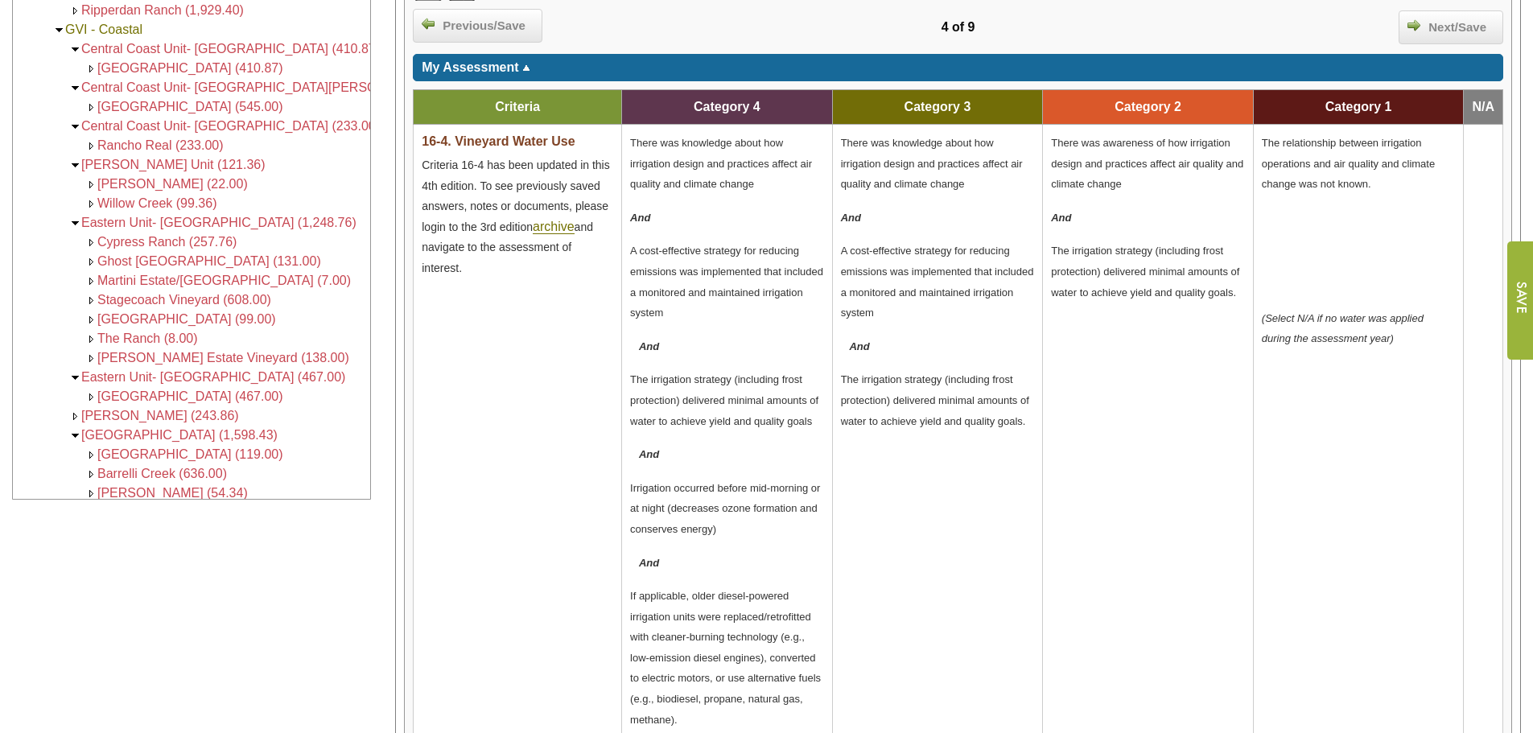
scroll to position [563, 0]
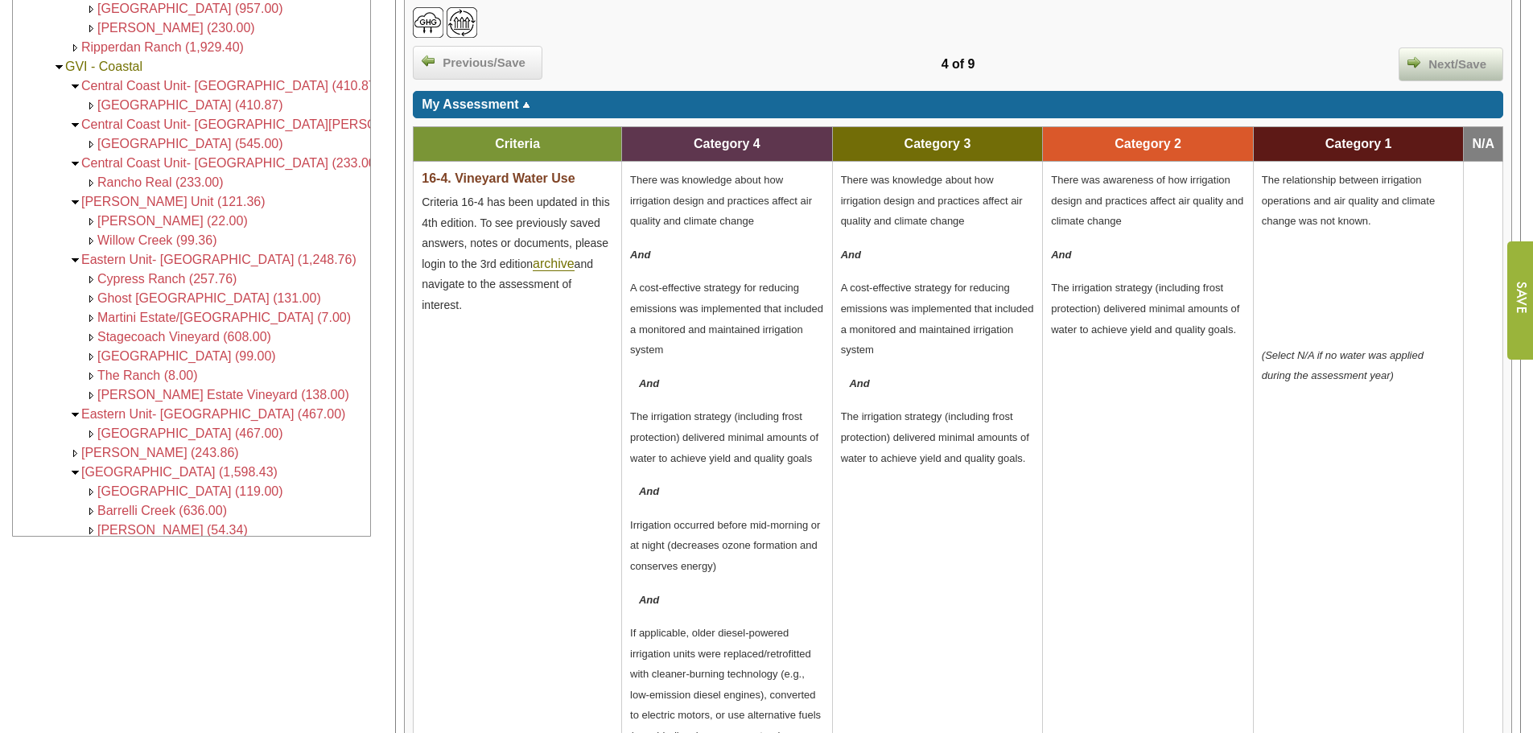
click at [1447, 62] on span "Next/Save" at bounding box center [1457, 65] width 74 height 19
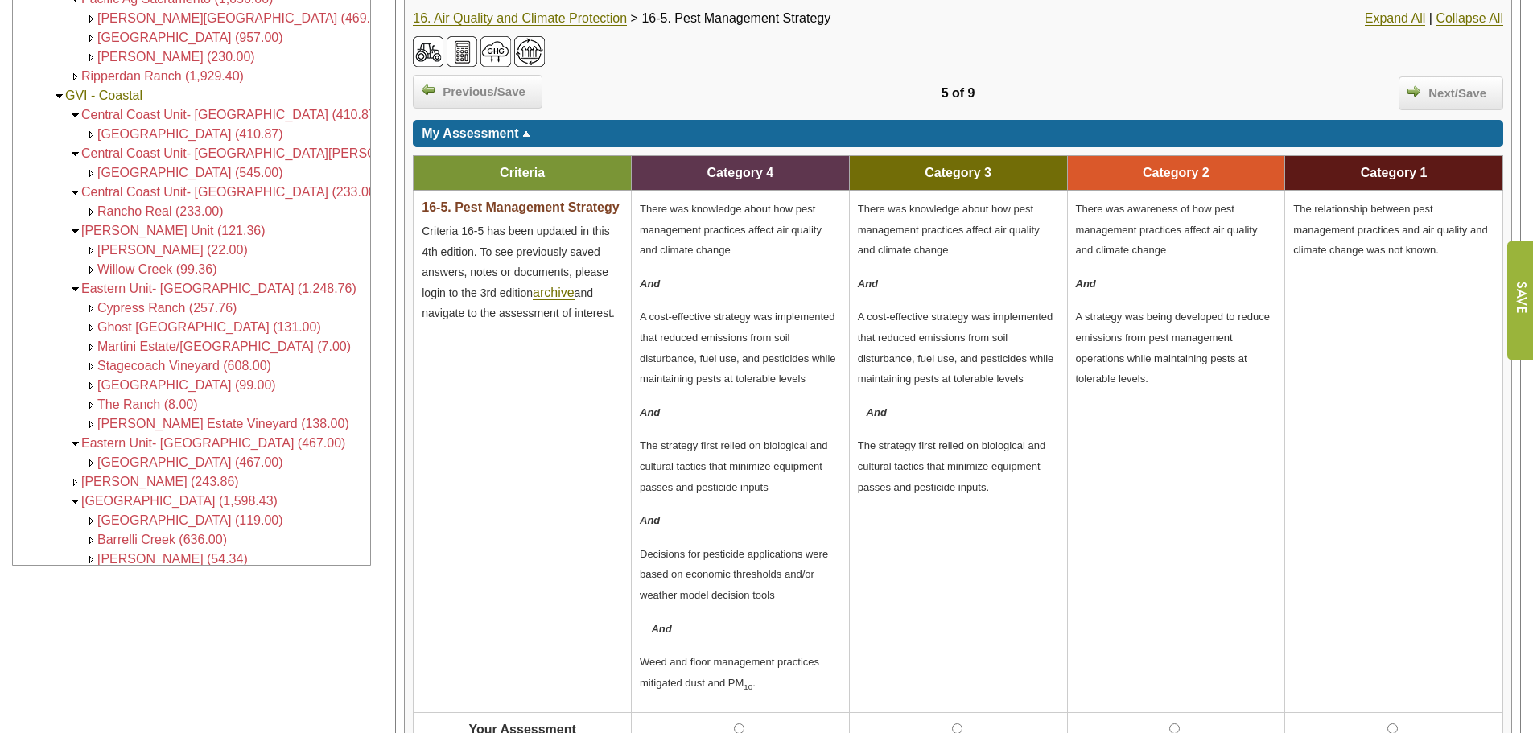
scroll to position [563, 0]
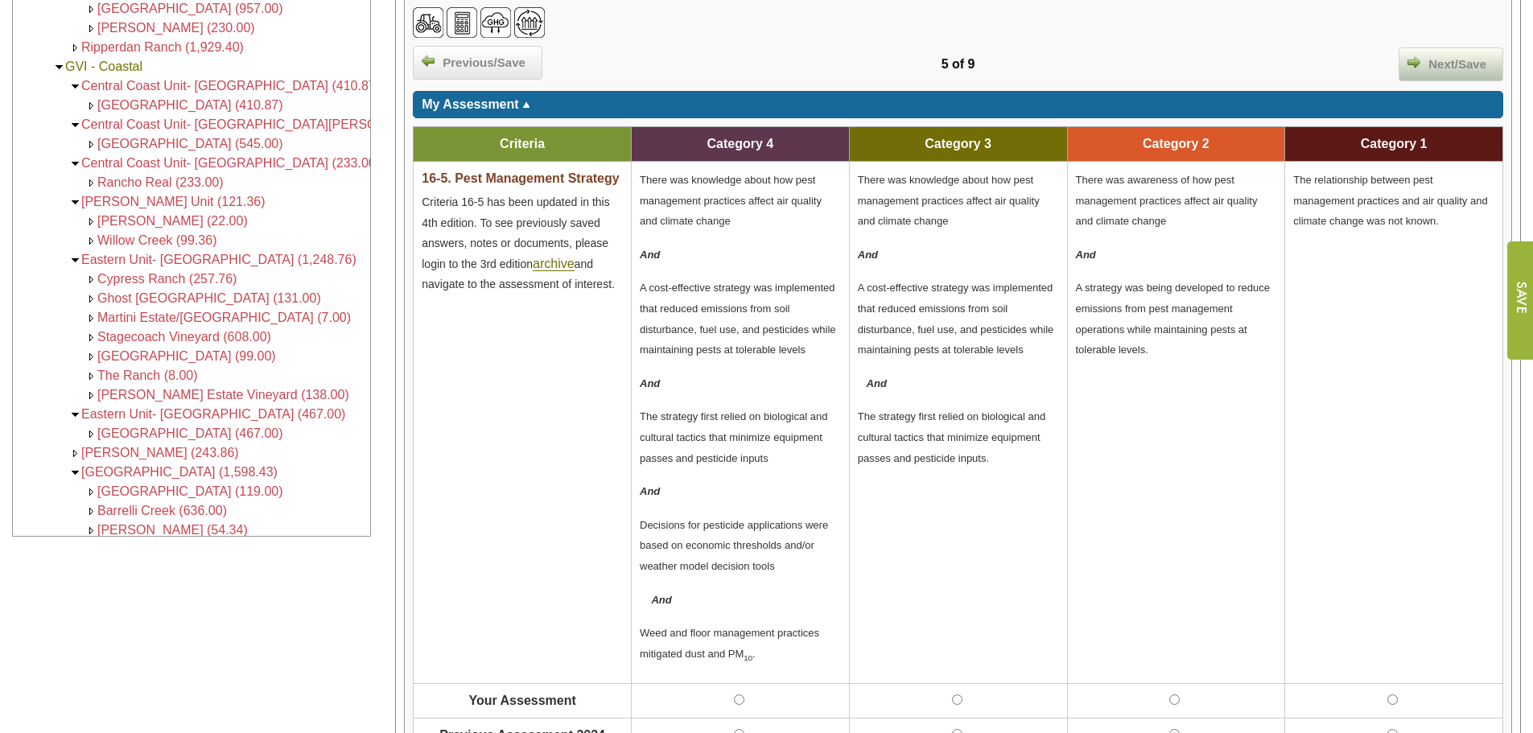
click at [1429, 64] on span "Next/Save" at bounding box center [1457, 65] width 74 height 19
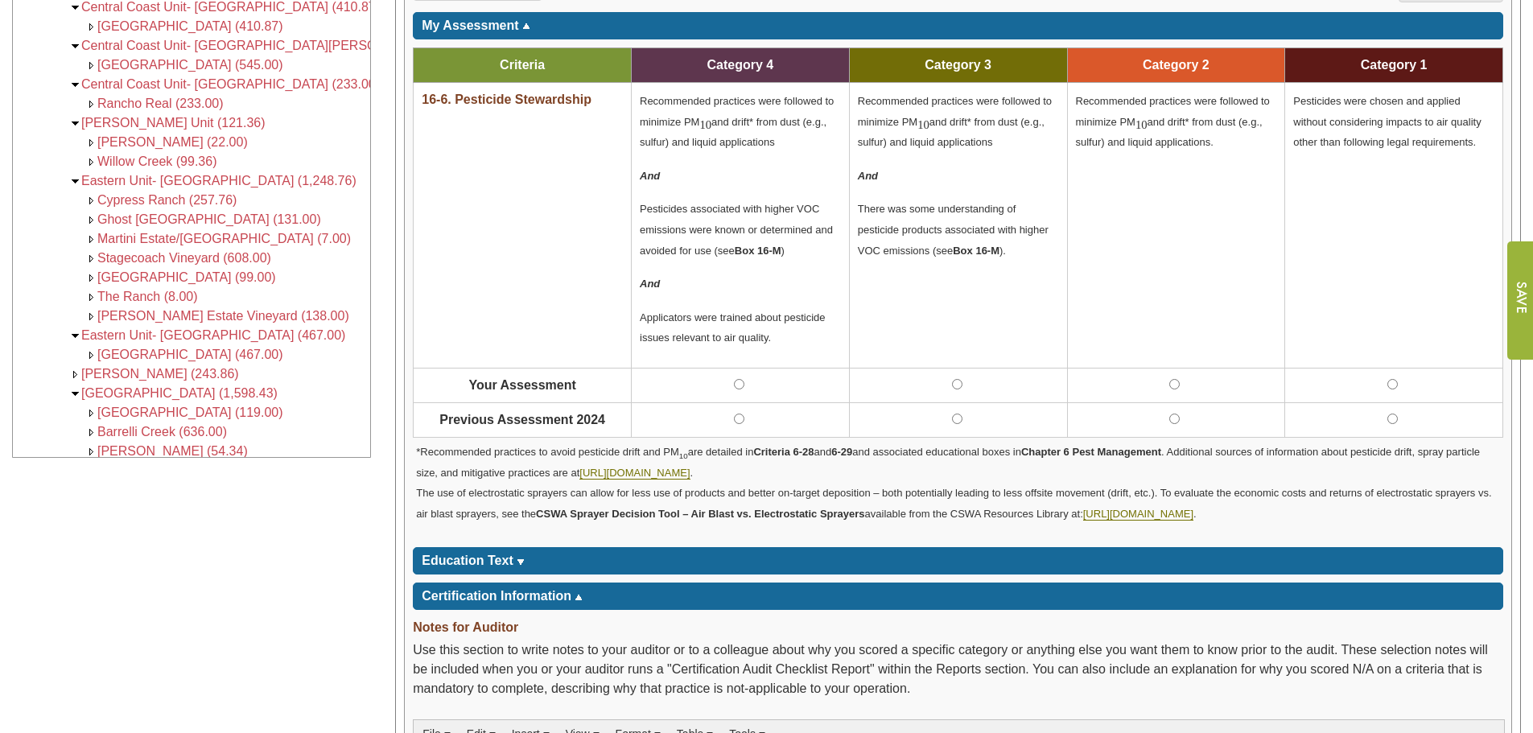
scroll to position [644, 0]
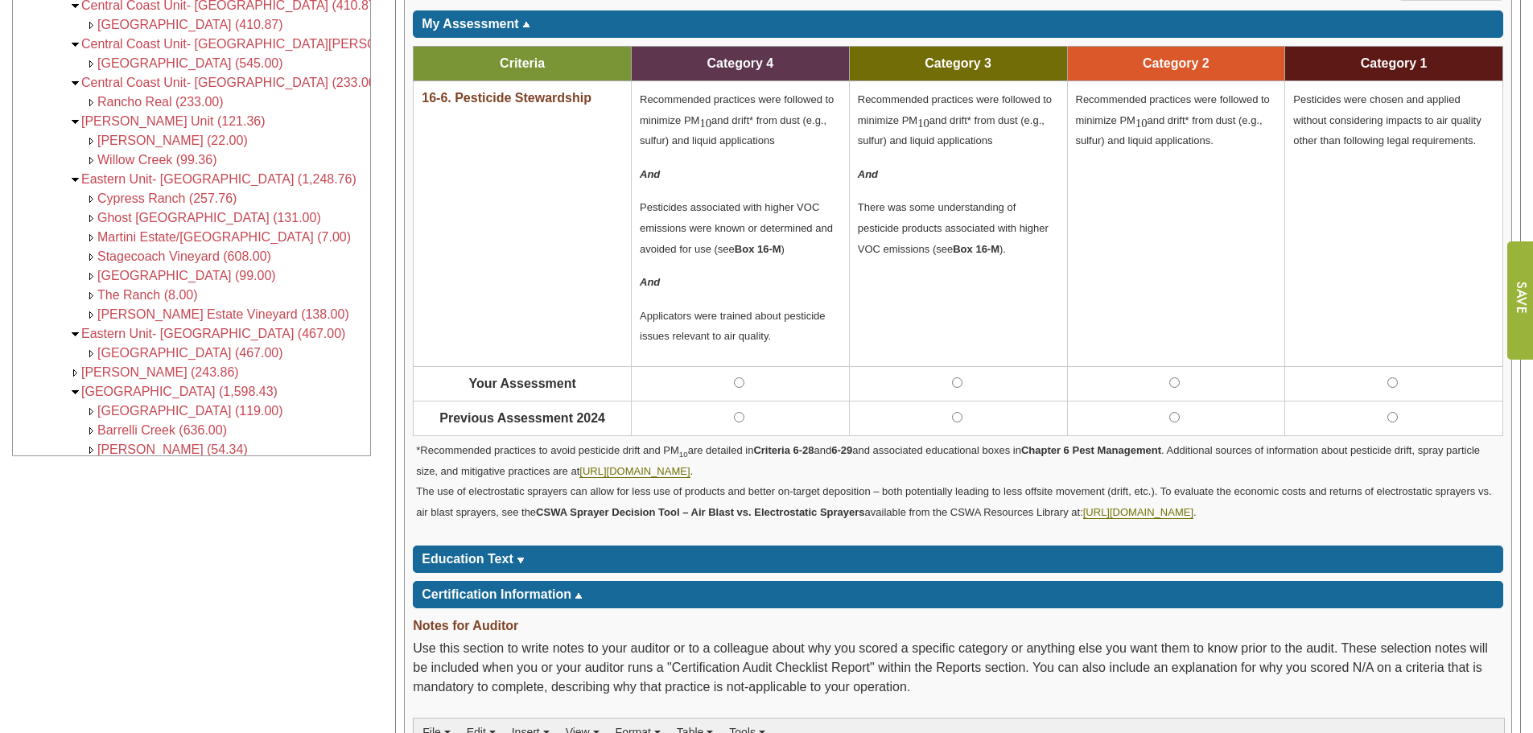
click at [458, 555] on span "Education Text" at bounding box center [468, 559] width 92 height 14
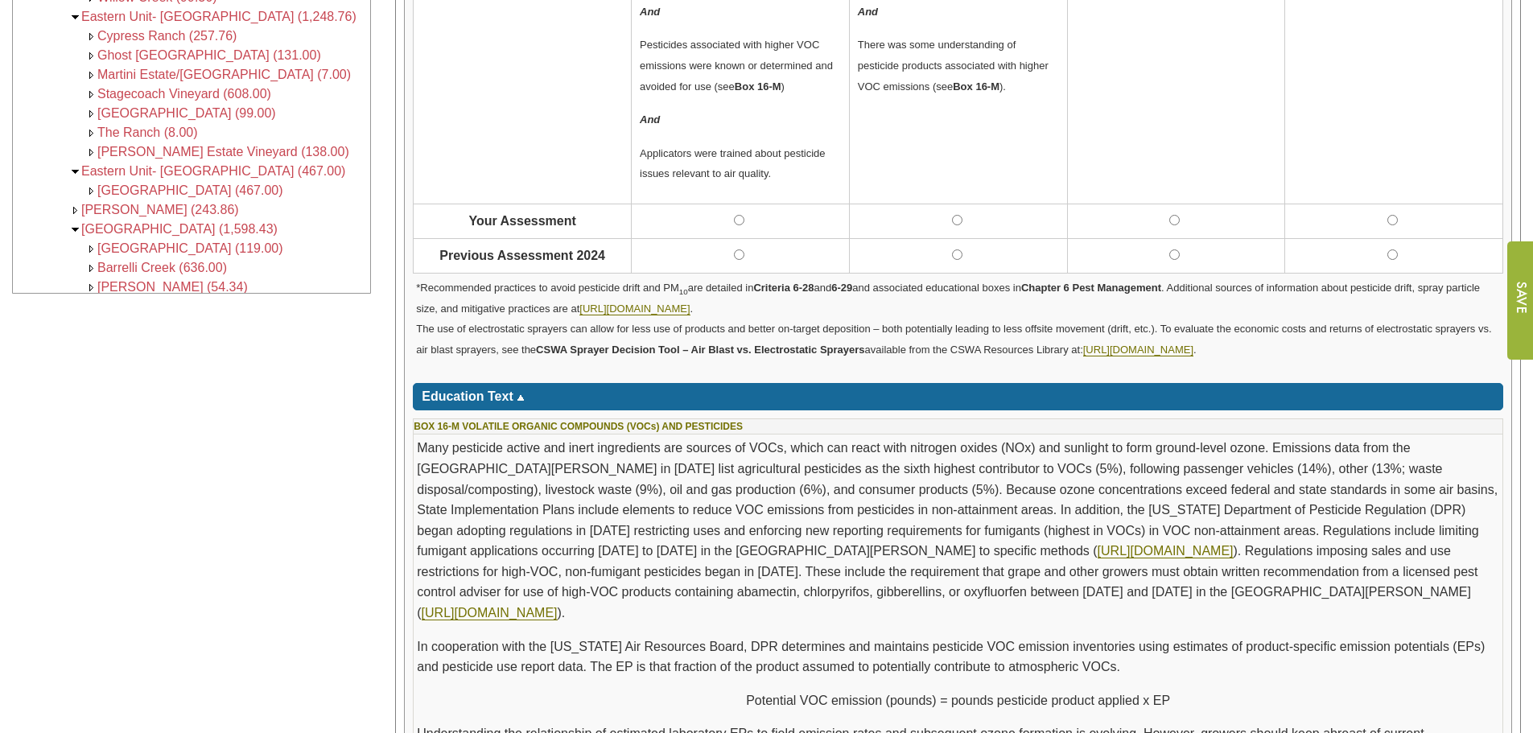
scroll to position [966, 0]
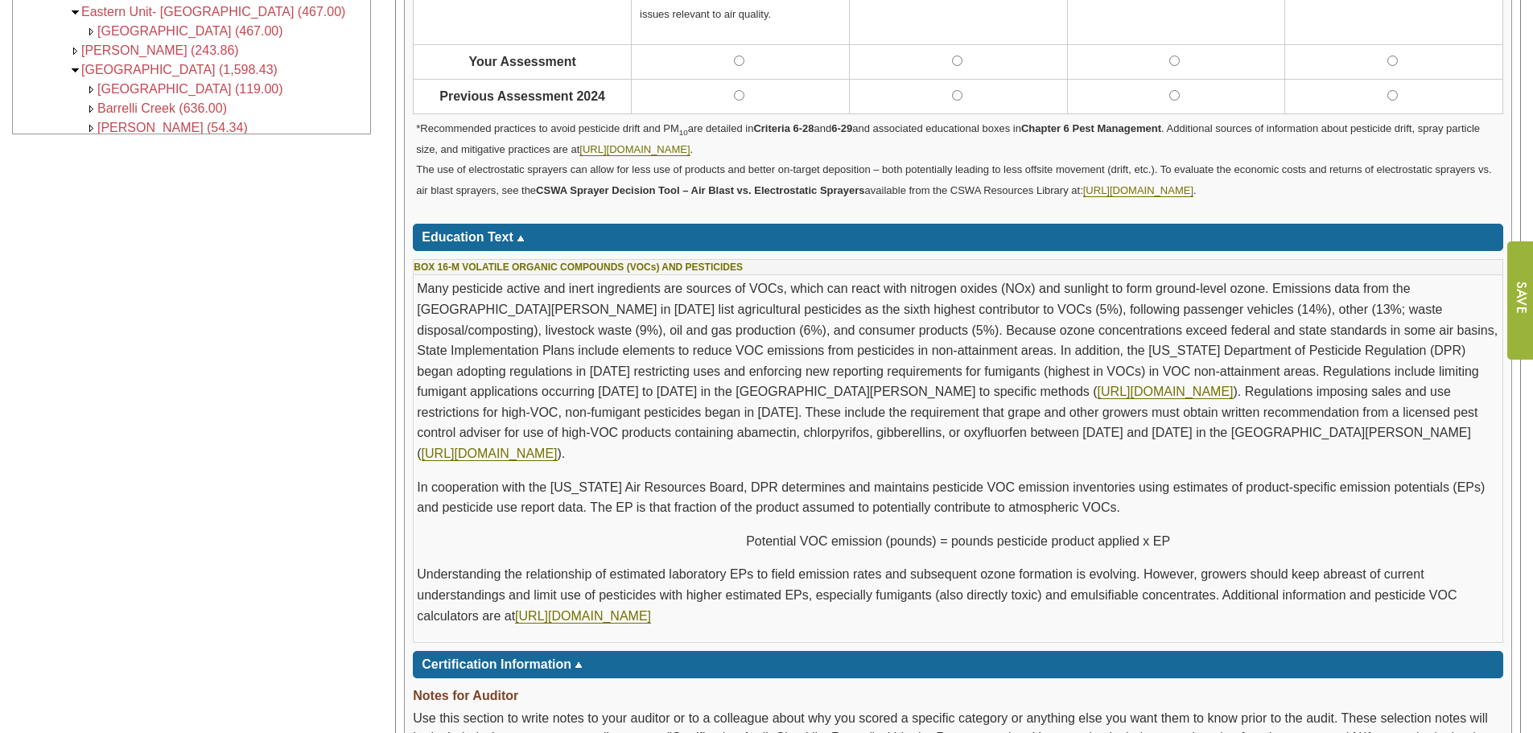
click at [442, 353] on p "Many pesticide active and inert ingredients are sources of VOCs, which can reac…" at bounding box center [958, 370] width 1082 height 185
